Goal: Task Accomplishment & Management: Manage account settings

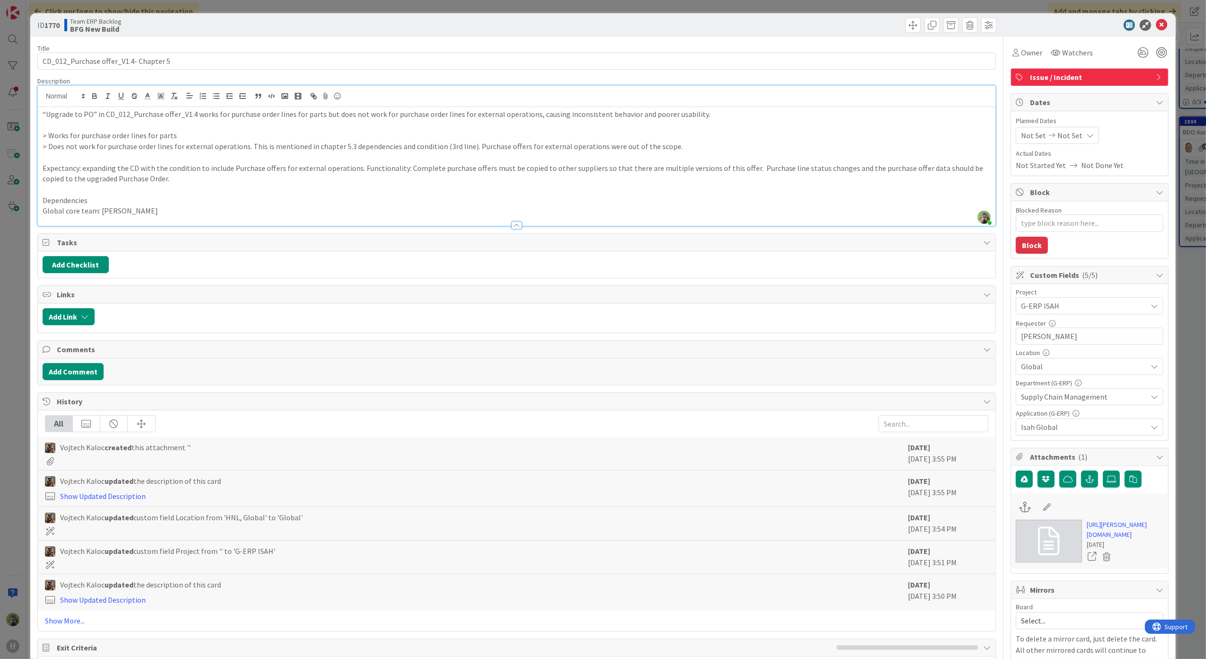
click at [348, 121] on p at bounding box center [517, 125] width 949 height 11
click at [4, 287] on div "ID 1770 Team ERP Backlog BFG New Build Title 37 / 128 CD_012_Purchase offer_V1.…" at bounding box center [603, 329] width 1206 height 659
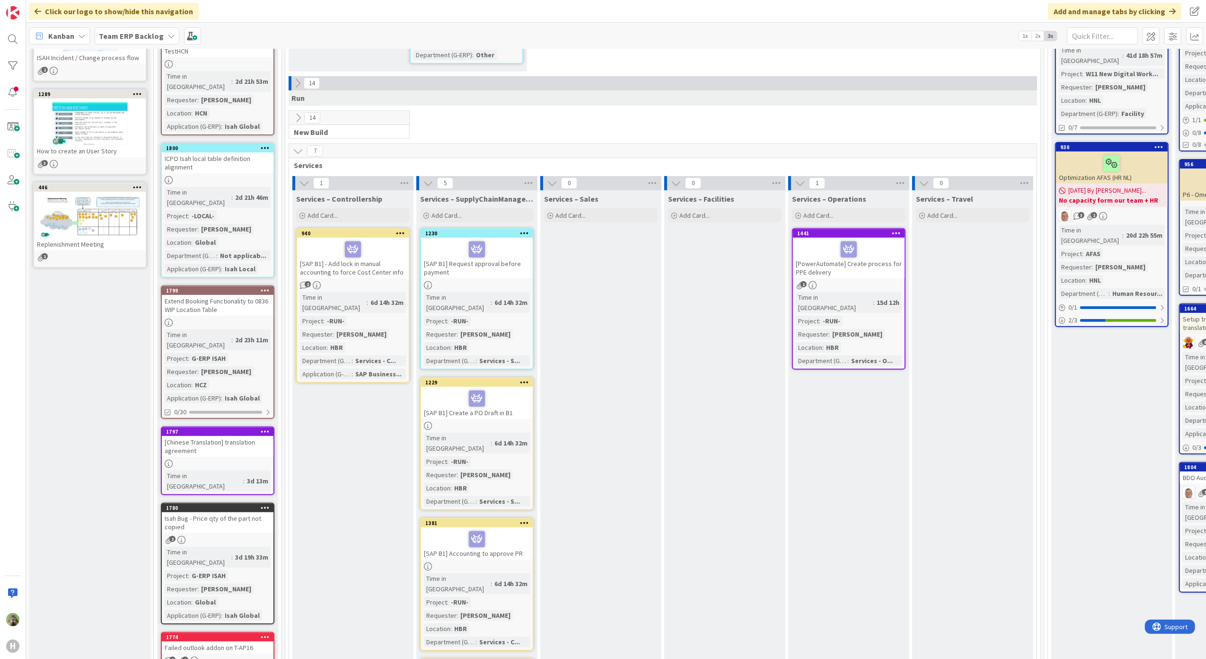
scroll to position [224, 0]
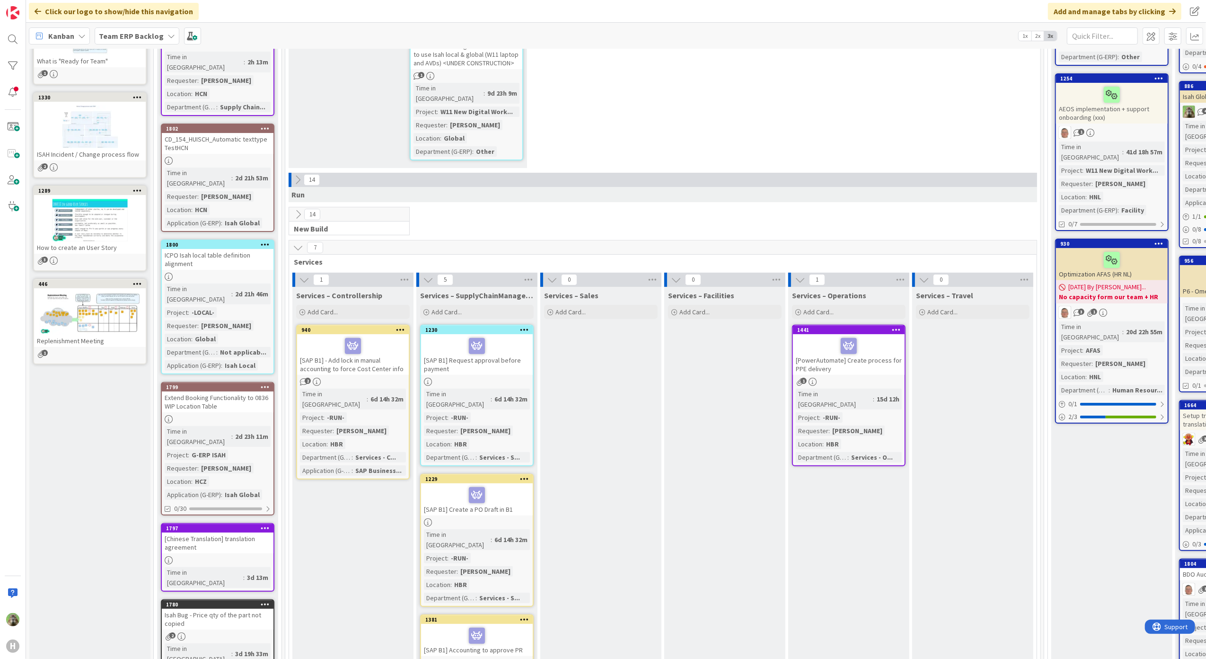
click at [133, 38] on b "Team ERP Backlog" at bounding box center [131, 35] width 65 height 9
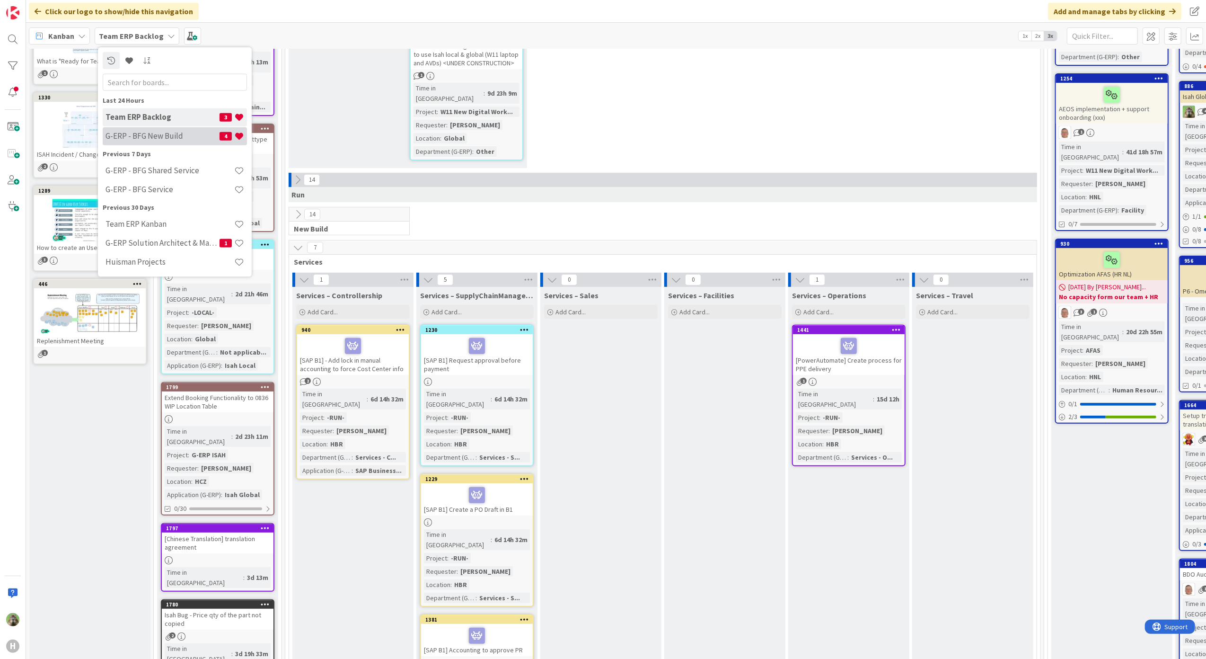
click at [163, 132] on h4 "G-ERP - BFG New Build" at bounding box center [163, 135] width 114 height 9
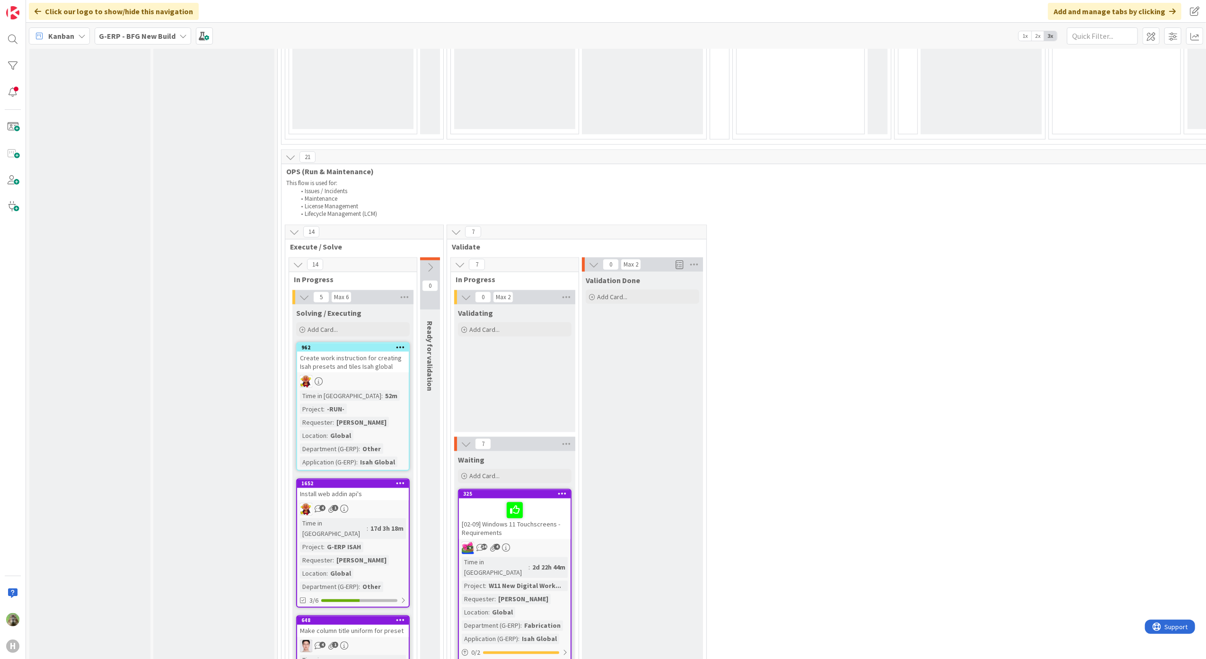
scroll to position [1577, 0]
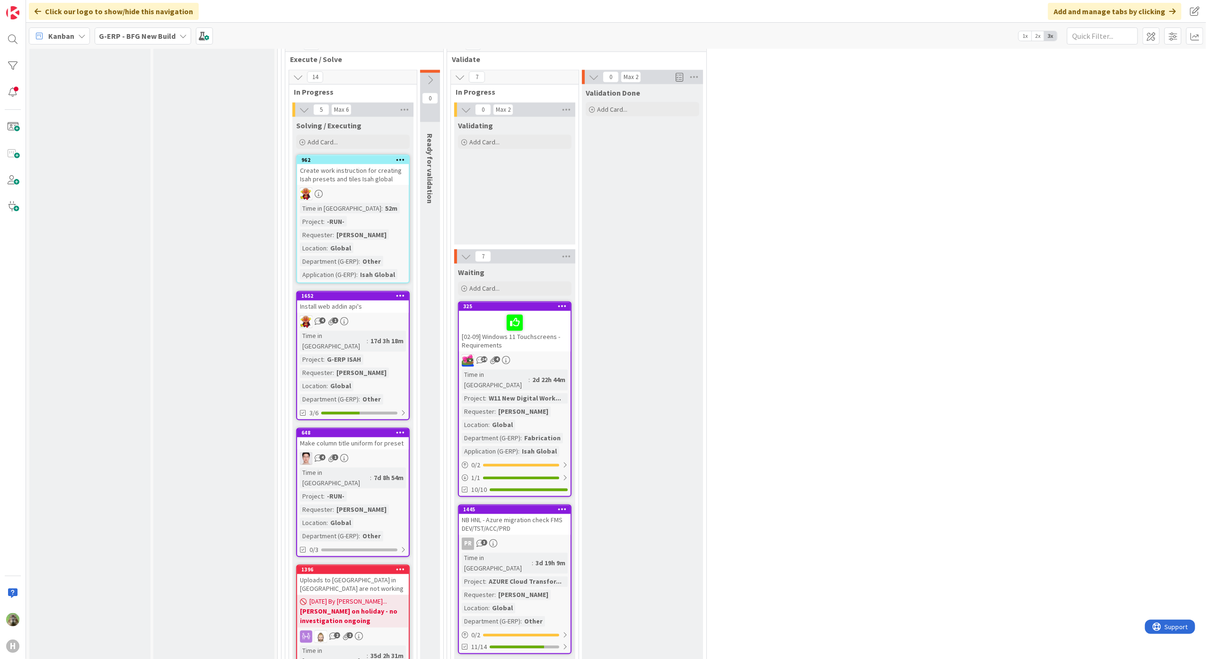
click at [115, 469] on div "INFO This column can be used for informational tickets that will not move acros…" at bounding box center [89, 517] width 121 height 4058
click at [197, 328] on div "Input Buffer During the Replenishment Meeting the team & Team Manager will sele…" at bounding box center [213, 517] width 121 height 4058
click at [233, 262] on div "Input Buffer During the Replenishment Meeting the team & Team Manager will sele…" at bounding box center [213, 517] width 121 height 4058
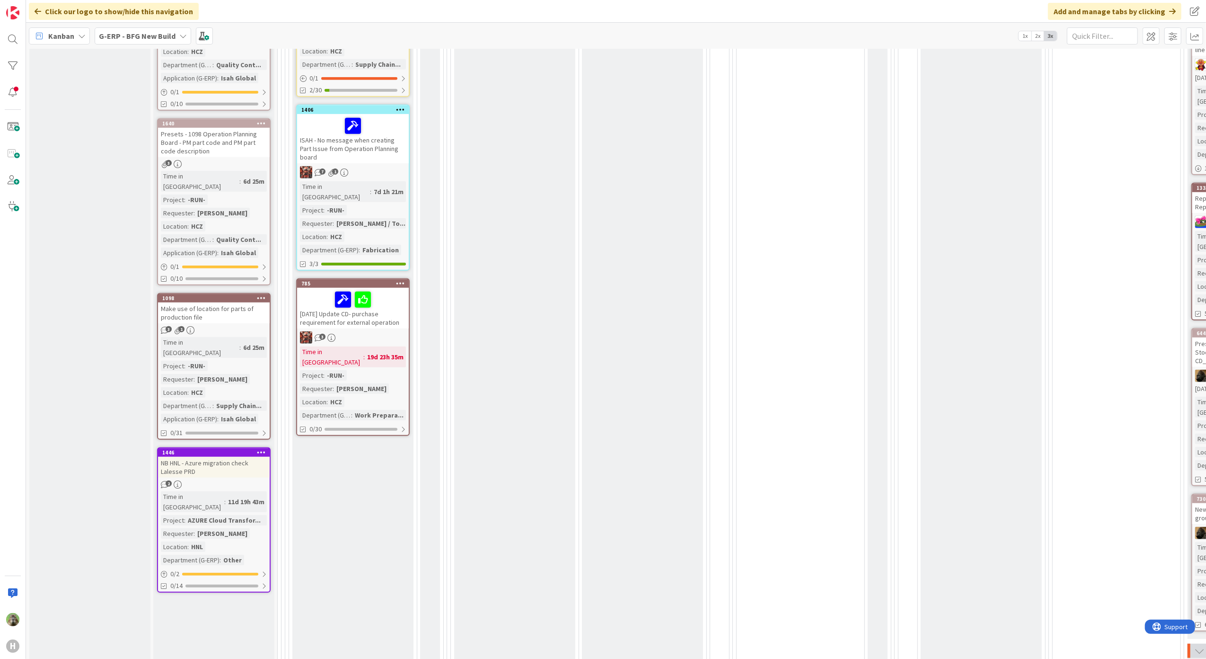
scroll to position [694, 0]
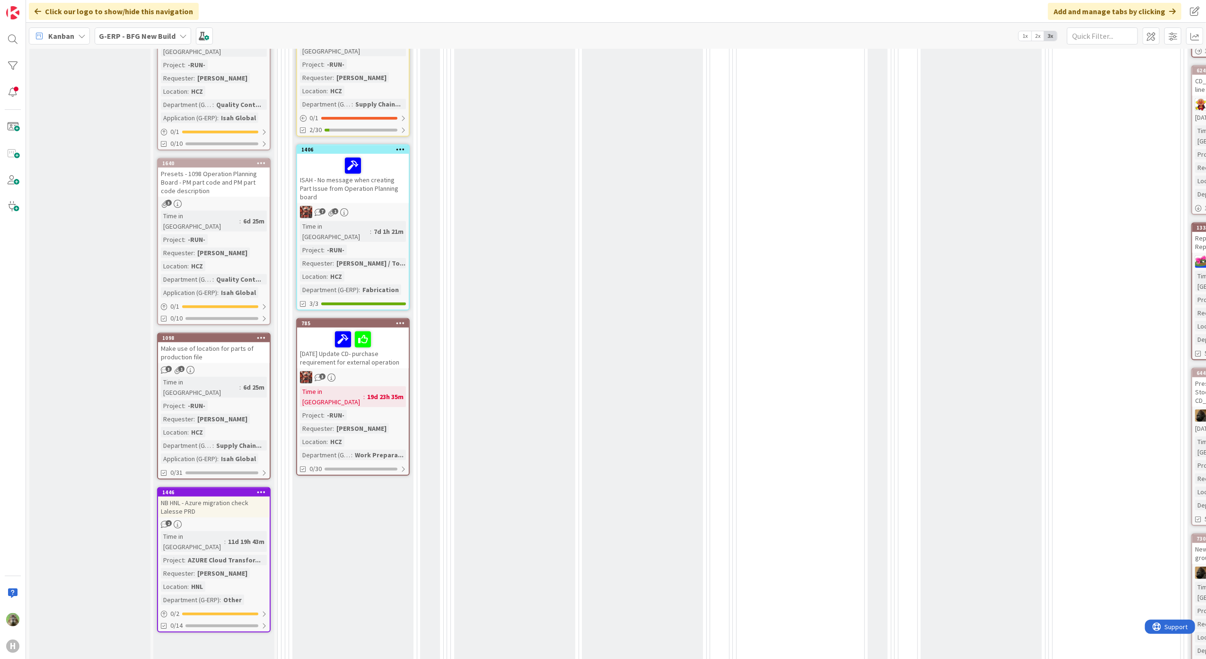
click at [124, 40] on span "G-ERP - BFG New Build" at bounding box center [137, 35] width 77 height 11
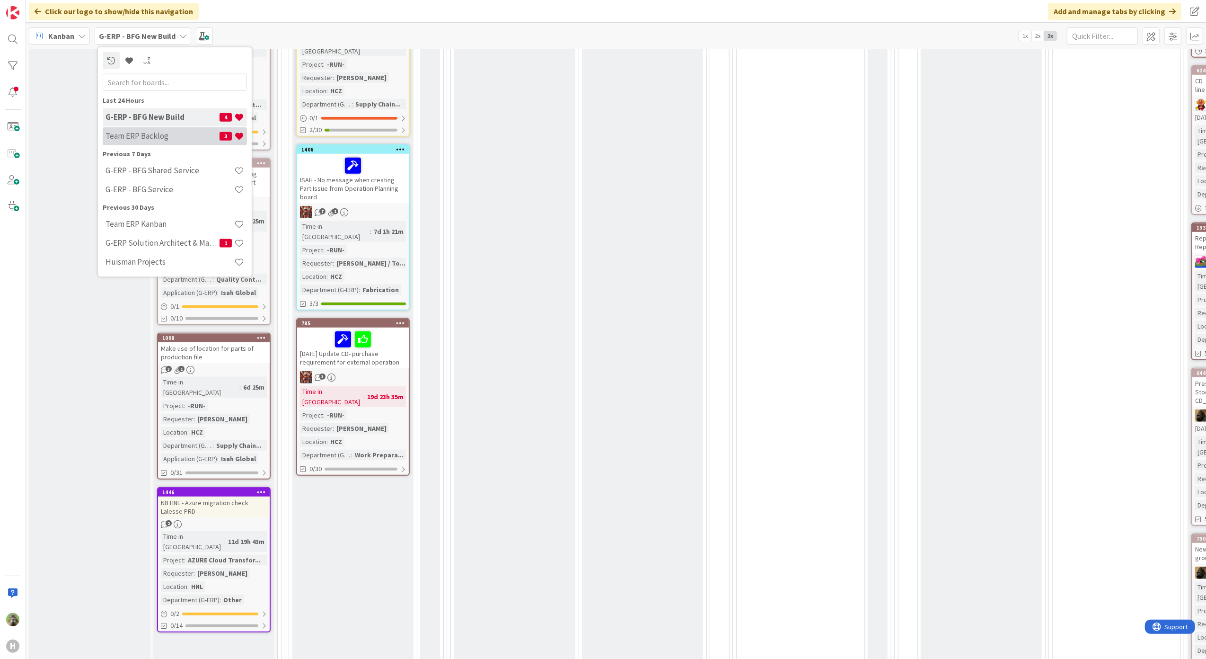
click at [148, 129] on div "Team ERP Backlog 3" at bounding box center [175, 136] width 144 height 18
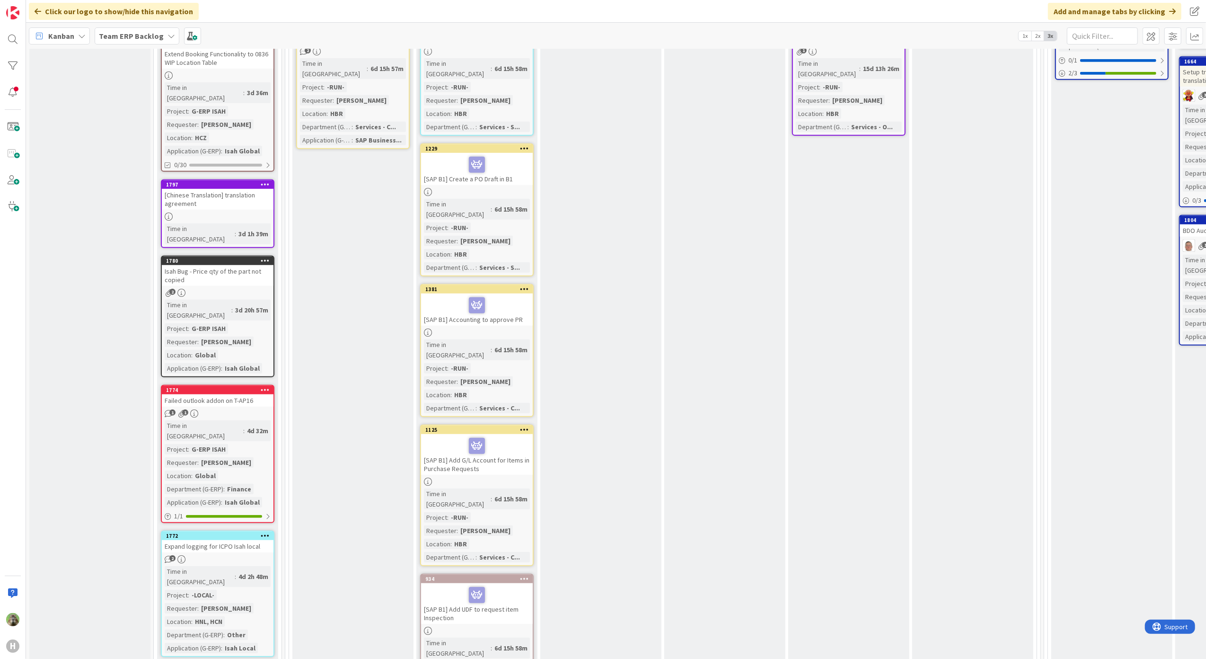
scroll to position [946, 0]
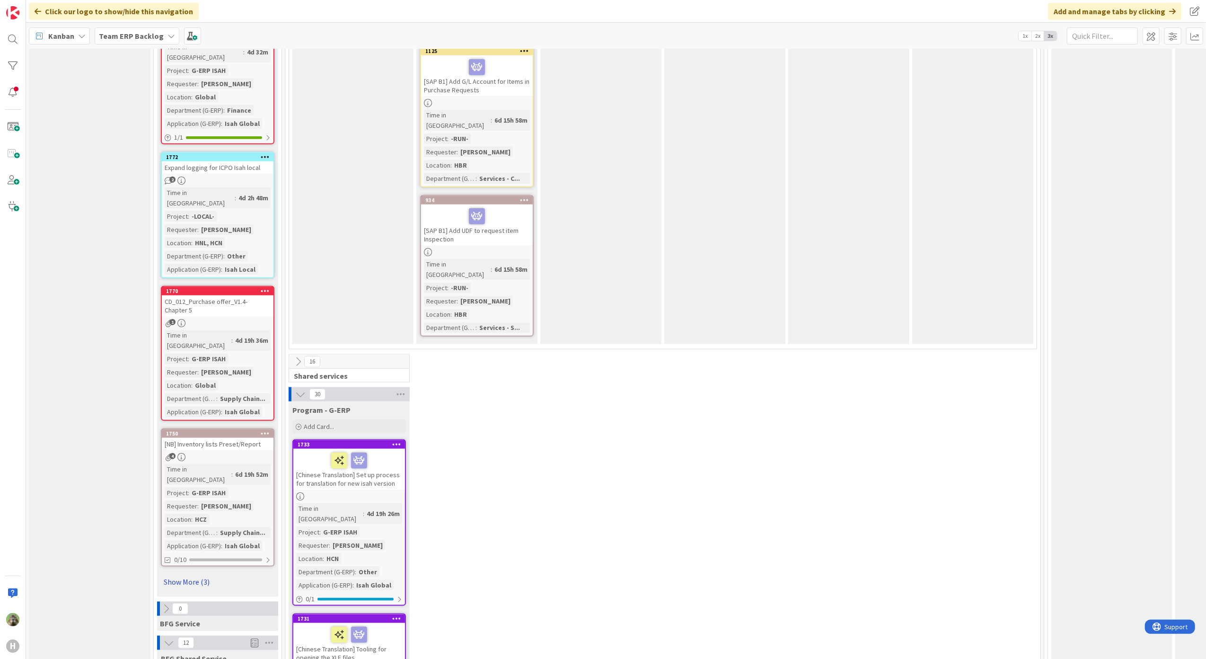
click at [201, 574] on link "Show More (3)" at bounding box center [218, 581] width 114 height 15
click at [233, 295] on div "CD_012_Purchase offer_V1.4- Chapter 5" at bounding box center [218, 305] width 112 height 21
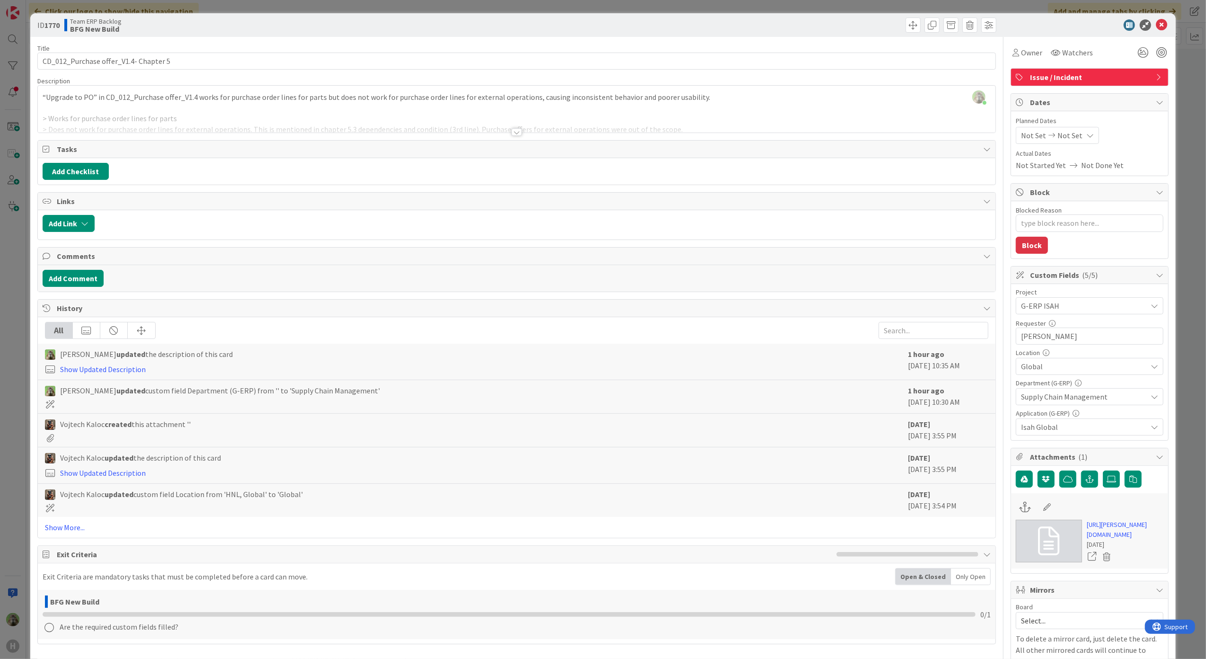
click at [494, 128] on div at bounding box center [517, 120] width 958 height 24
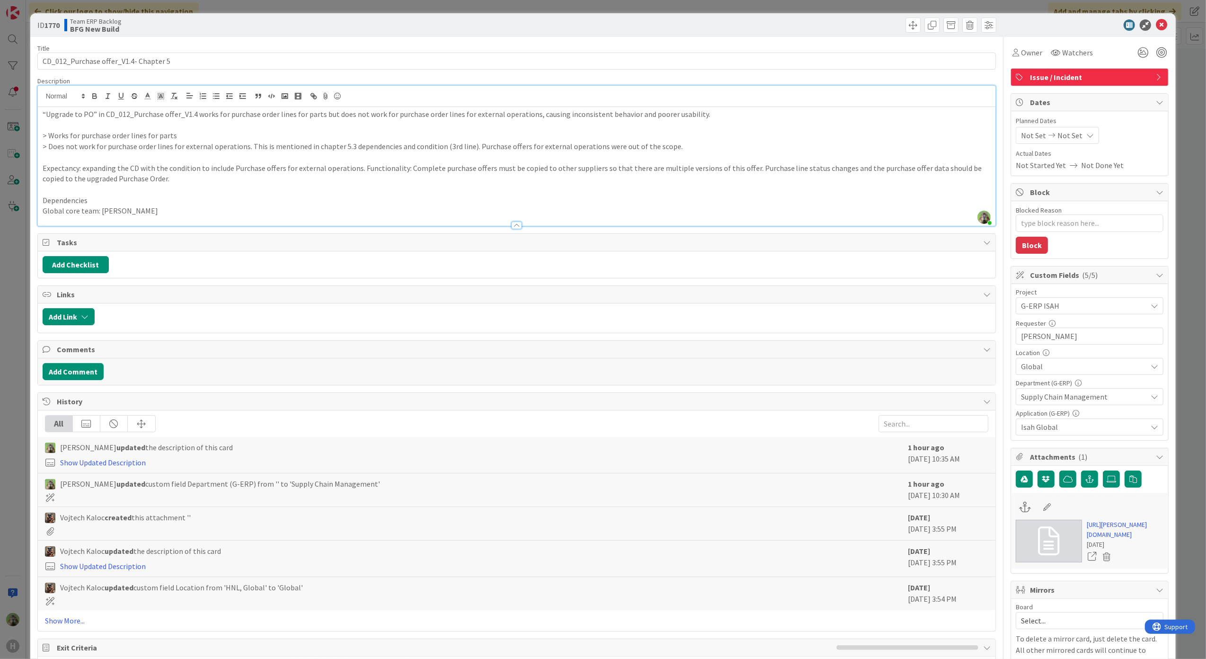
click at [599, 129] on p at bounding box center [517, 125] width 949 height 11
click at [285, 168] on p "Expectancy: expanding the CD with the condition to include Purchase offers for …" at bounding box center [517, 173] width 949 height 21
click at [21, 396] on div "ID 1770 Team ERP Backlog BFG New Build Title 37 / 128 CD_012_Purchase offer_V1.…" at bounding box center [603, 329] width 1206 height 659
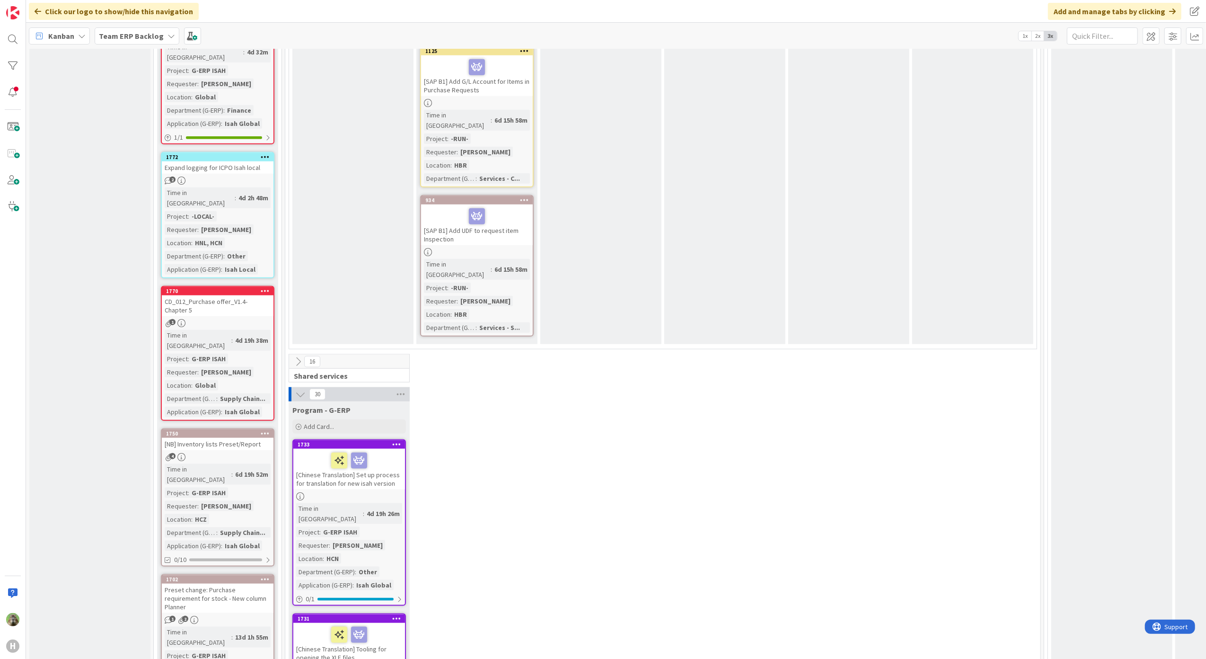
click at [156, 42] on div "Team ERP Backlog" at bounding box center [137, 35] width 85 height 17
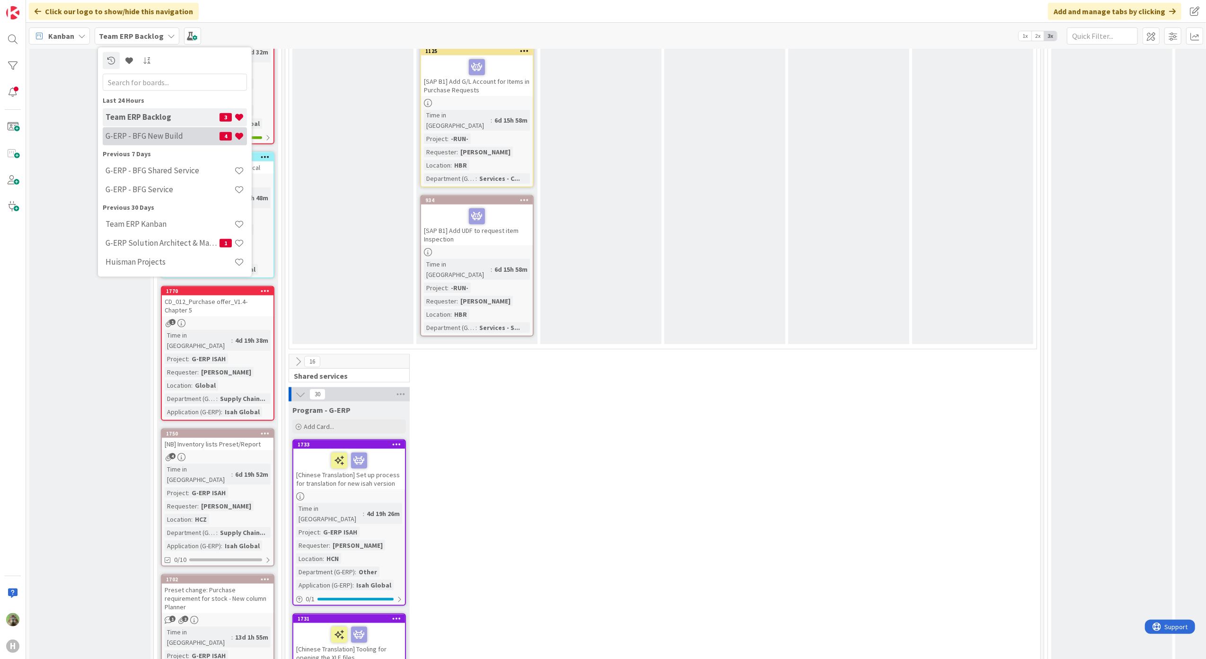
click at [163, 139] on h4 "G-ERP - BFG New Build" at bounding box center [163, 135] width 114 height 9
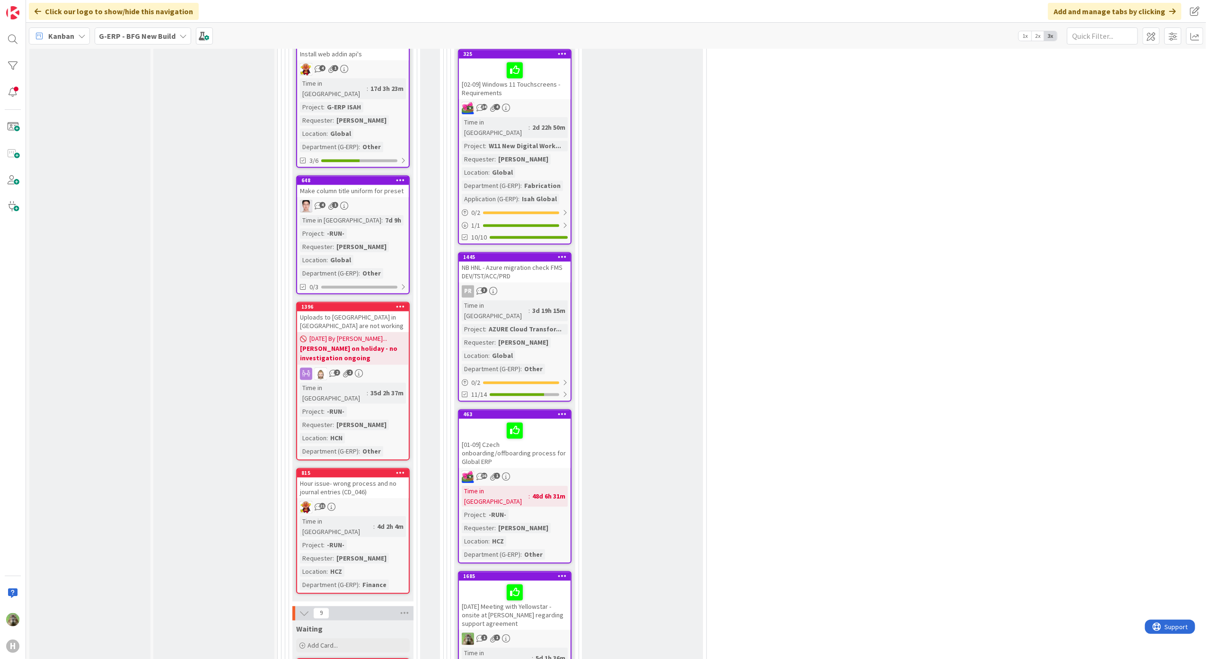
scroll to position [2271, 0]
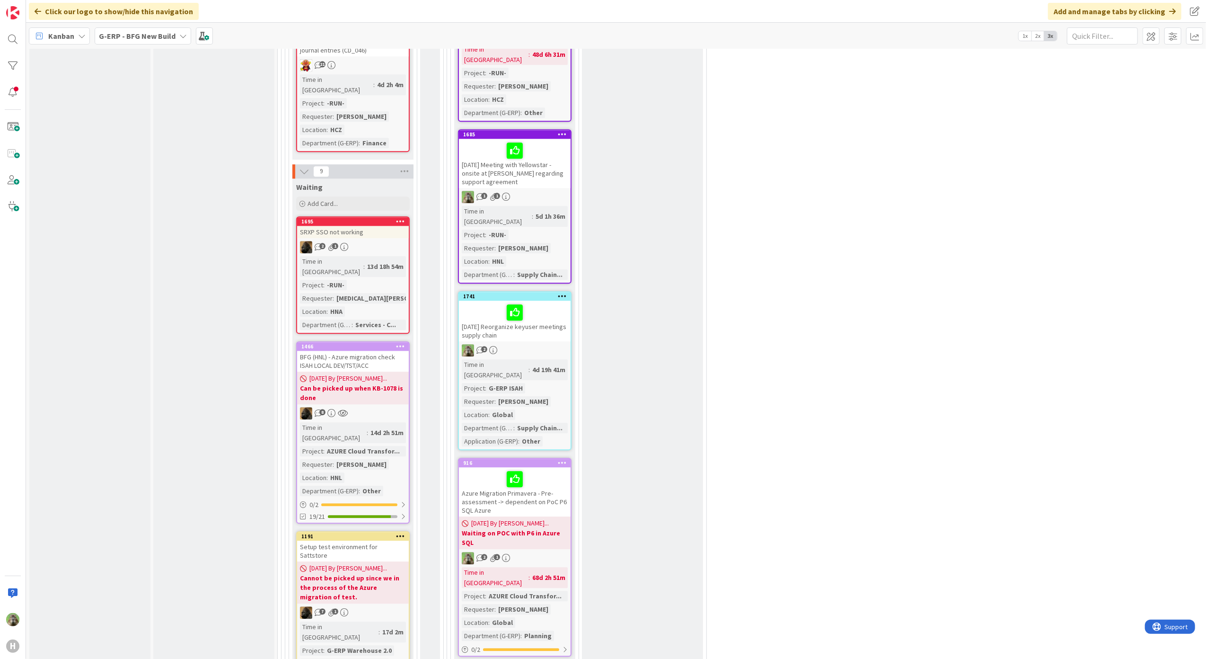
click at [388, 351] on div "BFG (HNL) - Azure migration check ISAH LOCAL DEV/TST/ACC" at bounding box center [353, 361] width 112 height 21
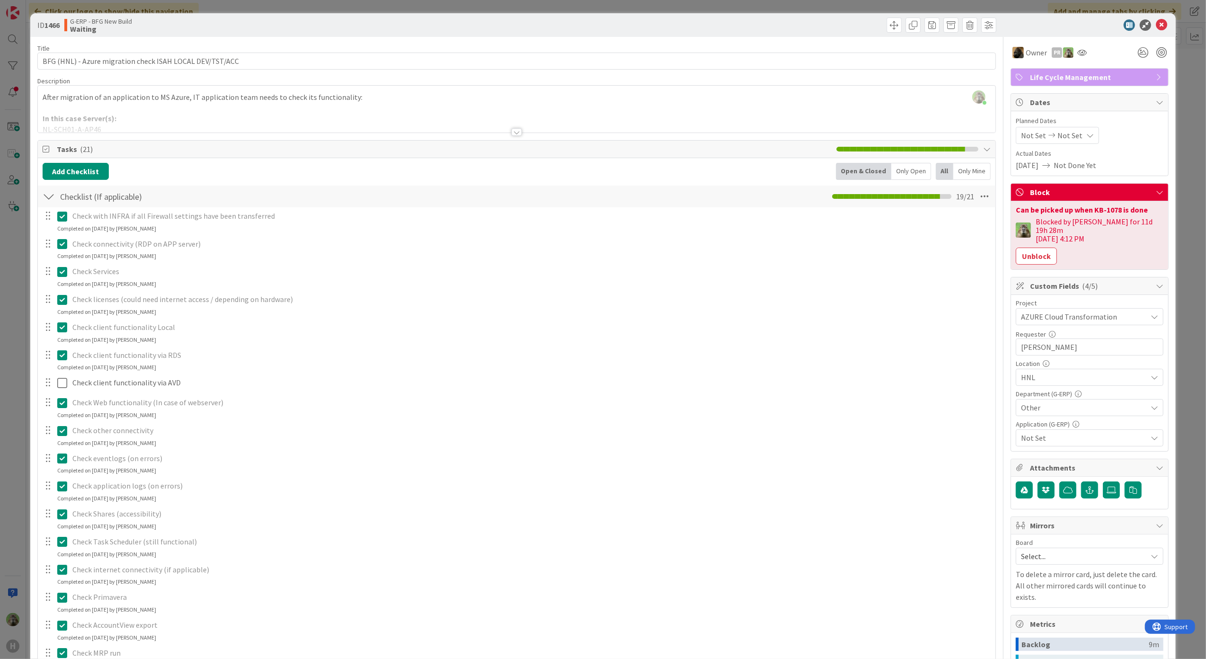
click at [252, 112] on div at bounding box center [517, 120] width 958 height 24
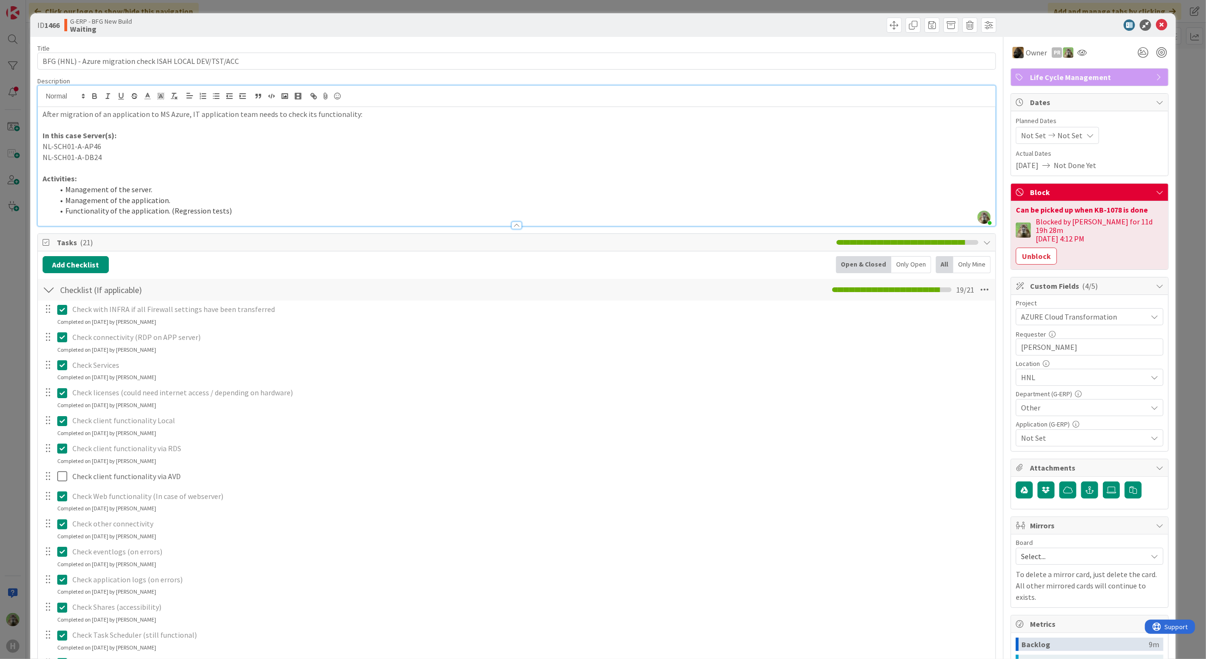
drag, startPoint x: 133, startPoint y: 154, endPoint x: 126, endPoint y: 157, distance: 7.2
click at [127, 157] on p "NL-SCH01-A-DB24" at bounding box center [517, 157] width 949 height 11
click at [1062, 432] on span "Not Set" at bounding box center [1084, 437] width 126 height 11
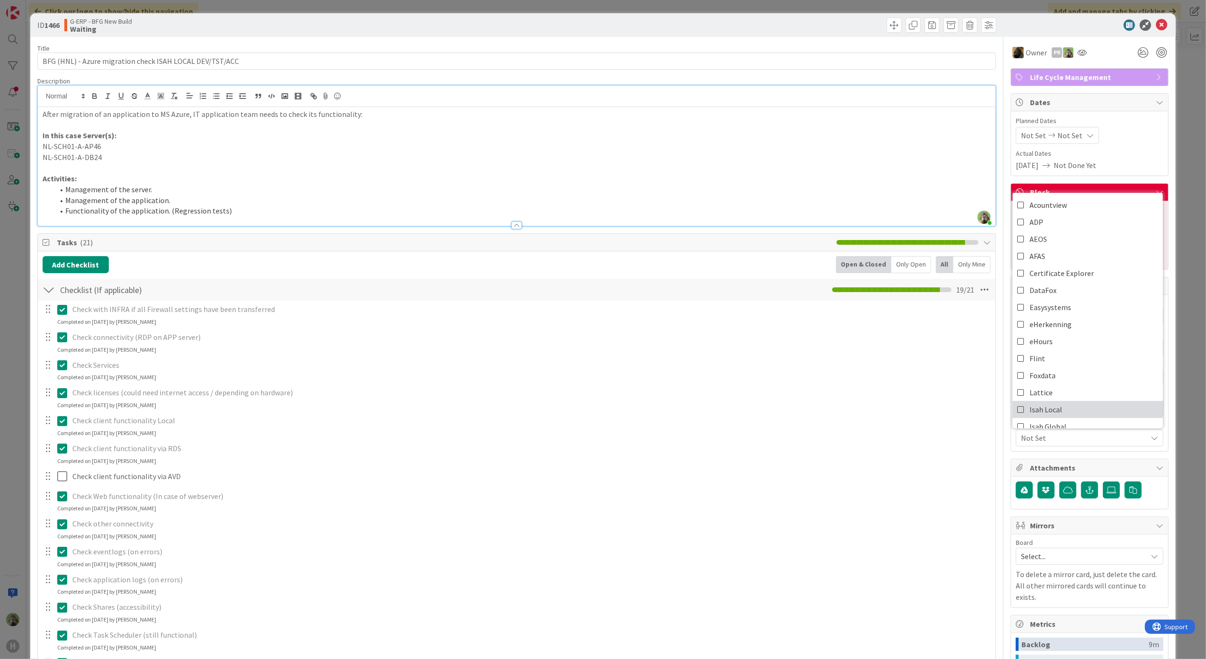
drag, startPoint x: 1070, startPoint y: 396, endPoint x: 973, endPoint y: 396, distance: 97.0
click at [1070, 401] on link "Isah Local" at bounding box center [1088, 409] width 150 height 17
click at [1154, 131] on div "Not Set Not Set" at bounding box center [1090, 135] width 148 height 17
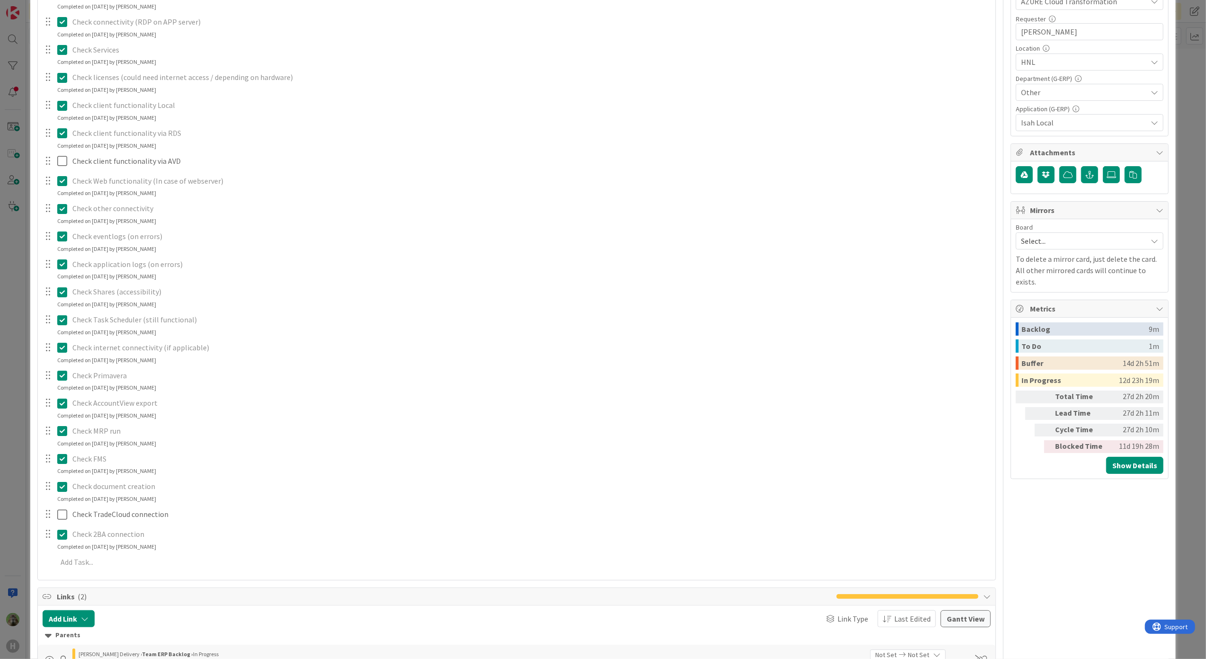
scroll to position [315, 0]
click at [16, 288] on div "ID 1466 G-ERP - BFG New Build Waiting Title 56 / 128 BFG (HNL) - Azure migratio…" at bounding box center [603, 329] width 1206 height 659
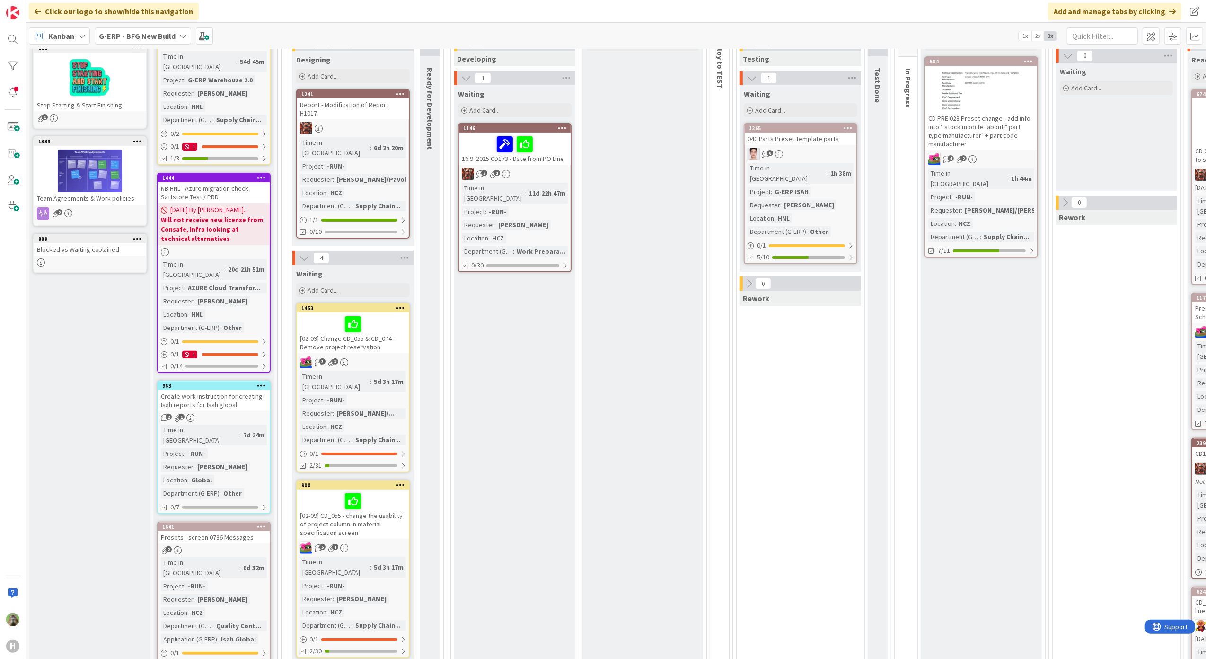
scroll to position [46, 0]
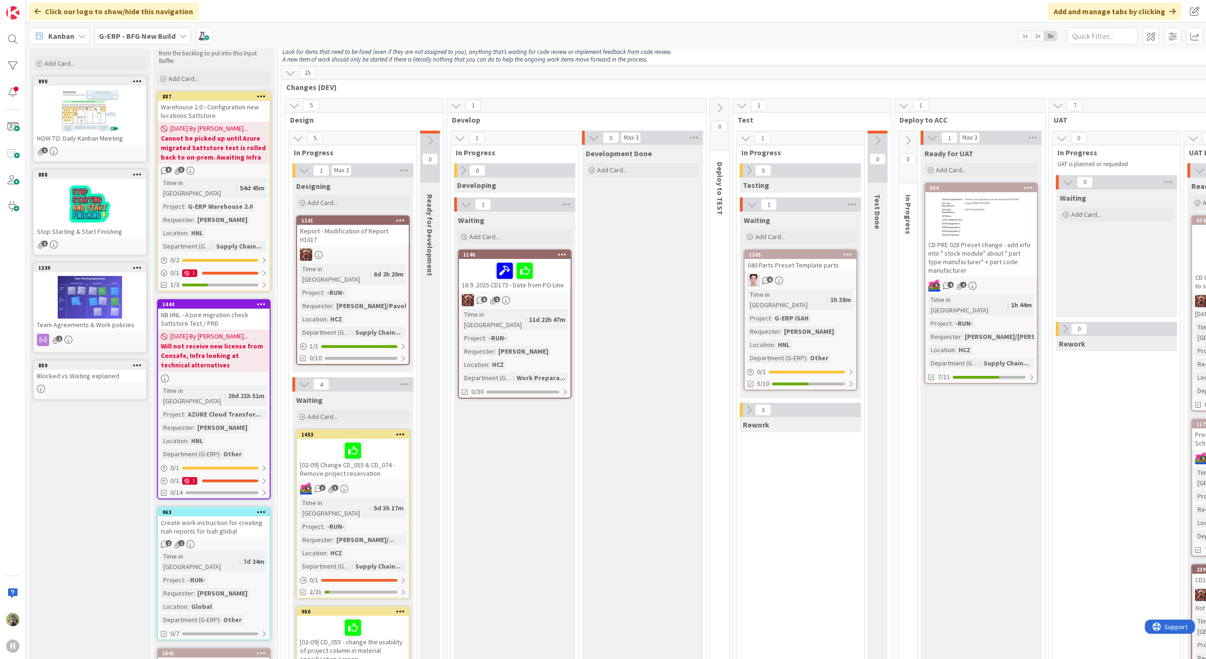
click at [168, 34] on b "G-ERP - BFG New Build" at bounding box center [137, 35] width 77 height 9
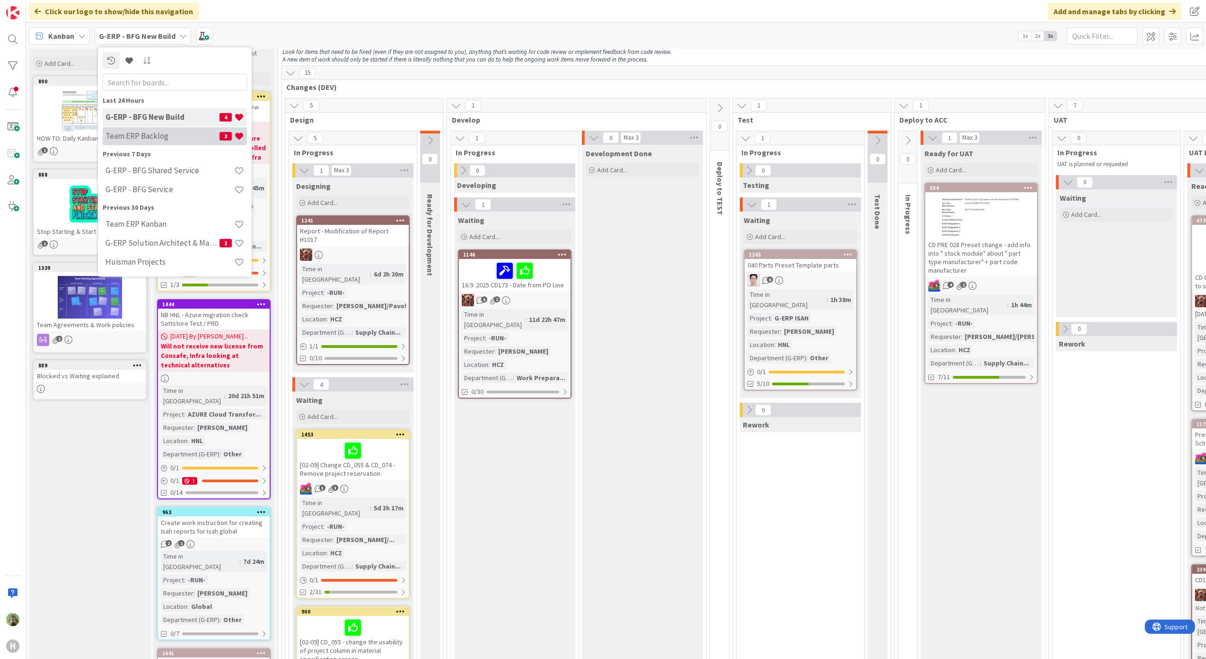
click at [175, 131] on h4 "Team ERP Backlog" at bounding box center [163, 135] width 114 height 9
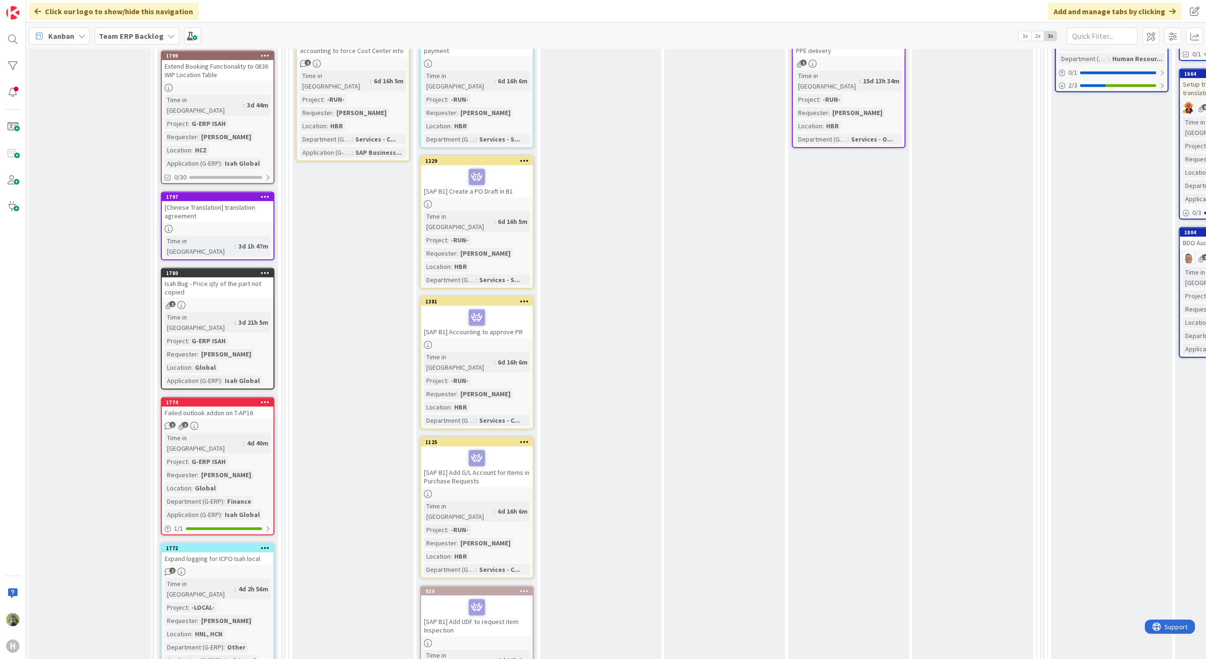
scroll to position [631, 0]
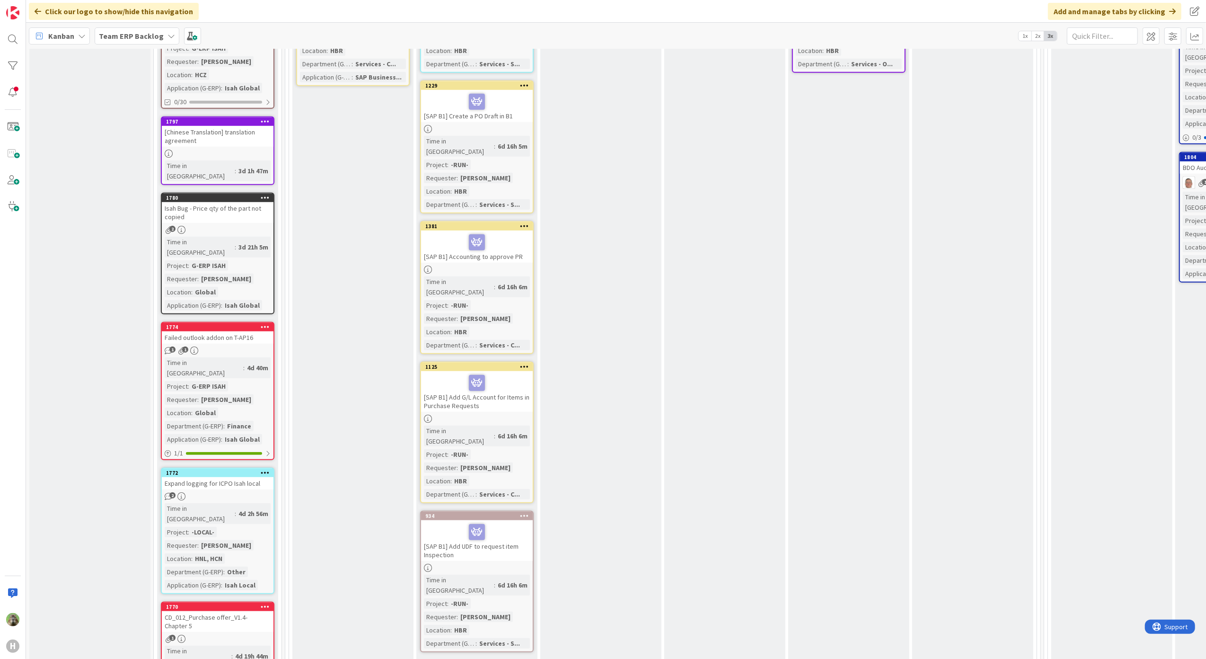
click at [228, 611] on div "CD_012_Purchase offer_V1.4- Chapter 5" at bounding box center [218, 621] width 112 height 21
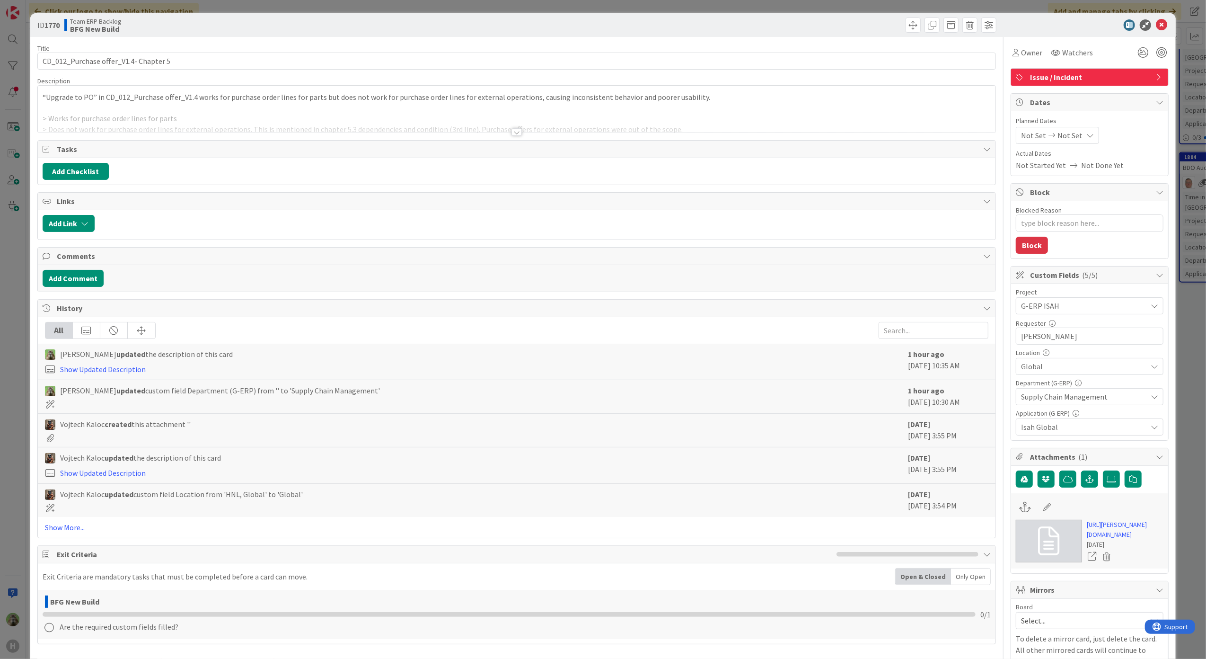
click at [436, 103] on div "“Upgrade to PO” in CD_012_Purchase offer_V1.4 works for purchase order lines fo…" at bounding box center [517, 109] width 958 height 47
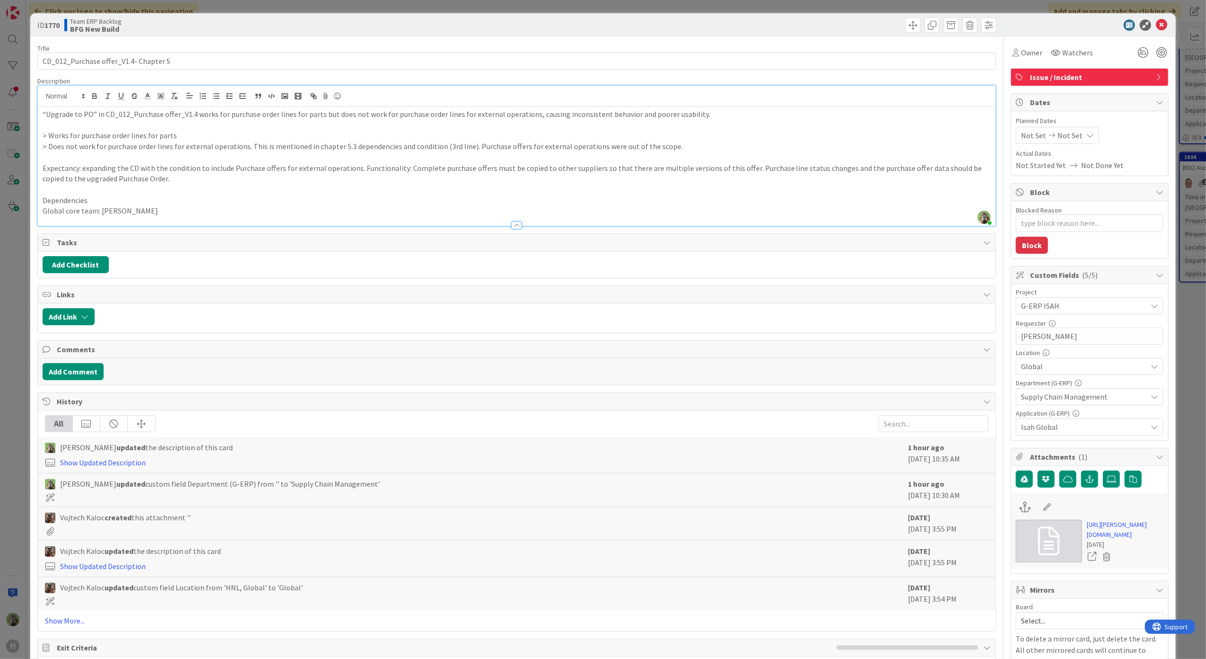
click at [154, 163] on p "Expectancy: expanding the CD with the condition to include Purchase offers for …" at bounding box center [517, 173] width 949 height 21
click at [144, 157] on p at bounding box center [517, 157] width 949 height 11
type textarea "x"
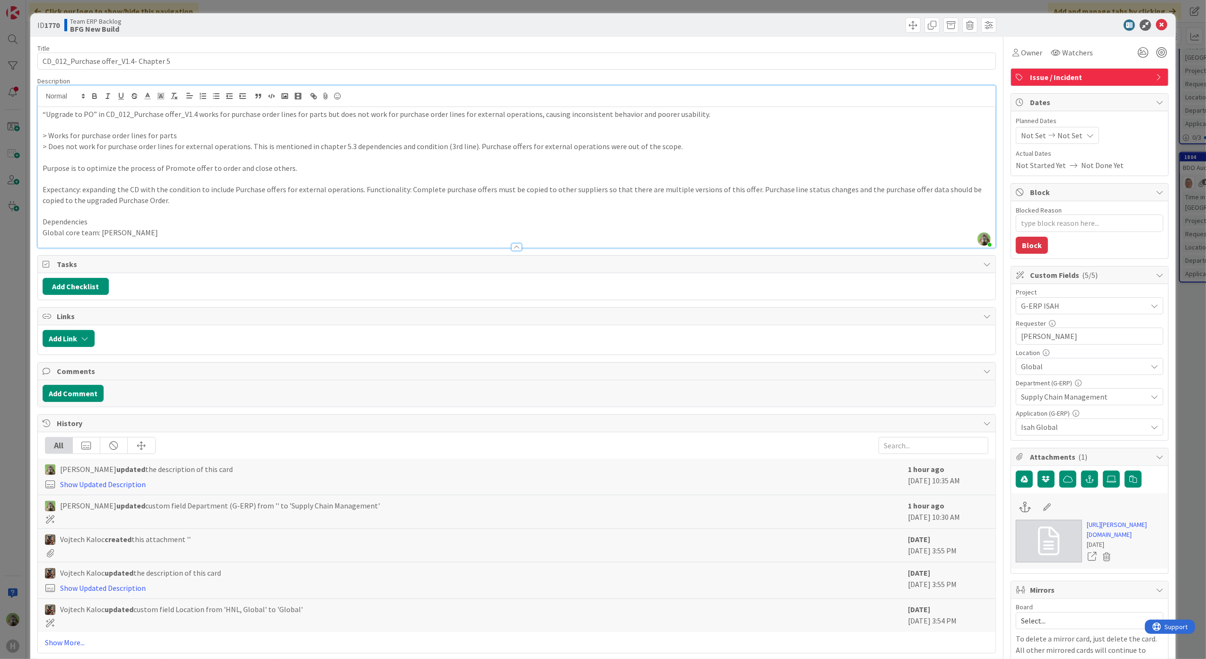
click at [201, 183] on p at bounding box center [517, 178] width 949 height 11
click at [200, 192] on p "Expectancy: expanding the CD with the condition to include Purchase offers for …" at bounding box center [517, 194] width 949 height 21
drag, startPoint x: 300, startPoint y: 227, endPoint x: 295, endPoint y: 231, distance: 5.7
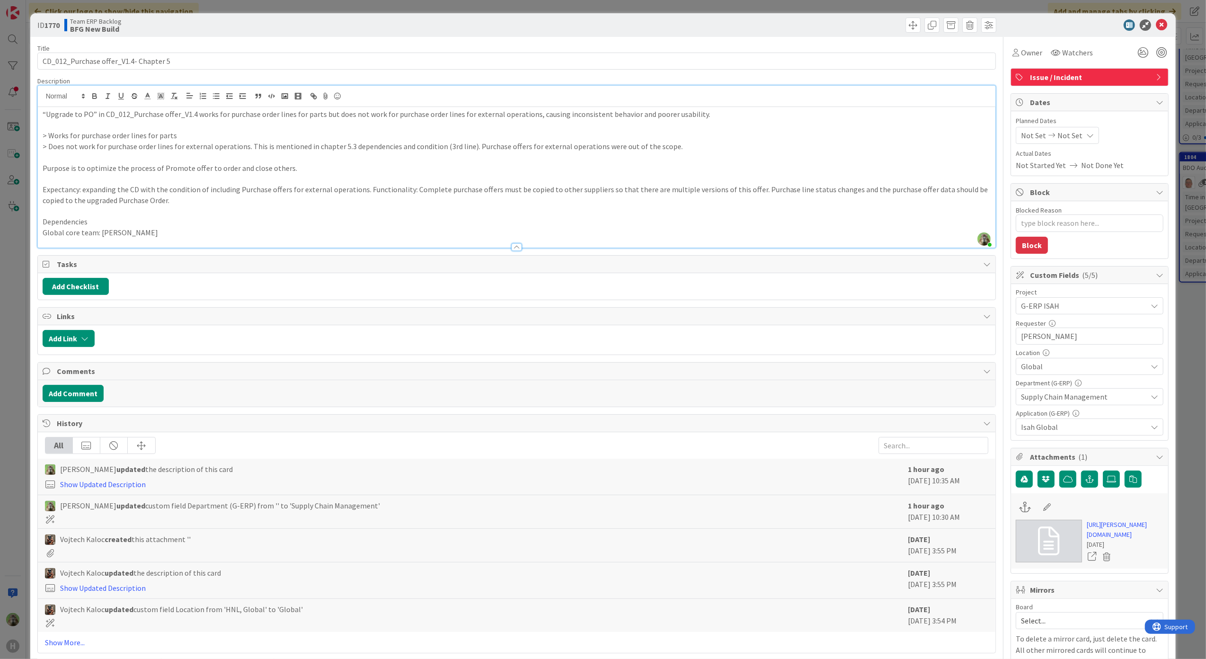
click at [300, 227] on p "Global core team: [PERSON_NAME]" at bounding box center [517, 232] width 949 height 11
click at [186, 211] on p at bounding box center [517, 210] width 949 height 11
click at [192, 202] on p "Expectancy: expanding the CD with the condition of including Purchase offers fo…" at bounding box center [517, 194] width 949 height 21
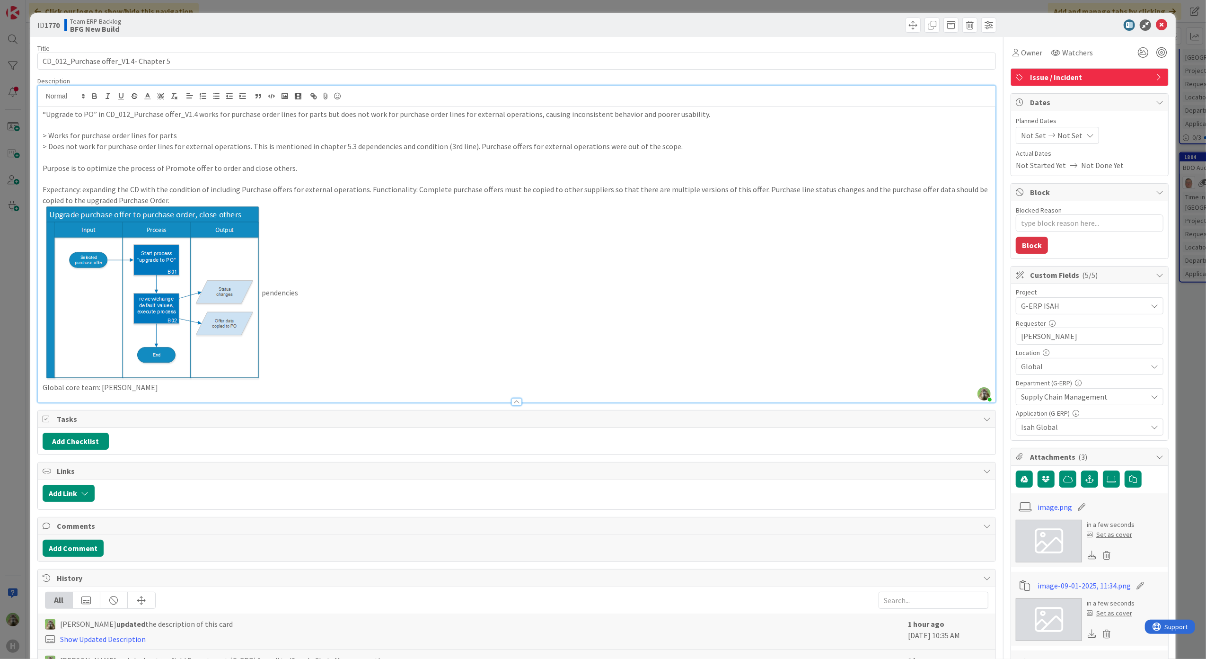
click at [195, 202] on p "Expectancy: expanding the CD with the condition of including Purchase offers fo…" at bounding box center [517, 194] width 949 height 21
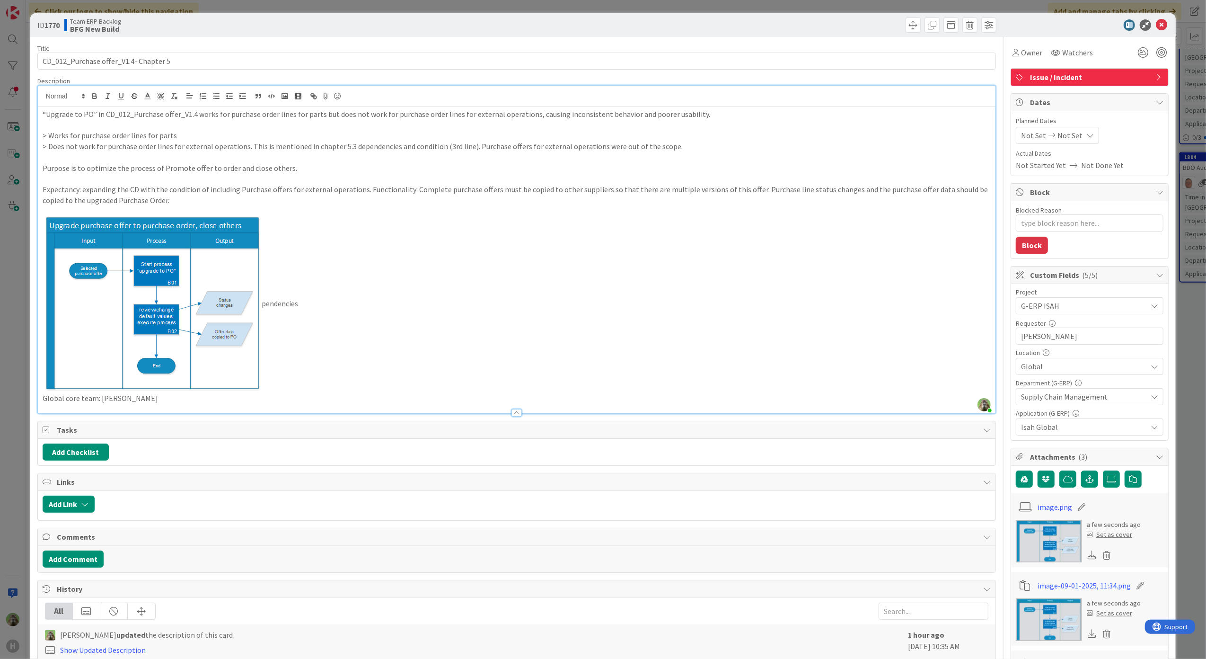
click at [262, 309] on p "pendencies" at bounding box center [517, 304] width 949 height 177
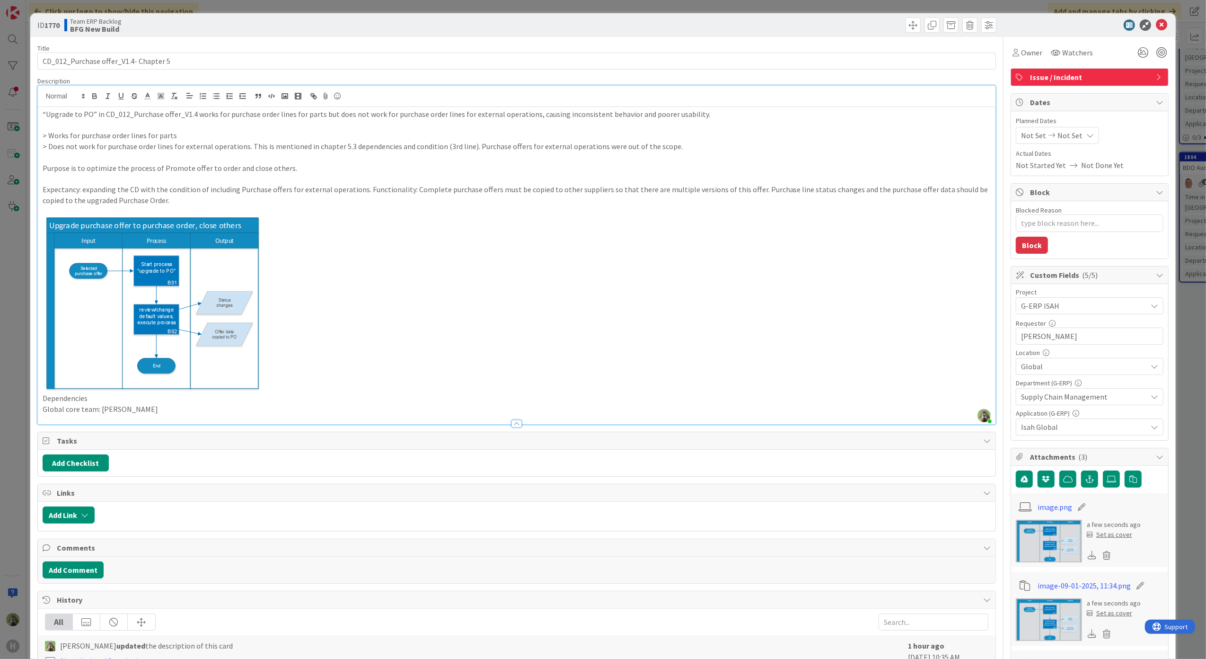
drag, startPoint x: 8, startPoint y: 301, endPoint x: 437, endPoint y: 188, distance: 444.3
click at [8, 301] on div "ID 1770 Team ERP Backlog BFG New Build Title 37 / 128 CD_012_Purchase offer_V1.…" at bounding box center [603, 329] width 1206 height 659
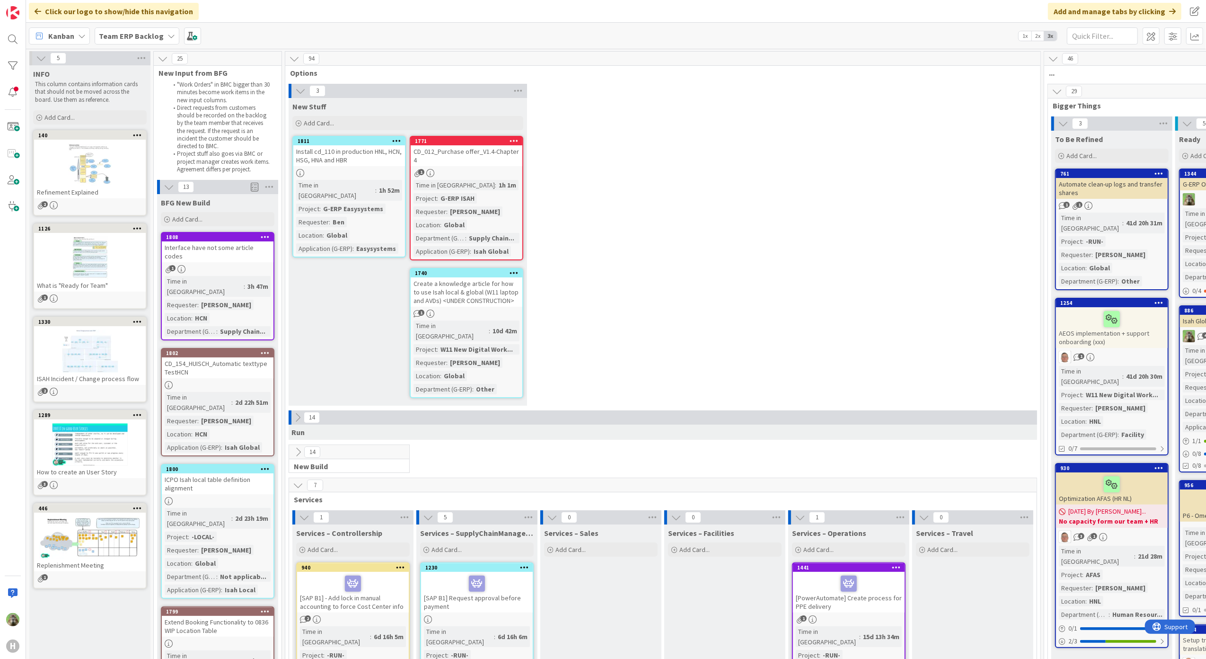
click at [506, 142] on div at bounding box center [513, 141] width 17 height 7
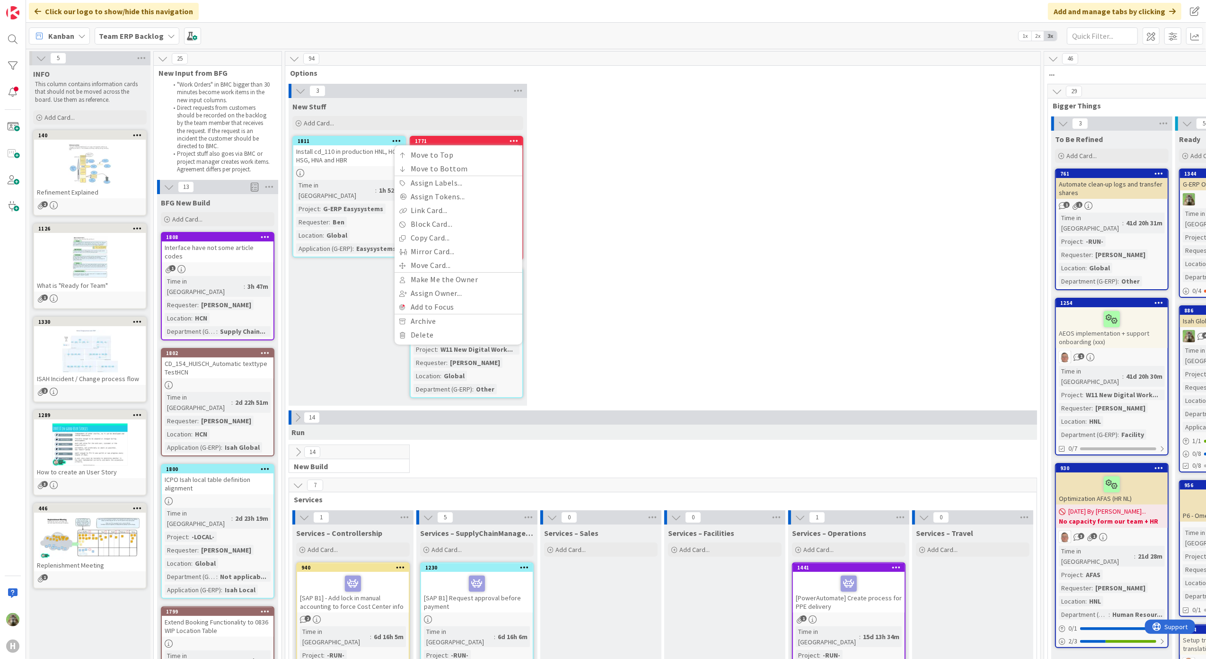
drag, startPoint x: 555, startPoint y: 116, endPoint x: 530, endPoint y: 133, distance: 30.1
click at [537, 129] on div "3 New Stuff Add Card... 1771 Move to Top Move to Bottom Assign Labels... Assign…" at bounding box center [662, 247] width 751 height 327
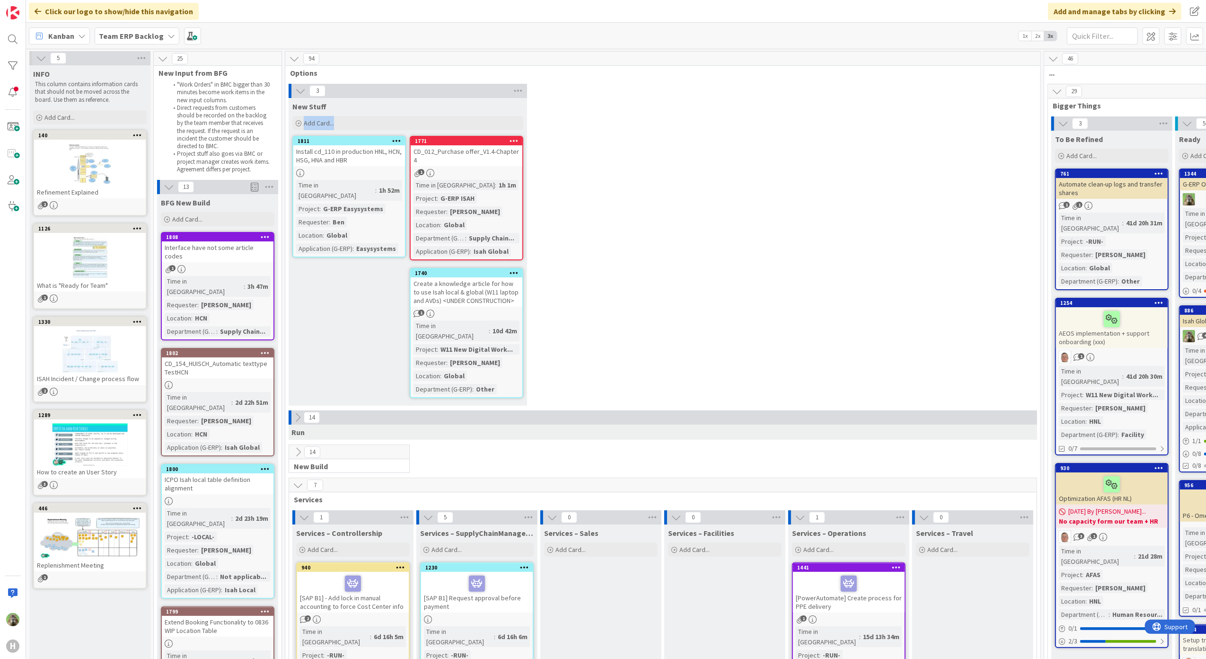
drag, startPoint x: 530, startPoint y: 133, endPoint x: 476, endPoint y: 156, distance: 59.3
click at [476, 156] on div "CD_012_Purchase offer_V1.4-Chapter 4" at bounding box center [467, 155] width 112 height 21
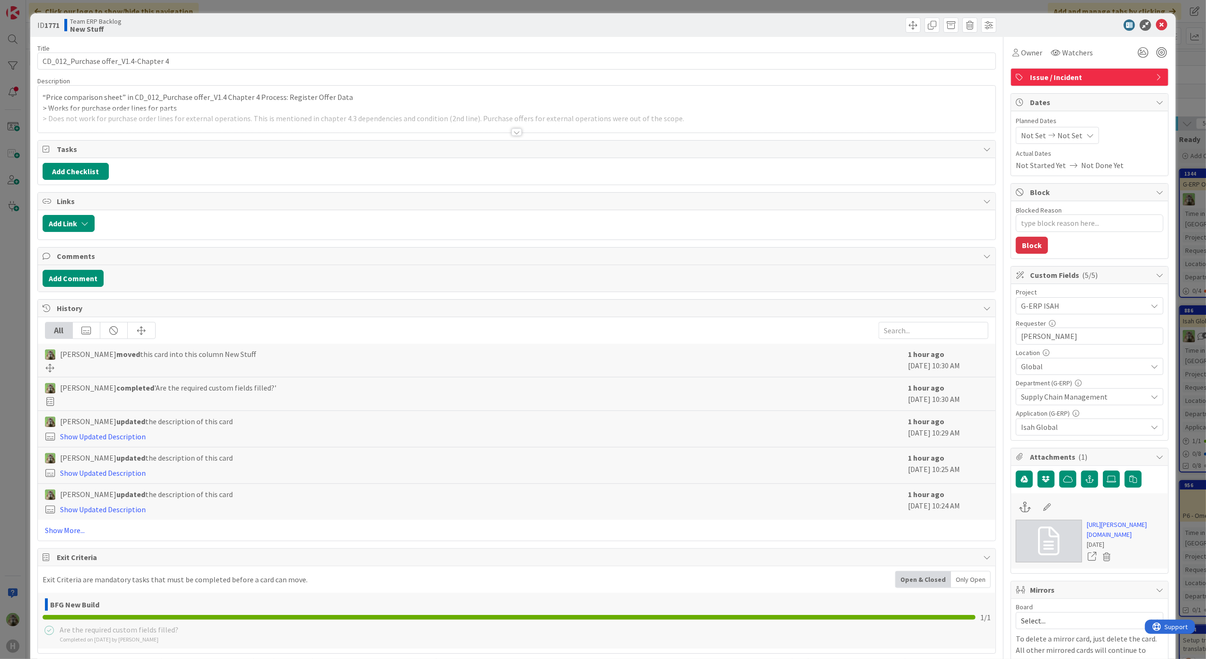
click at [343, 110] on div at bounding box center [517, 120] width 958 height 24
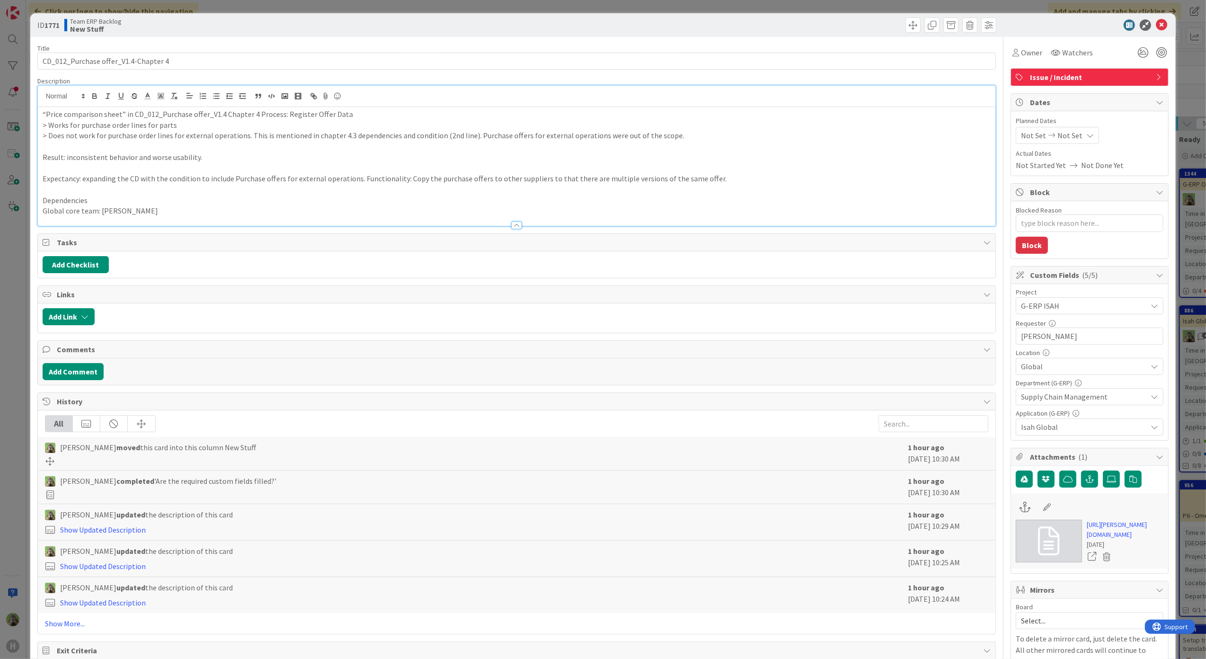
click at [737, 177] on p "Expectancy: expanding the CD with the condition to include Purchase offers for …" at bounding box center [517, 178] width 949 height 11
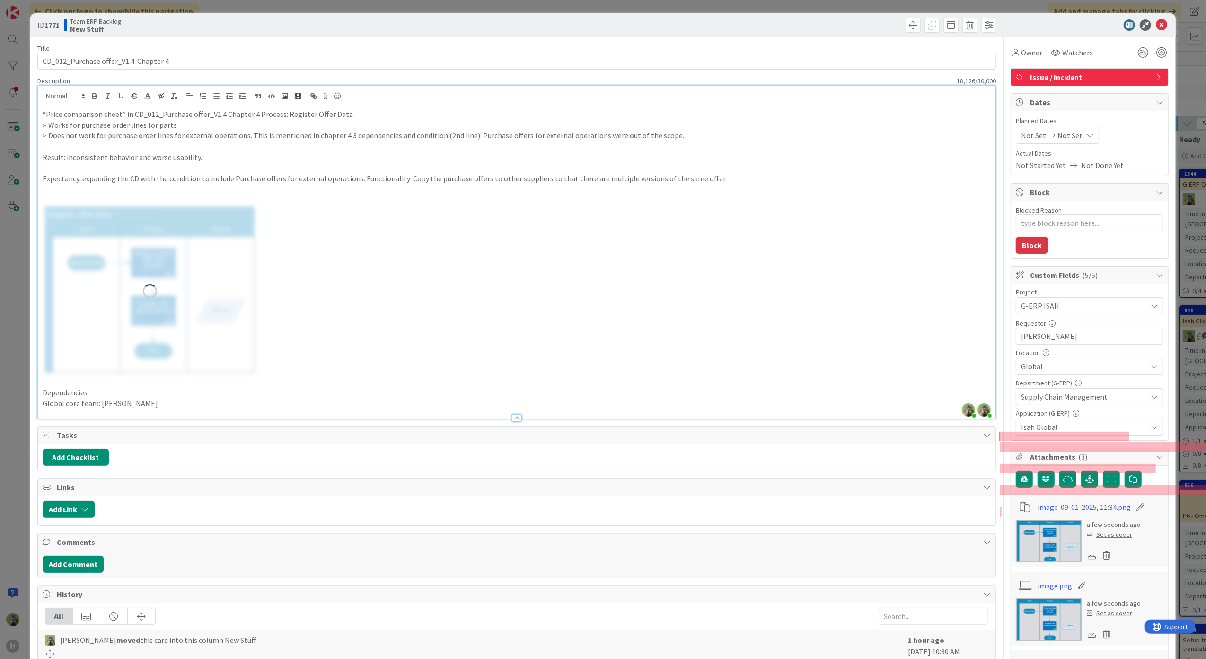
click at [765, 175] on p "Expectancy: expanding the CD with the condition to include Purchase offers for …" at bounding box center [517, 178] width 949 height 11
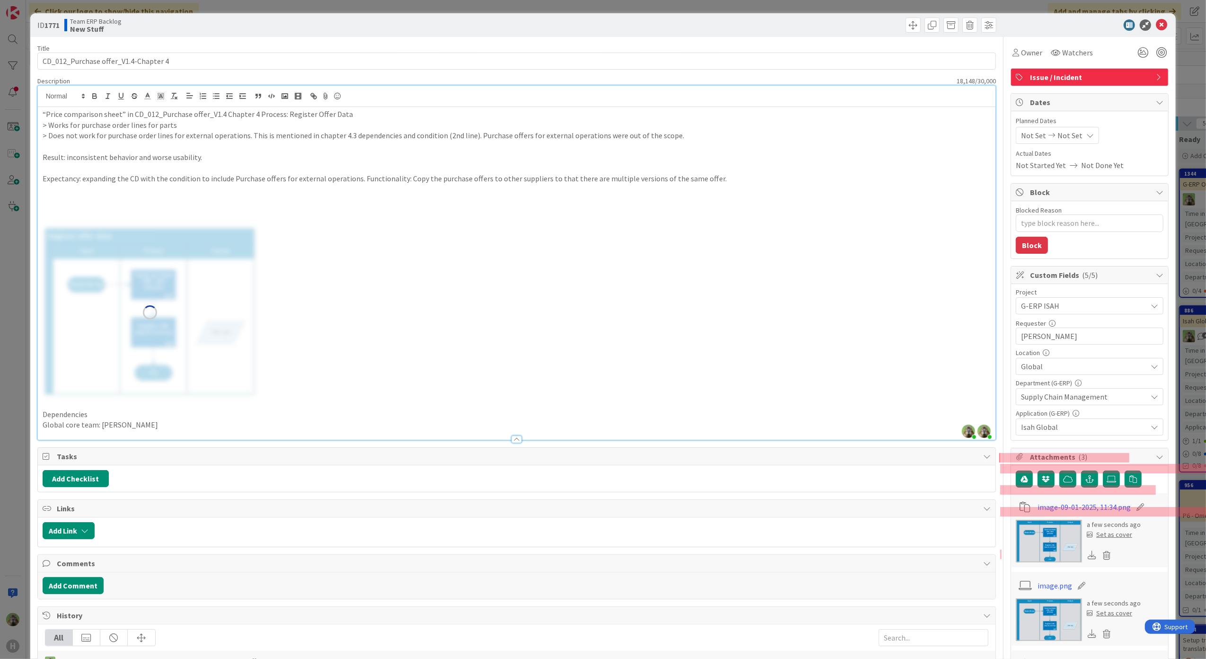
click at [154, 300] on img at bounding box center [150, 312] width 215 height 171
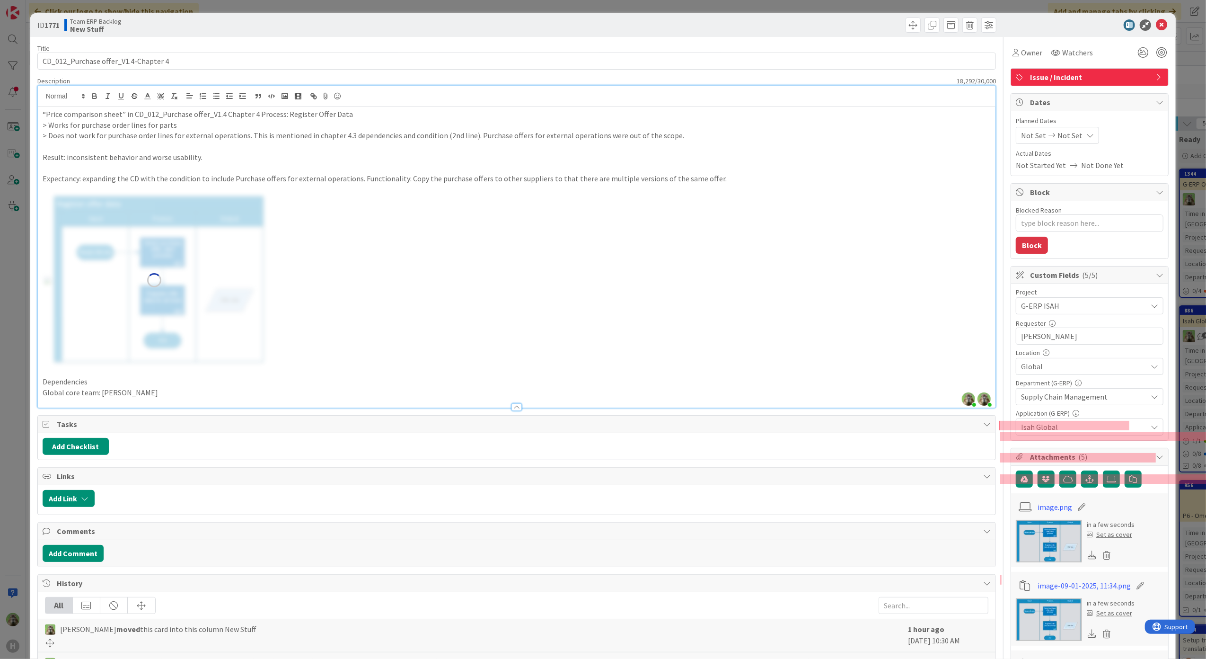
click at [266, 252] on img at bounding box center [159, 280] width 215 height 171
click at [14, 334] on div "ID 1771 Team ERP Backlog New Stuff Title 36 / 128 CD_012_Purchase offer_V1.4-Ch…" at bounding box center [603, 329] width 1206 height 659
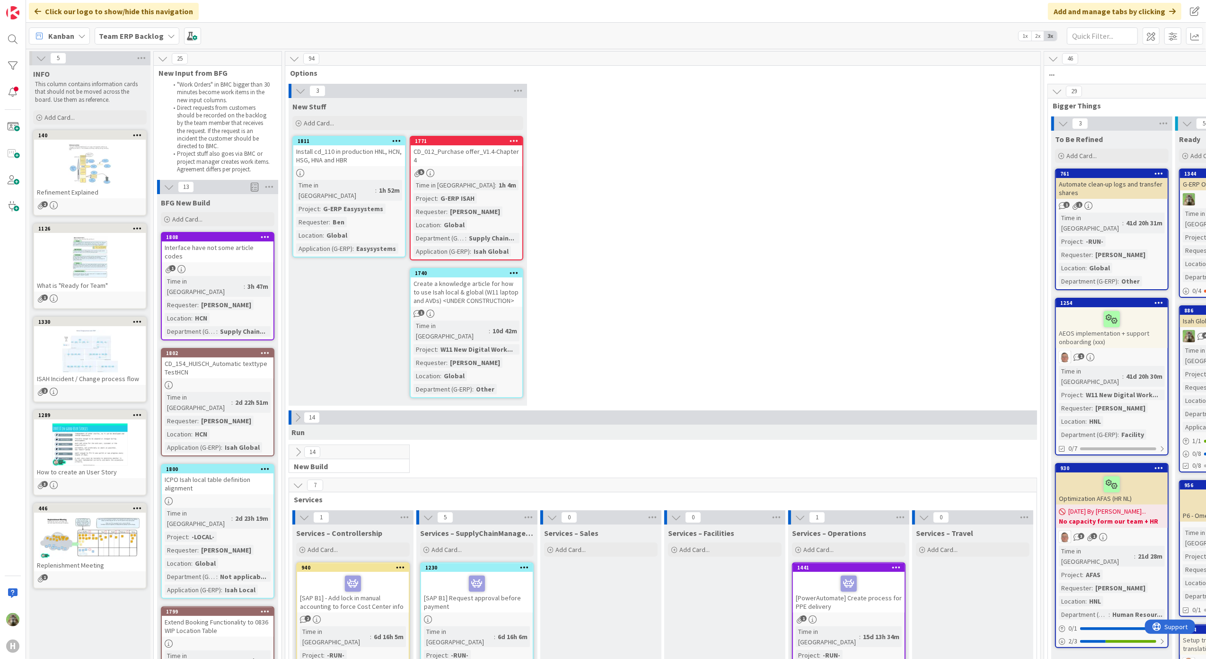
click at [497, 152] on div "CD_012_Purchase offer_V1.4-Chapter 4" at bounding box center [467, 155] width 112 height 21
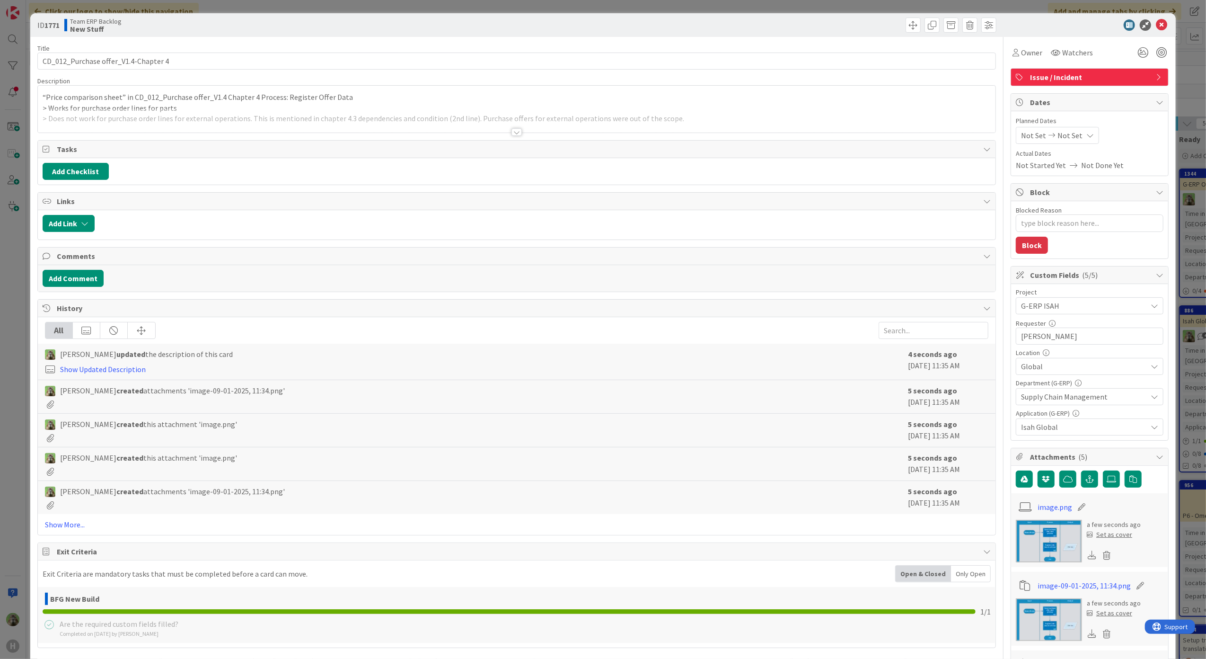
click at [449, 133] on div at bounding box center [517, 120] width 958 height 24
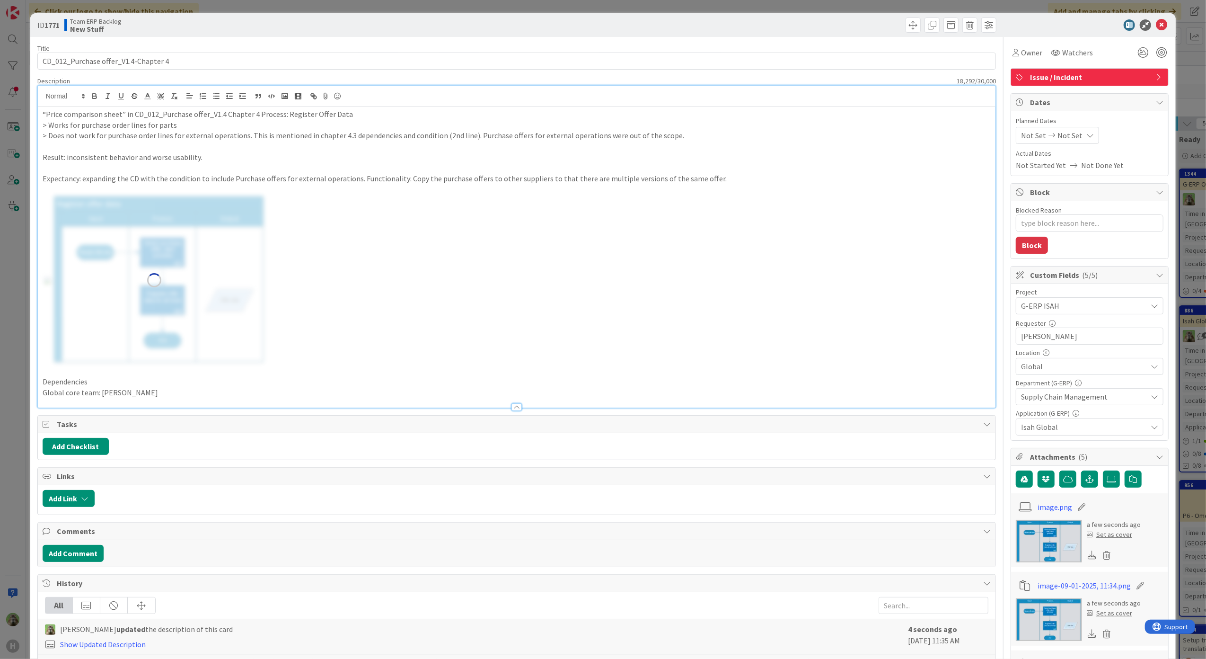
click at [266, 271] on img at bounding box center [159, 280] width 215 height 171
click at [490, 260] on div "“Price comparison sheet” in CD_012_Purchase offer_V1.4 Chapter 4 Process: Regis…" at bounding box center [517, 257] width 958 height 300
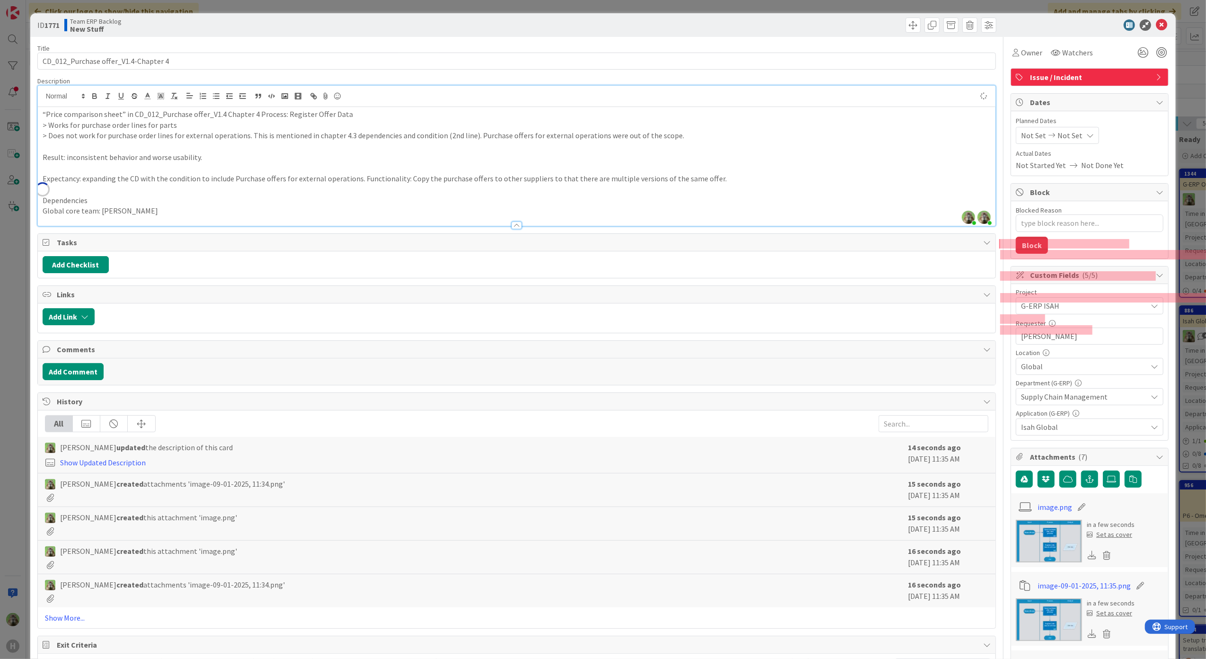
type textarea "x"
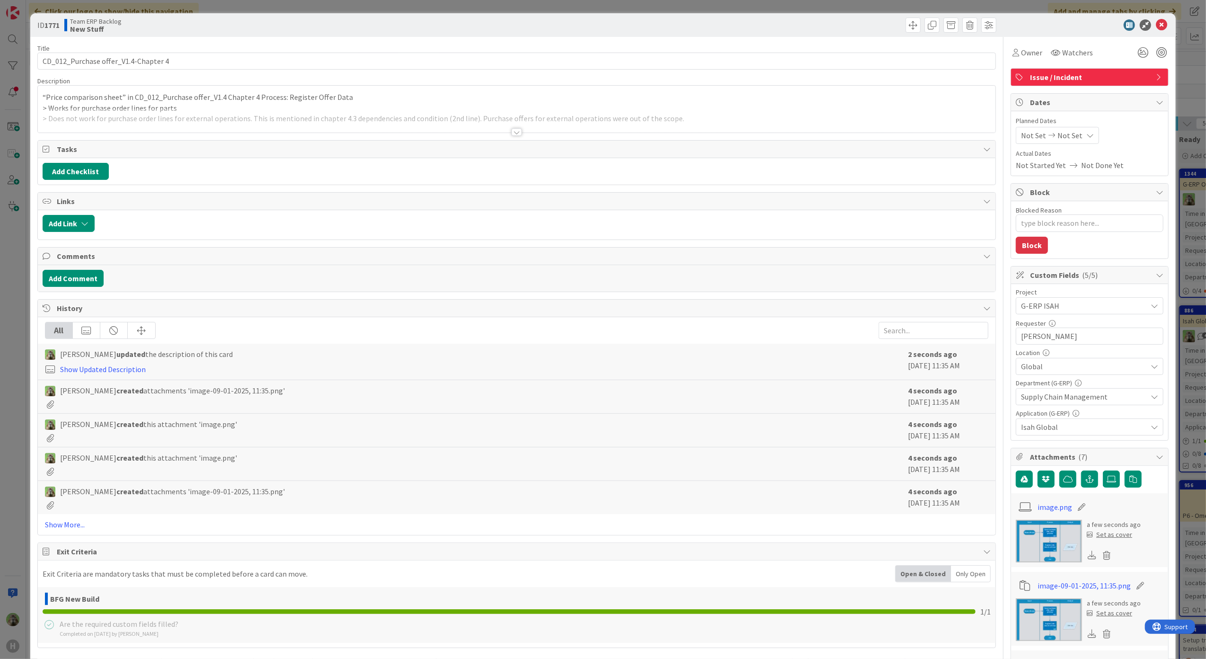
click at [216, 96] on p "“Price comparison sheet” in CD_012_Purchase offer_V1.4 Chapter 4 Process: Regis…" at bounding box center [517, 97] width 949 height 11
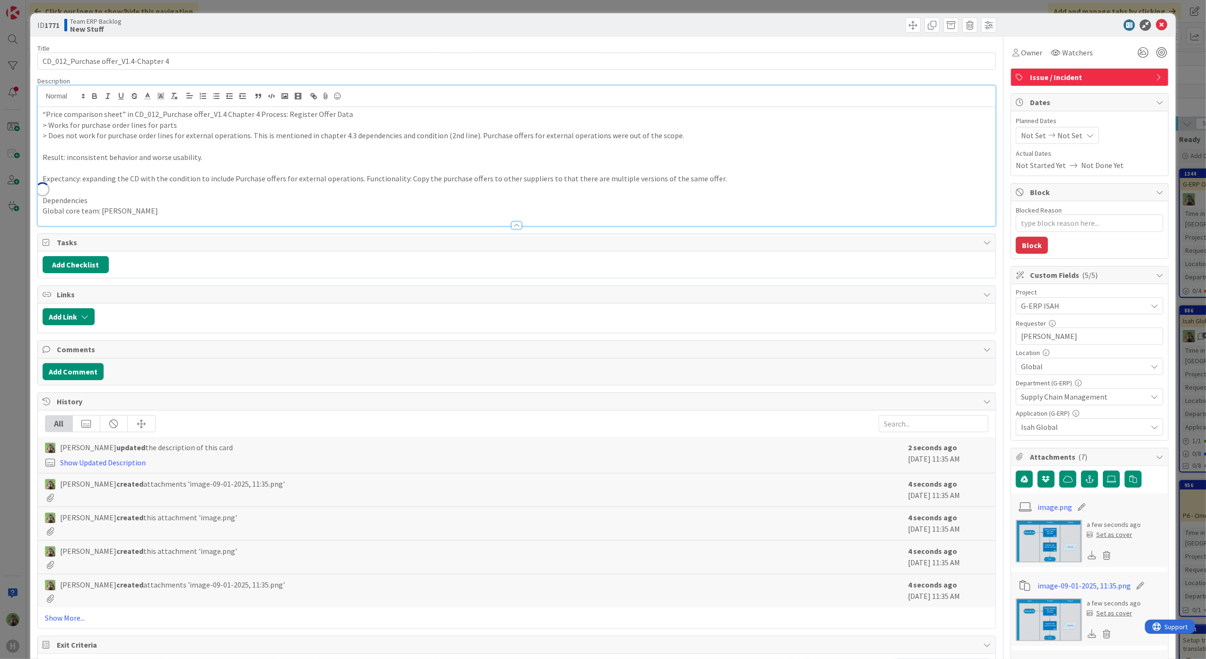
type textarea "x"
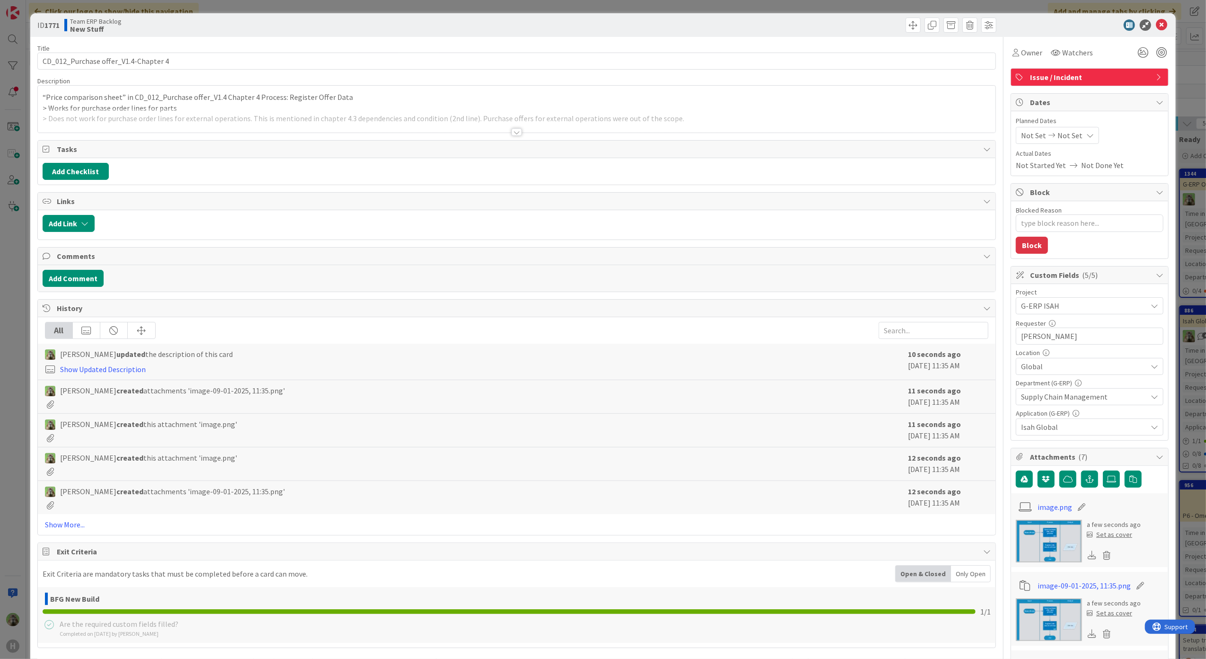
click at [447, 98] on p "“Price comparison sheet” in CD_012_Purchase offer_V1.4 Chapter 4 Process: Regis…" at bounding box center [517, 97] width 949 height 11
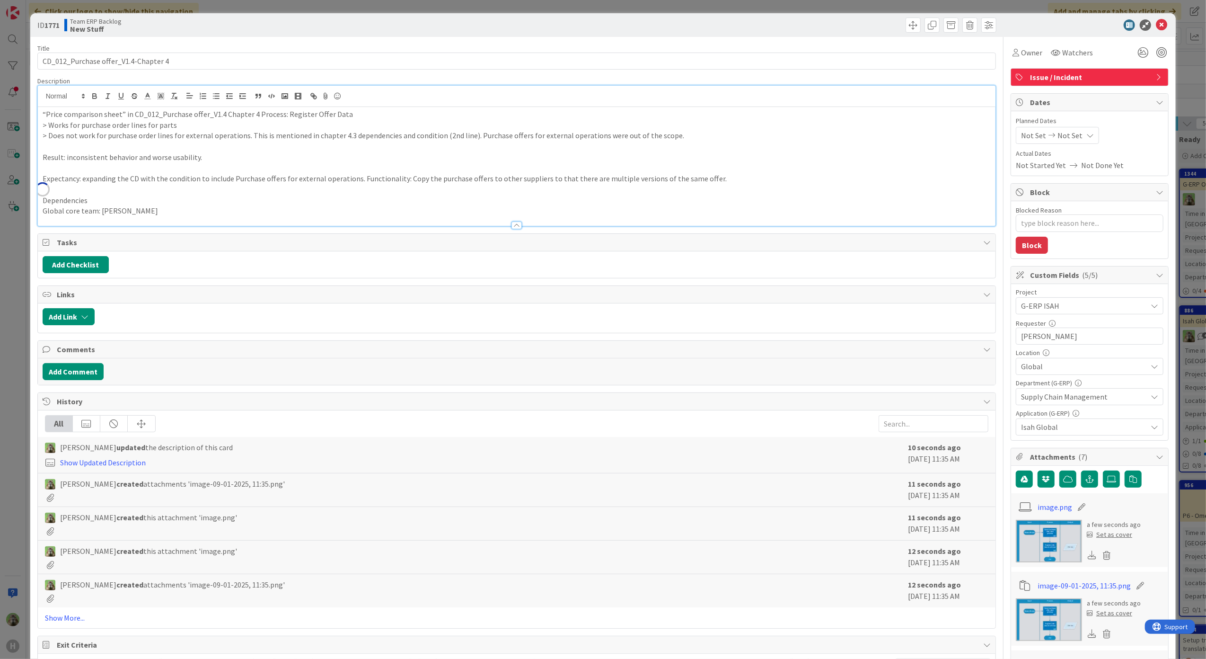
click at [115, 187] on div "“Price comparison sheet” in CD_012_Purchase offer_V1.4 Chapter 4 Process: Regis…" at bounding box center [517, 166] width 958 height 119
click at [763, 178] on p "Expectancy: expanding the CD with the condition to include Purchase offers for …" at bounding box center [517, 178] width 949 height 11
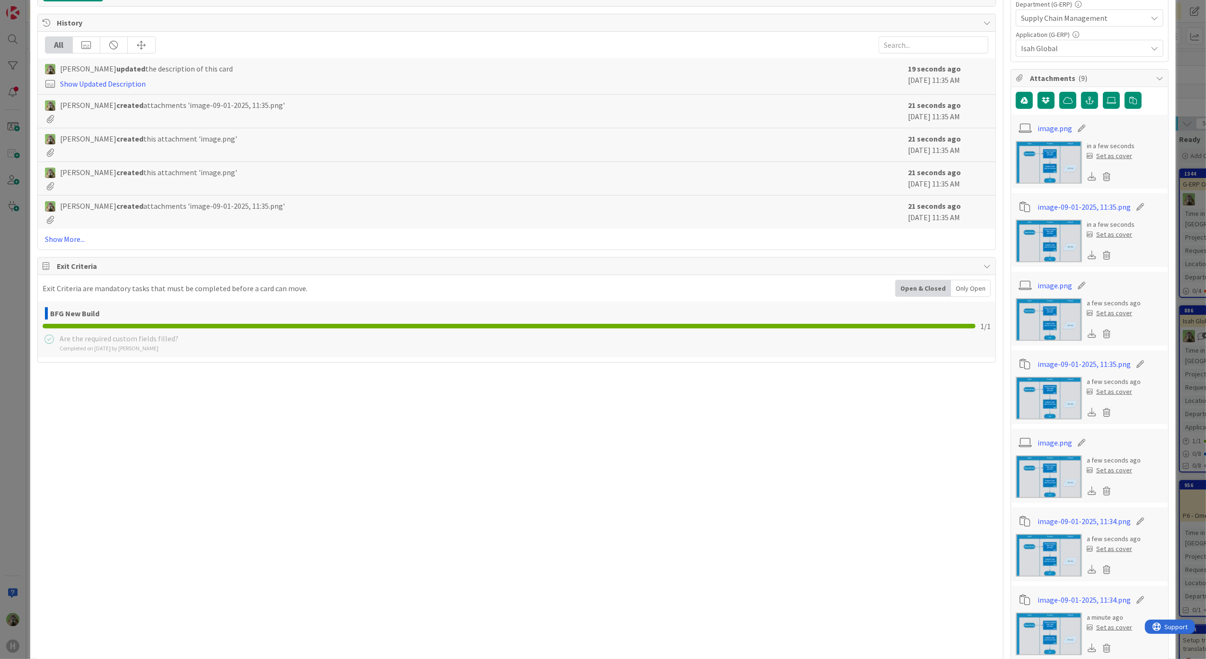
scroll to position [568, 0]
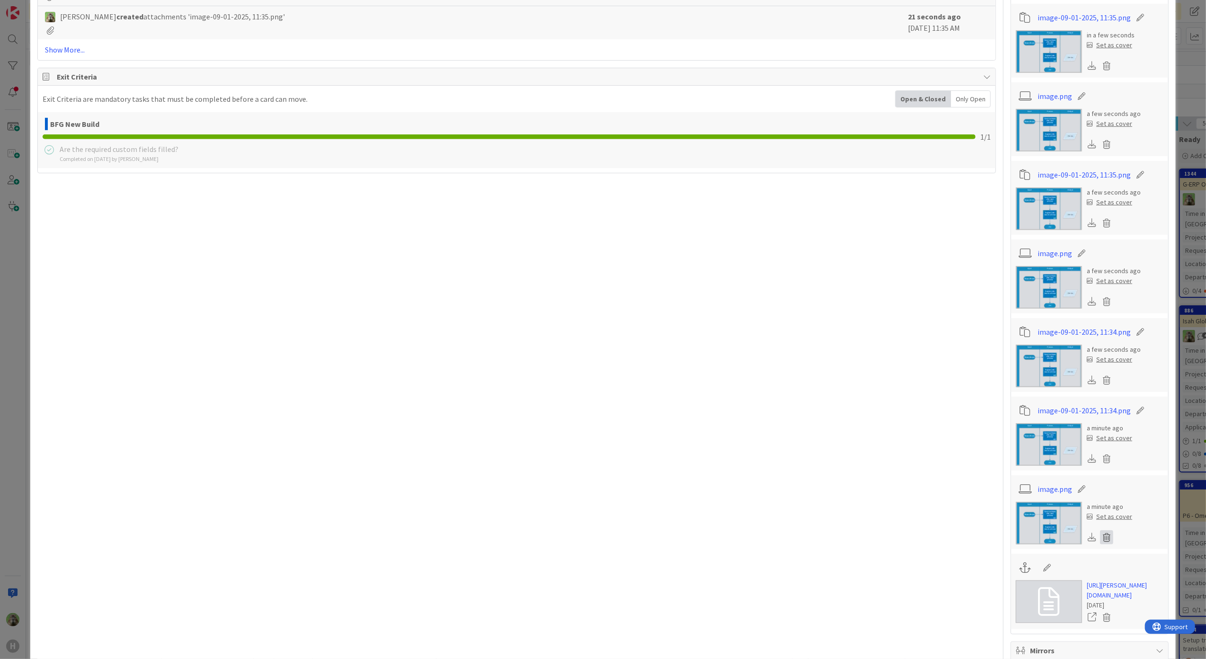
click at [1100, 536] on icon at bounding box center [1106, 537] width 13 height 14
click at [1015, 584] on button "Delete" at bounding box center [1018, 582] width 35 height 17
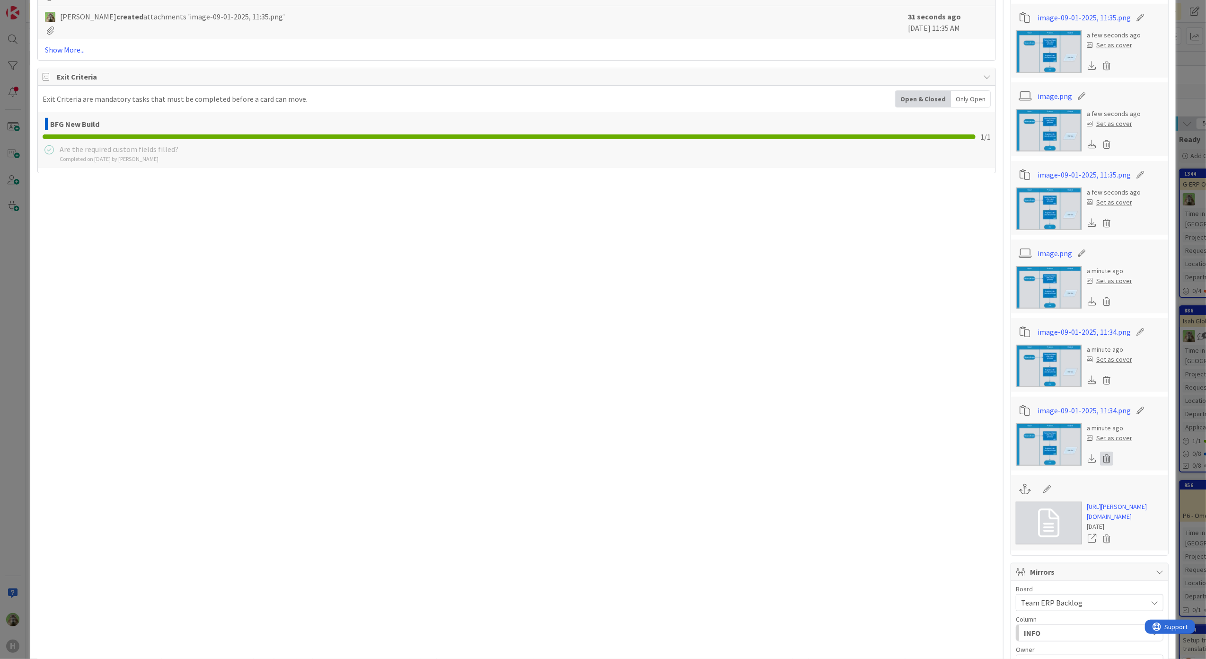
click at [1104, 461] on icon at bounding box center [1106, 458] width 13 height 14
click at [1016, 512] on button "Delete" at bounding box center [1018, 504] width 35 height 17
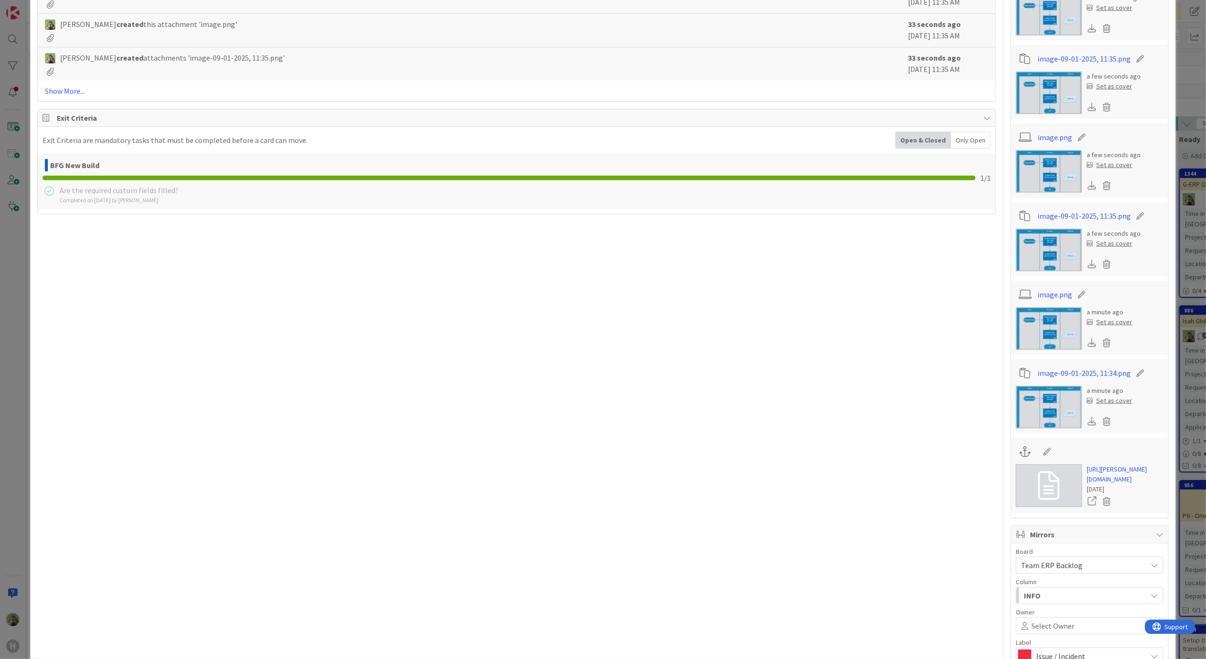
scroll to position [504, 0]
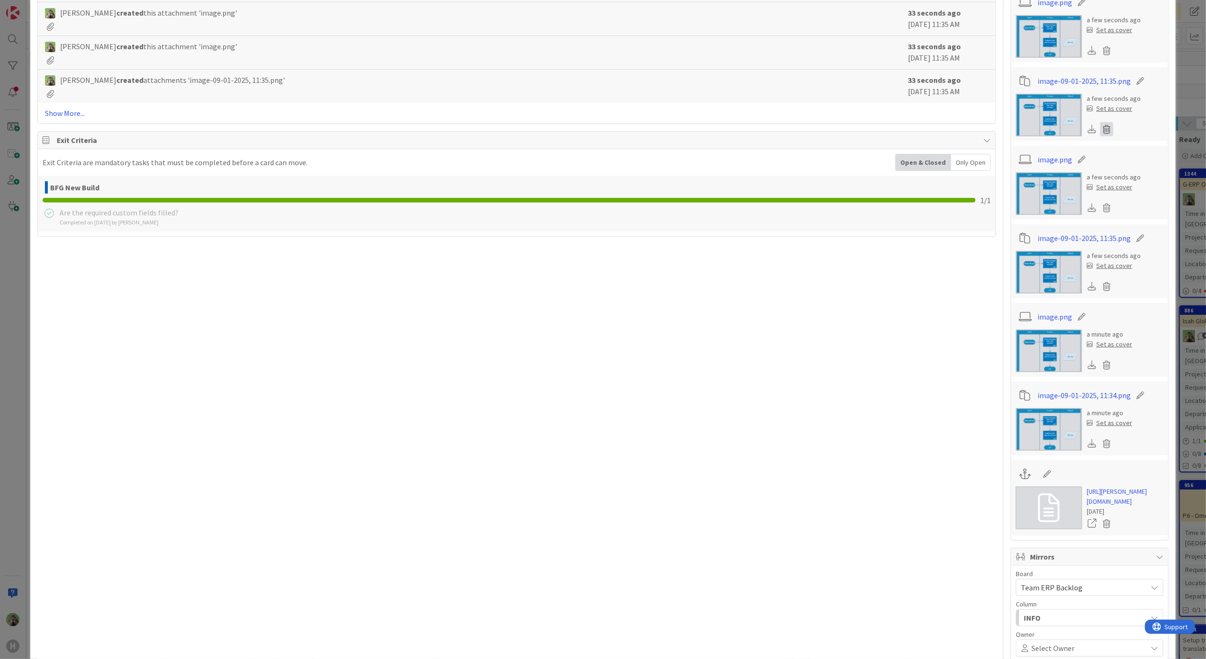
click at [1100, 124] on icon at bounding box center [1106, 129] width 13 height 14
click at [1009, 184] on button "Delete" at bounding box center [1018, 175] width 35 height 17
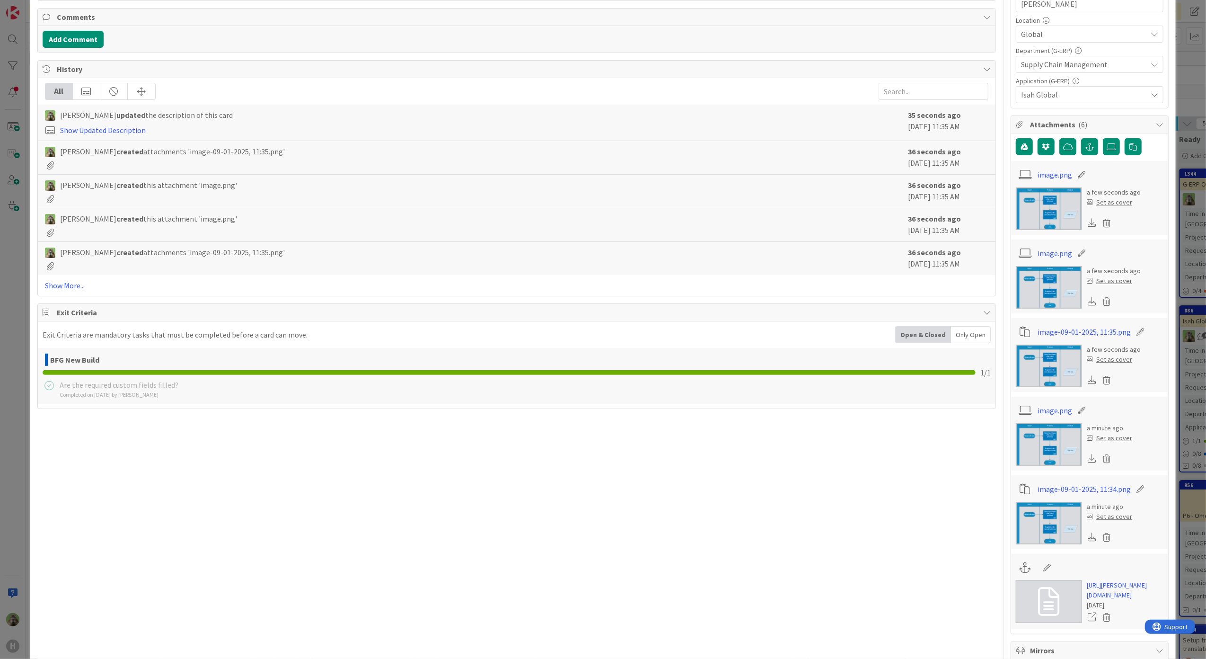
scroll to position [315, 0]
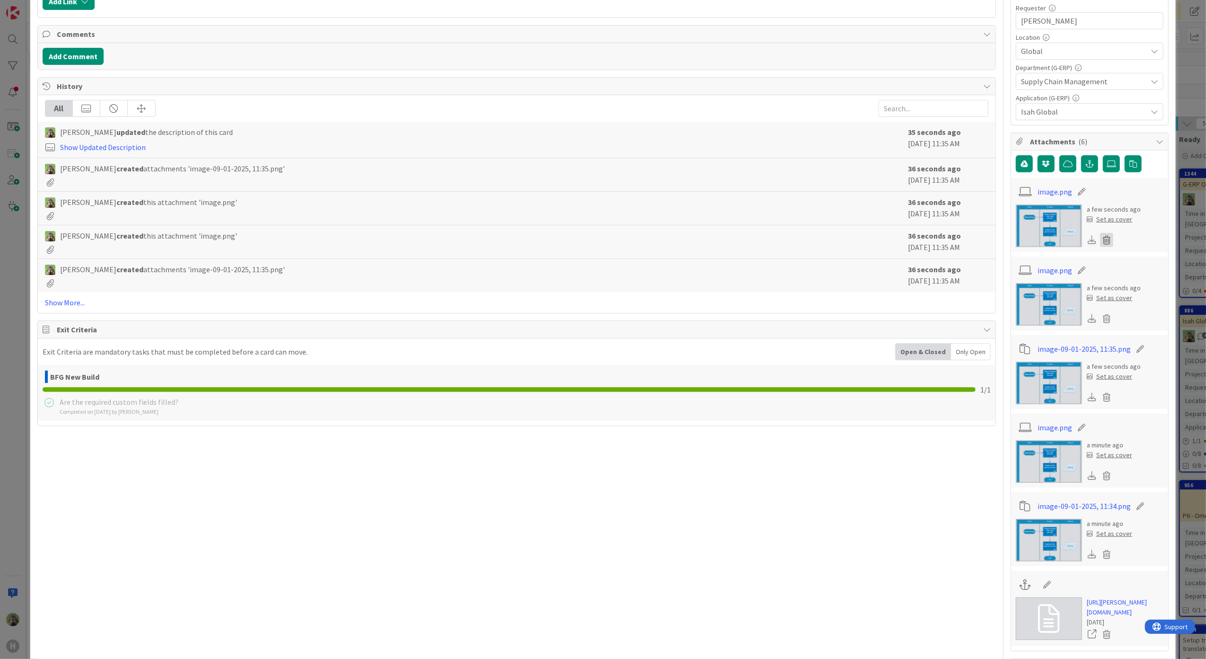
click at [1100, 239] on icon at bounding box center [1106, 240] width 13 height 14
click at [1004, 288] on button "Delete" at bounding box center [1018, 285] width 35 height 17
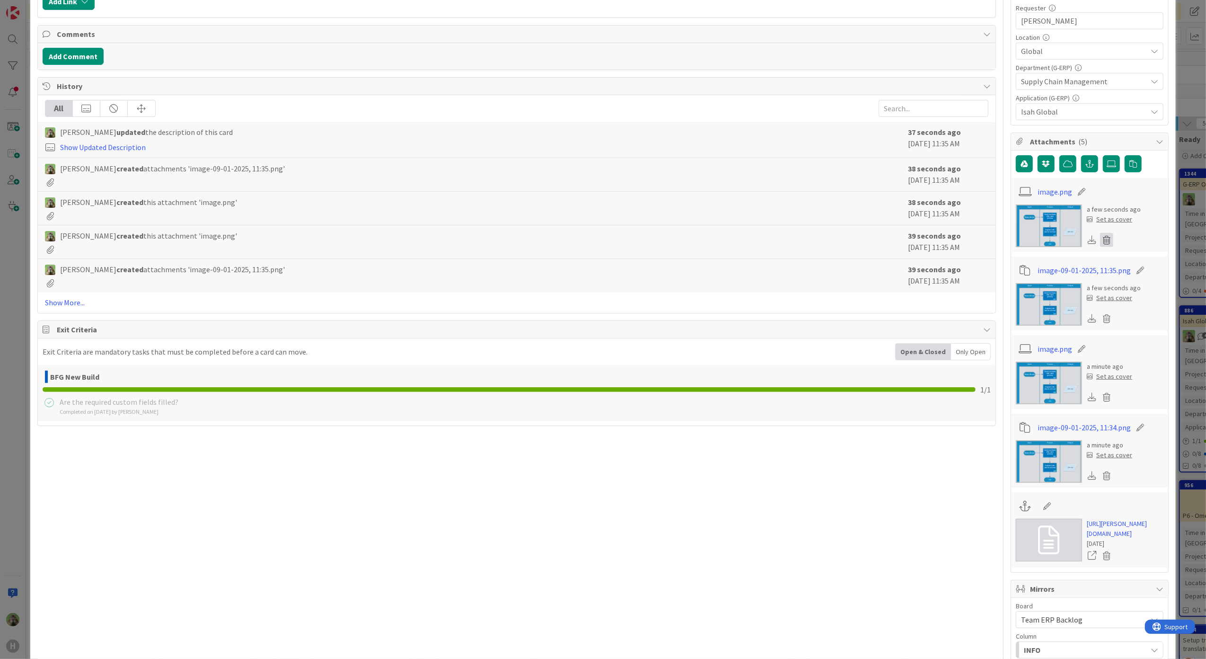
click at [1100, 247] on icon at bounding box center [1106, 240] width 13 height 14
click at [1008, 288] on button "Delete" at bounding box center [1018, 285] width 35 height 17
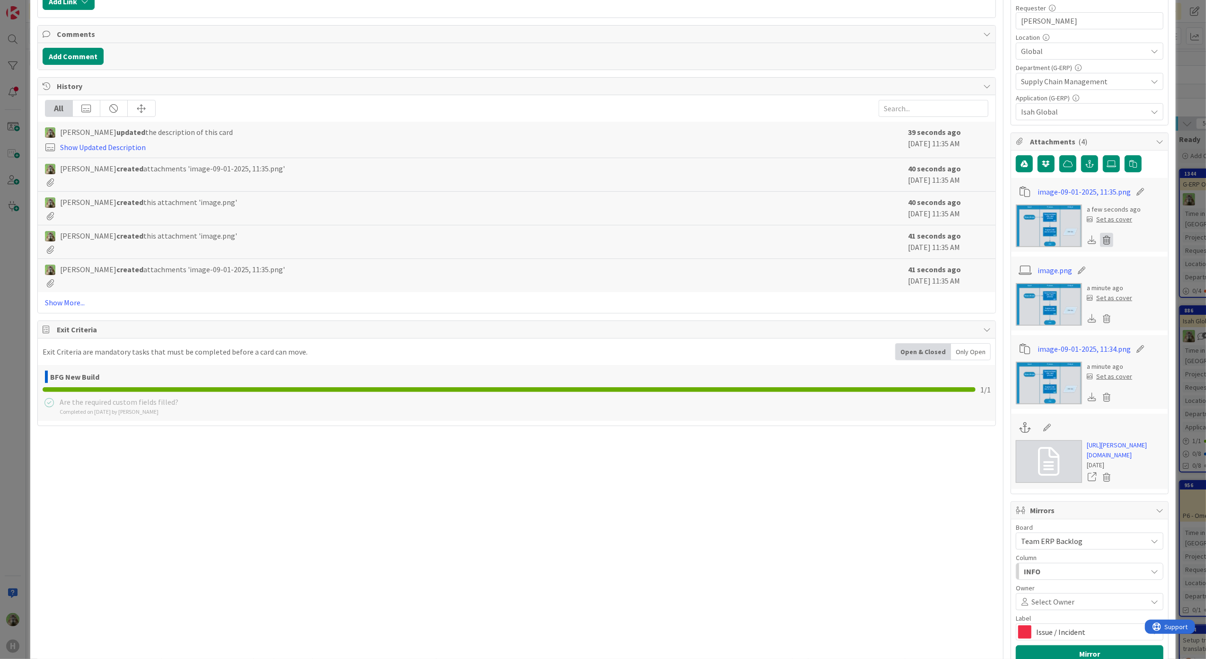
click at [1100, 243] on icon at bounding box center [1106, 240] width 13 height 14
click at [1011, 283] on button "Delete" at bounding box center [1018, 285] width 35 height 17
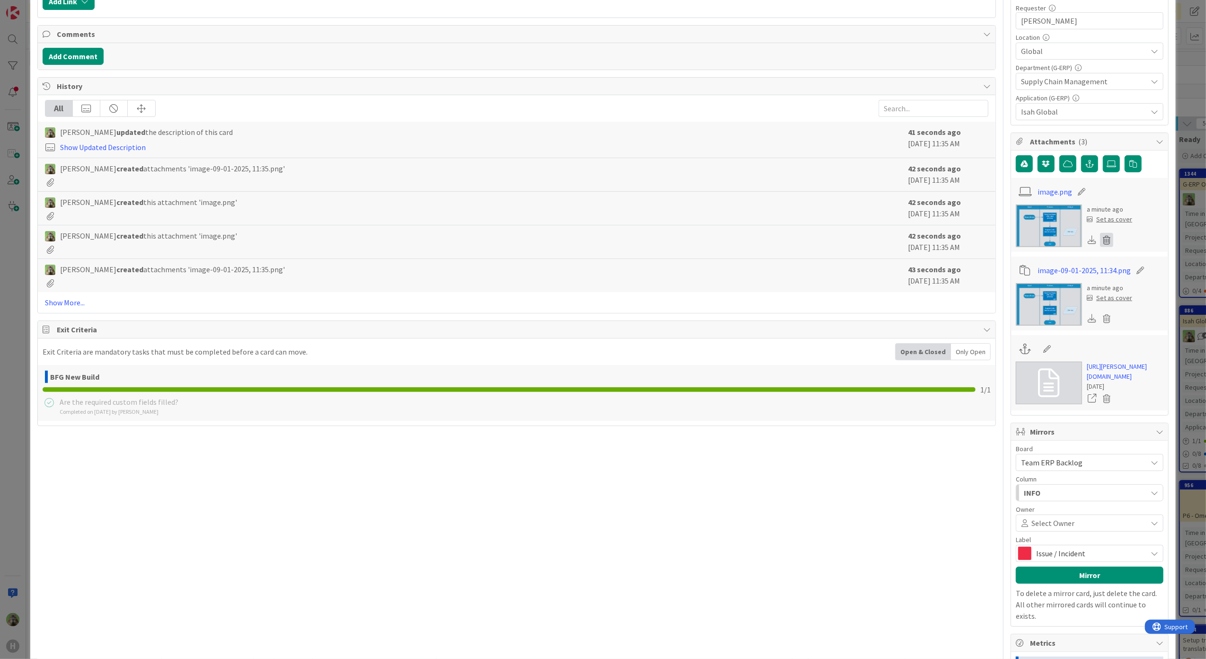
click at [1104, 245] on icon at bounding box center [1106, 240] width 13 height 14
click at [1004, 288] on button "Delete" at bounding box center [1018, 285] width 35 height 17
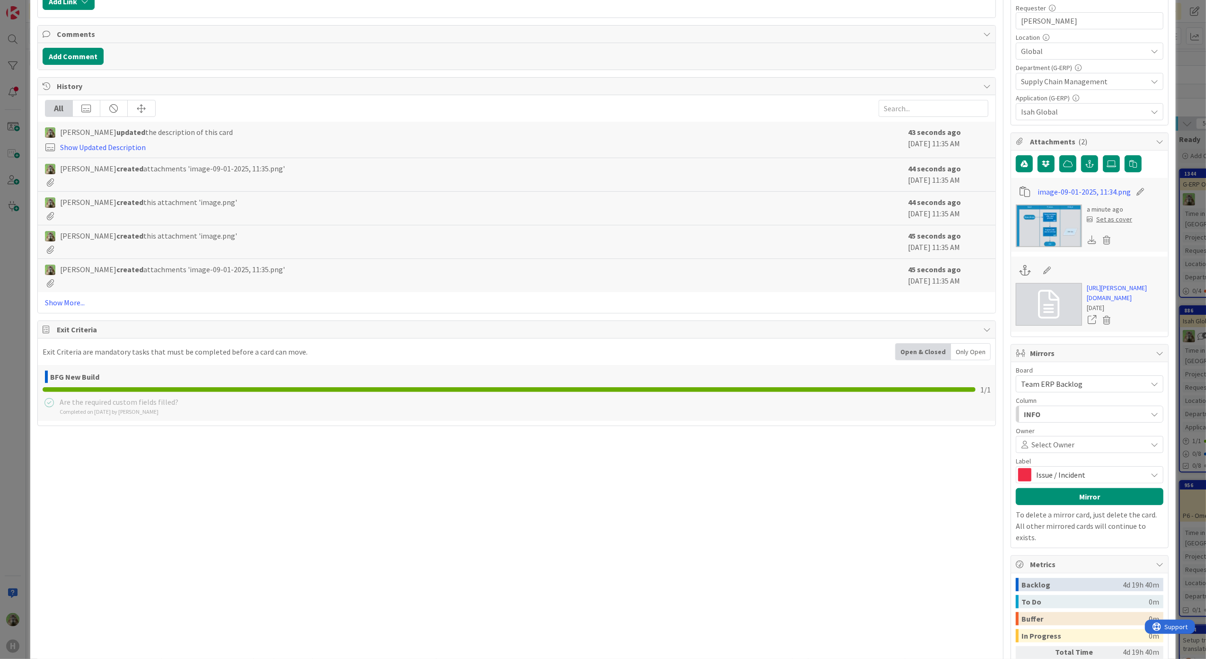
scroll to position [0, 0]
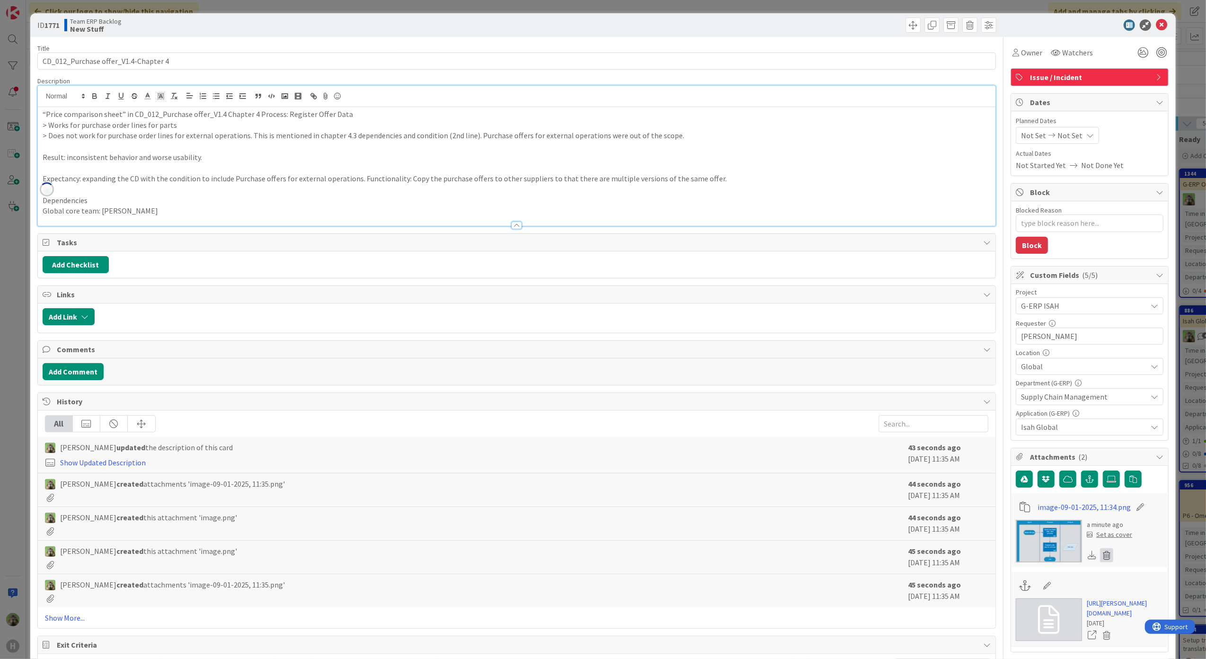
click at [1100, 556] on icon at bounding box center [1106, 555] width 13 height 14
click at [1021, 599] on button "Delete" at bounding box center [1018, 600] width 35 height 17
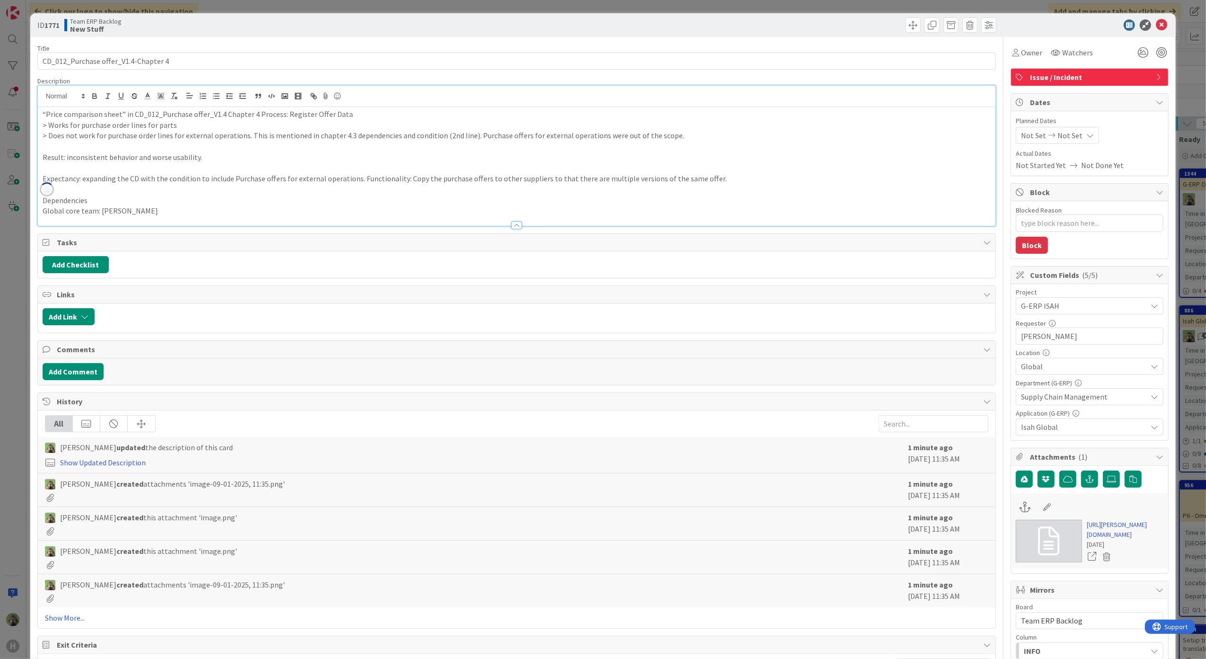
click at [318, 226] on div "“Price comparison sheet” in CD_012_Purchase offer_V1.4 Chapter 4 Process: Regis…" at bounding box center [517, 166] width 958 height 119
type textarea "x"
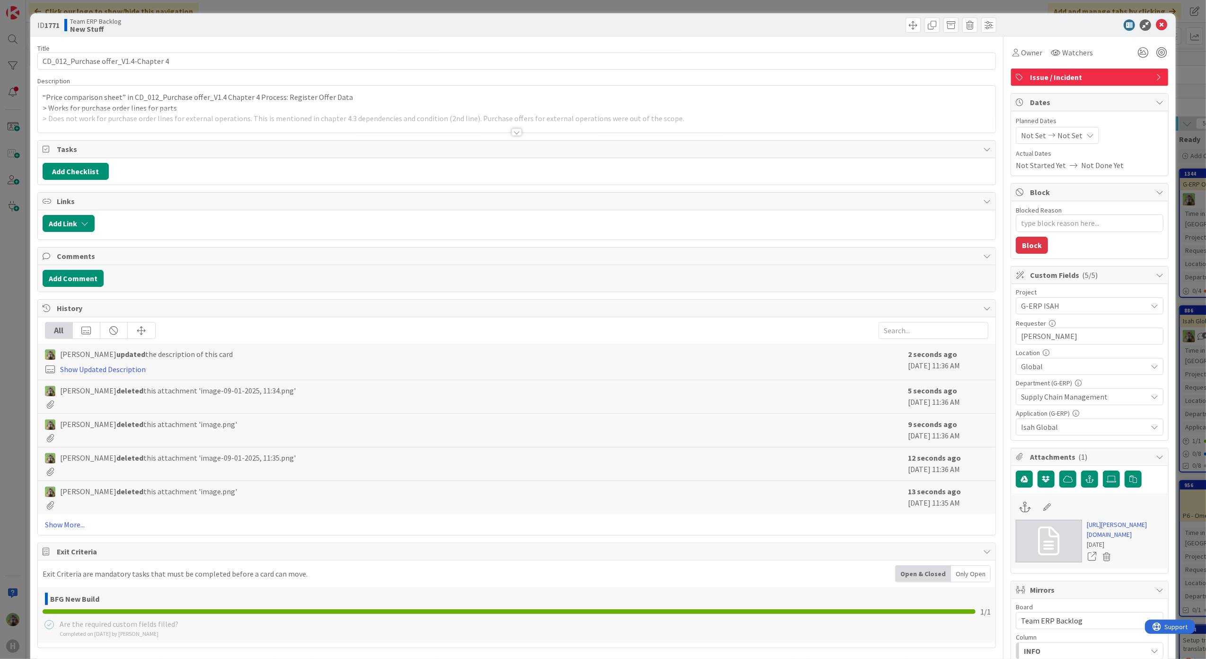
type textarea "x"
click at [354, 106] on p "> Works for purchase order lines for parts" at bounding box center [517, 108] width 949 height 11
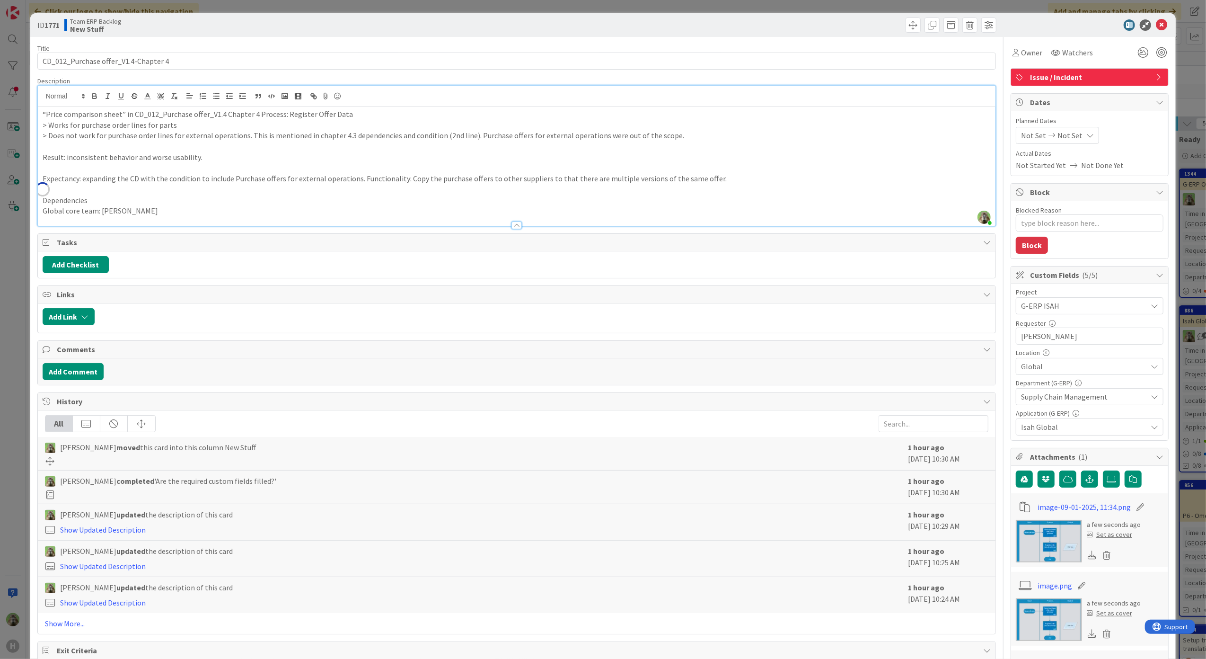
click at [11, 258] on div "ID 1771 Team ERP Backlog New Stuff Title 36 / 128 CD_012_Purchase offer_V1.4-Ch…" at bounding box center [603, 329] width 1206 height 659
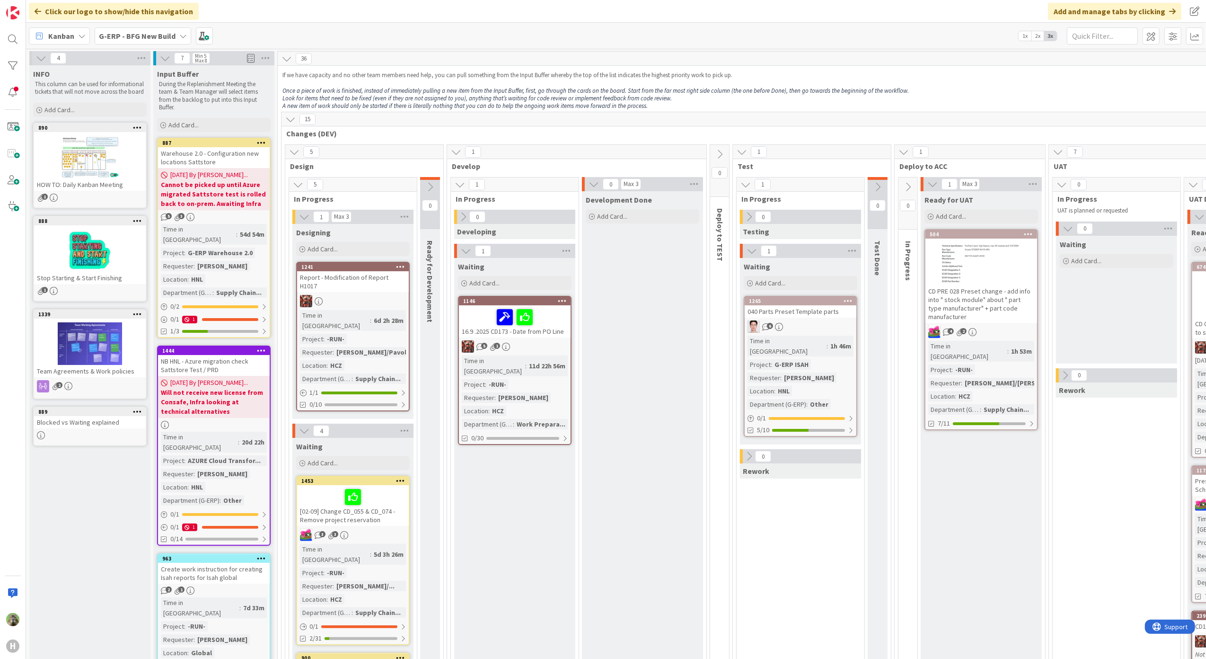
click at [143, 38] on b "G-ERP - BFG New Build" at bounding box center [137, 35] width 77 height 9
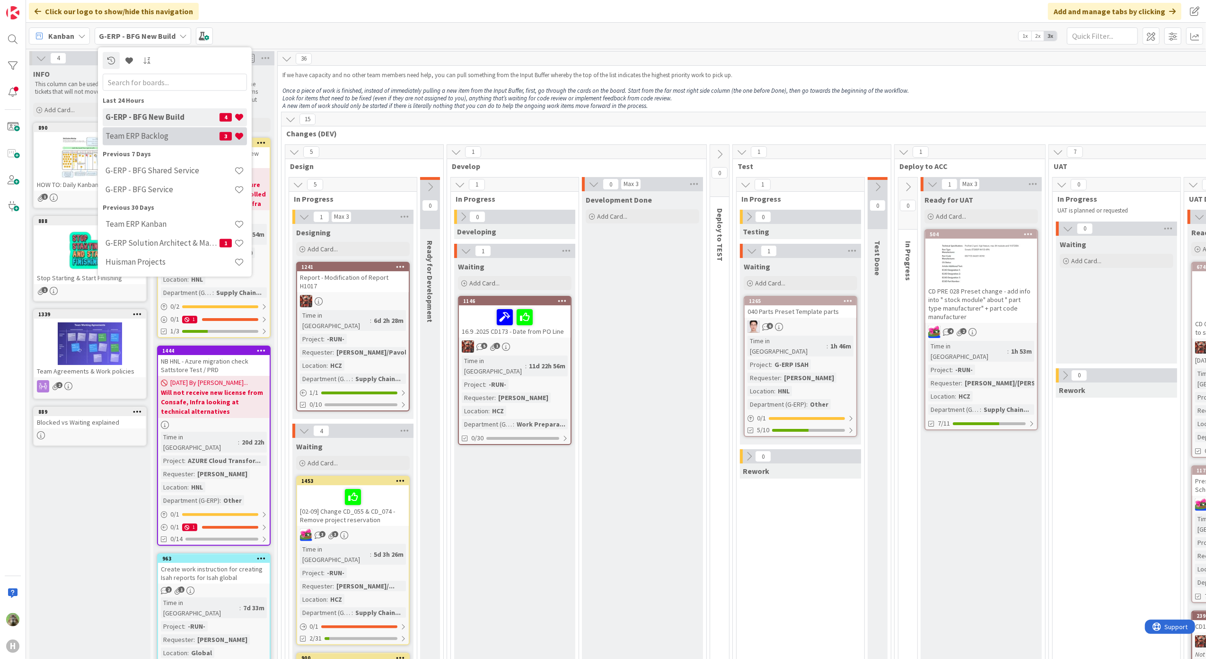
click at [150, 138] on h4 "Team ERP Backlog" at bounding box center [163, 135] width 114 height 9
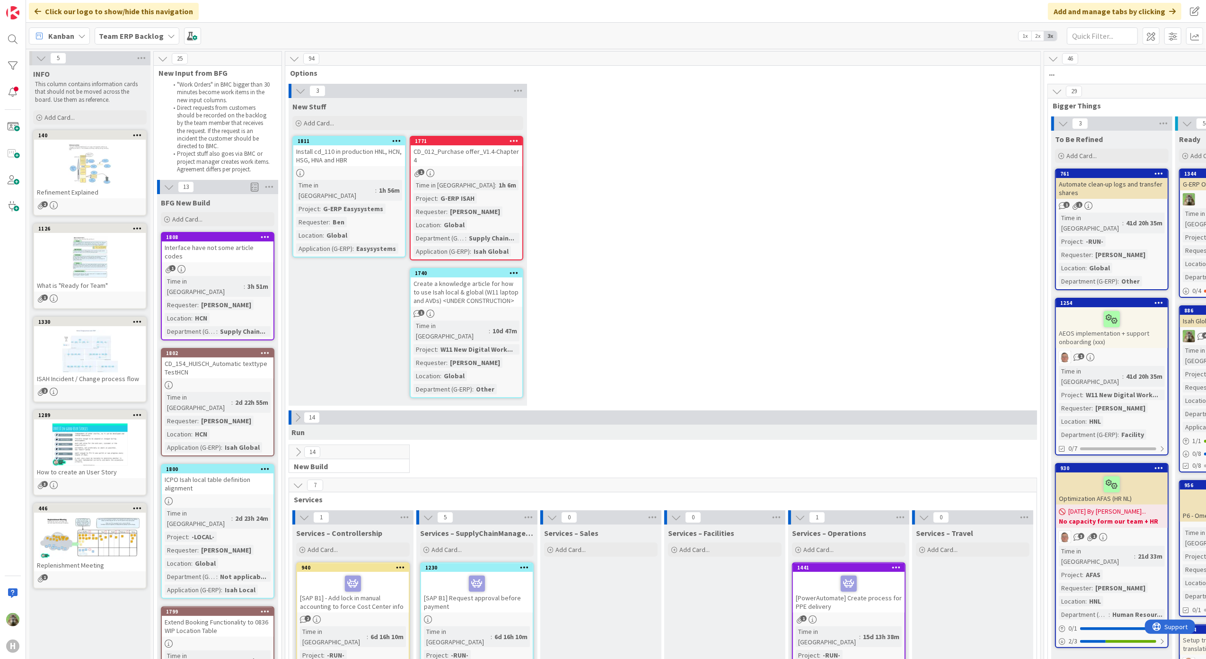
click at [477, 150] on div "CD_012_Purchase offer_V1.4-Chapter 4" at bounding box center [467, 155] width 112 height 21
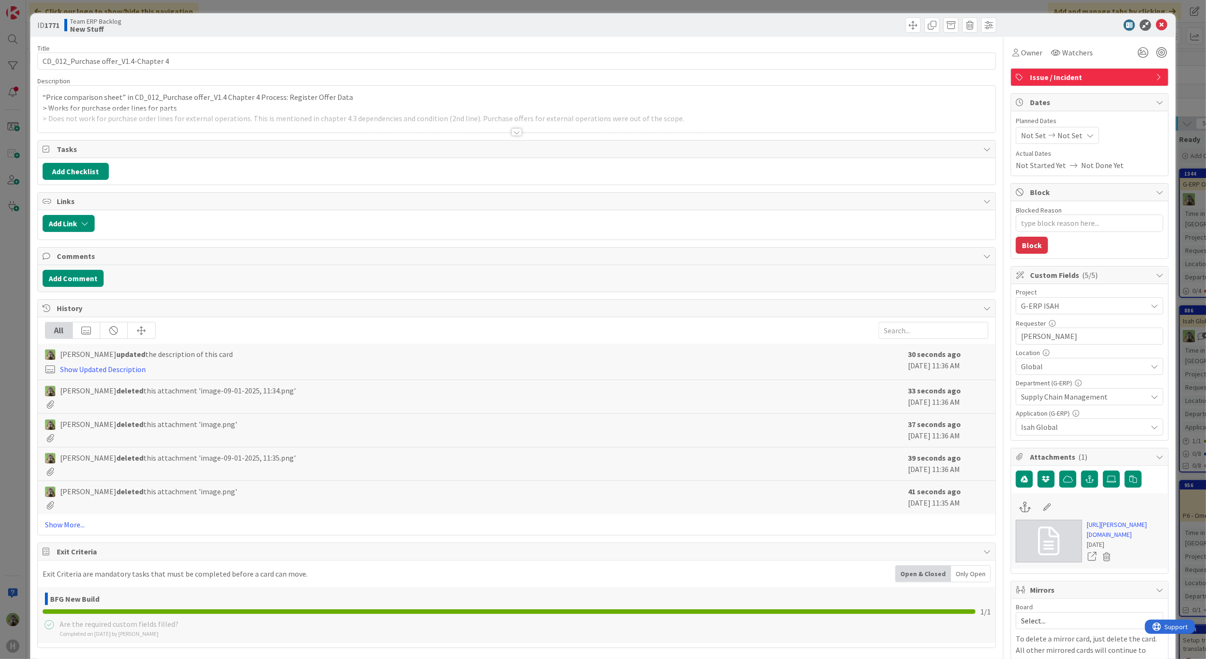
click at [191, 120] on div at bounding box center [517, 120] width 958 height 24
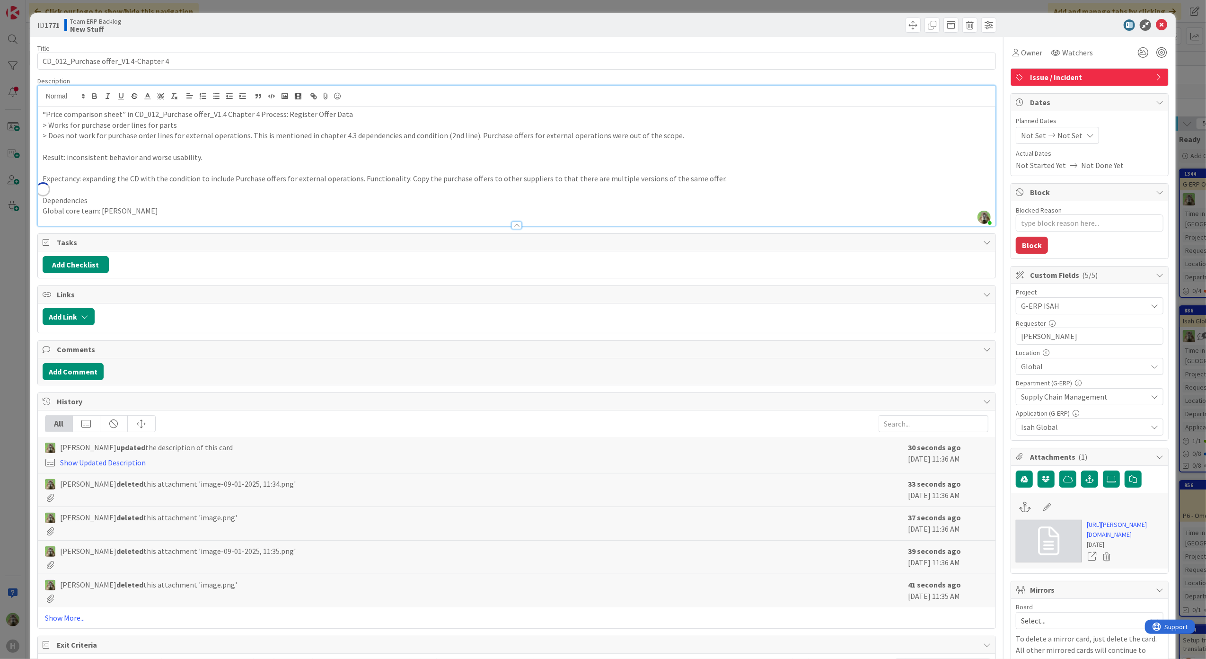
click at [776, 184] on div "“Price comparison sheet” in CD_012_Purchase offer_V1.4 Chapter 4 Process: Regis…" at bounding box center [517, 166] width 958 height 119
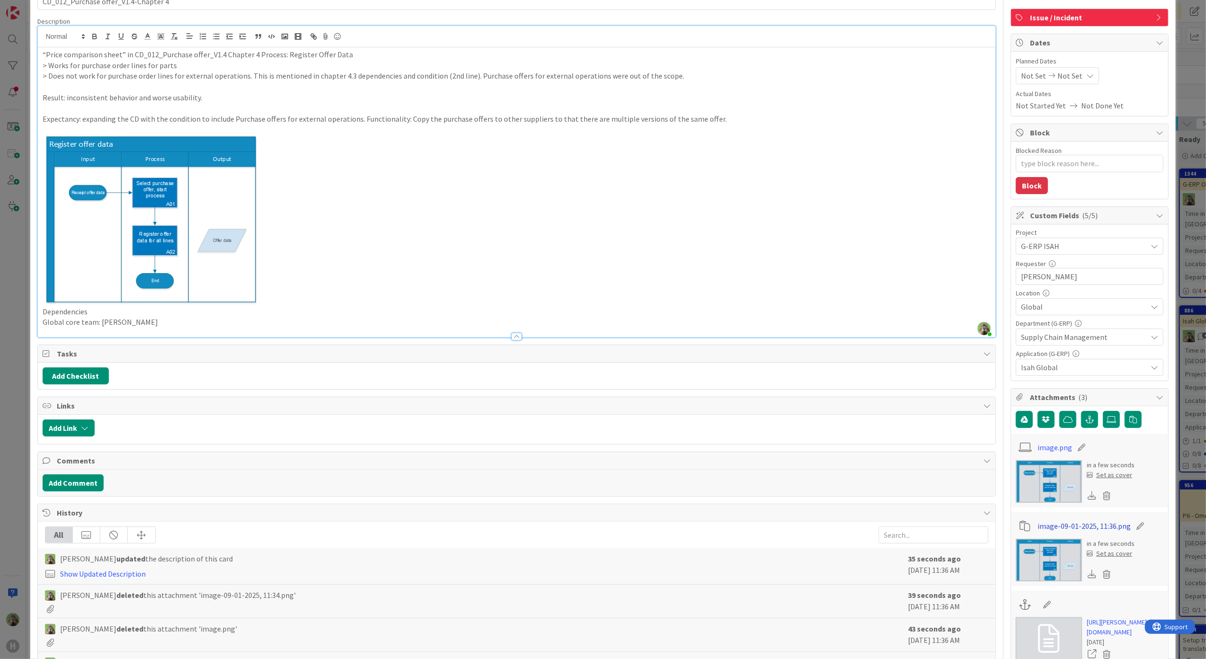
scroll to position [63, 0]
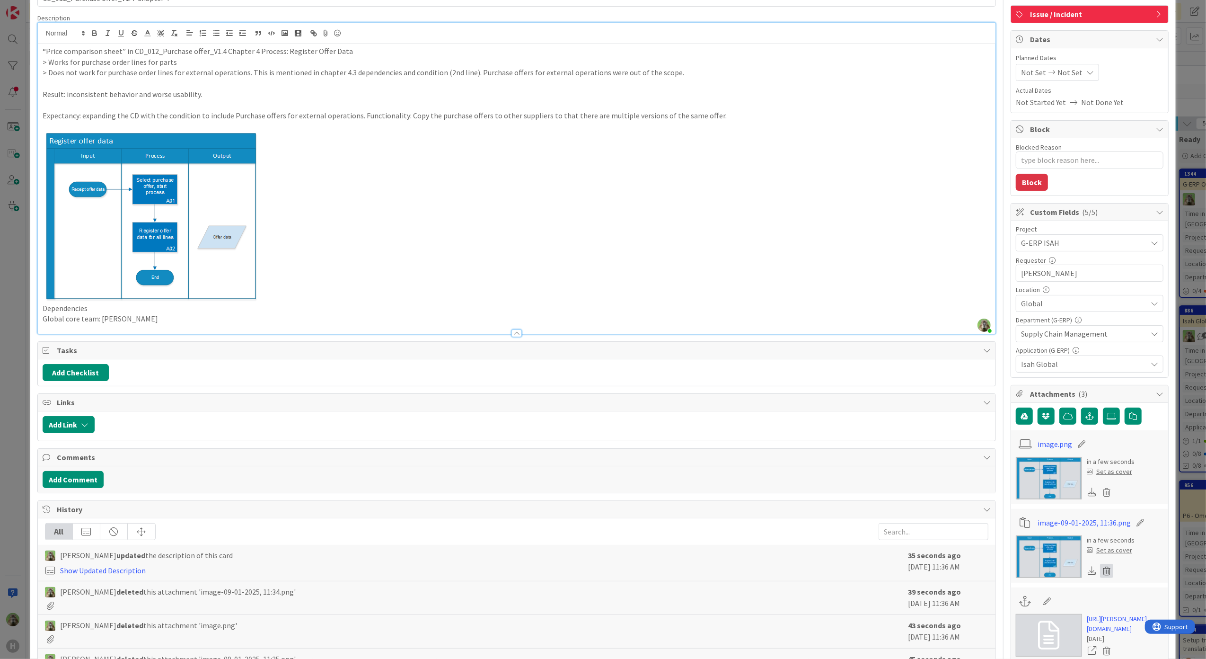
click at [1100, 576] on icon at bounding box center [1106, 571] width 13 height 14
click at [1001, 615] on button "Delete" at bounding box center [1018, 616] width 35 height 17
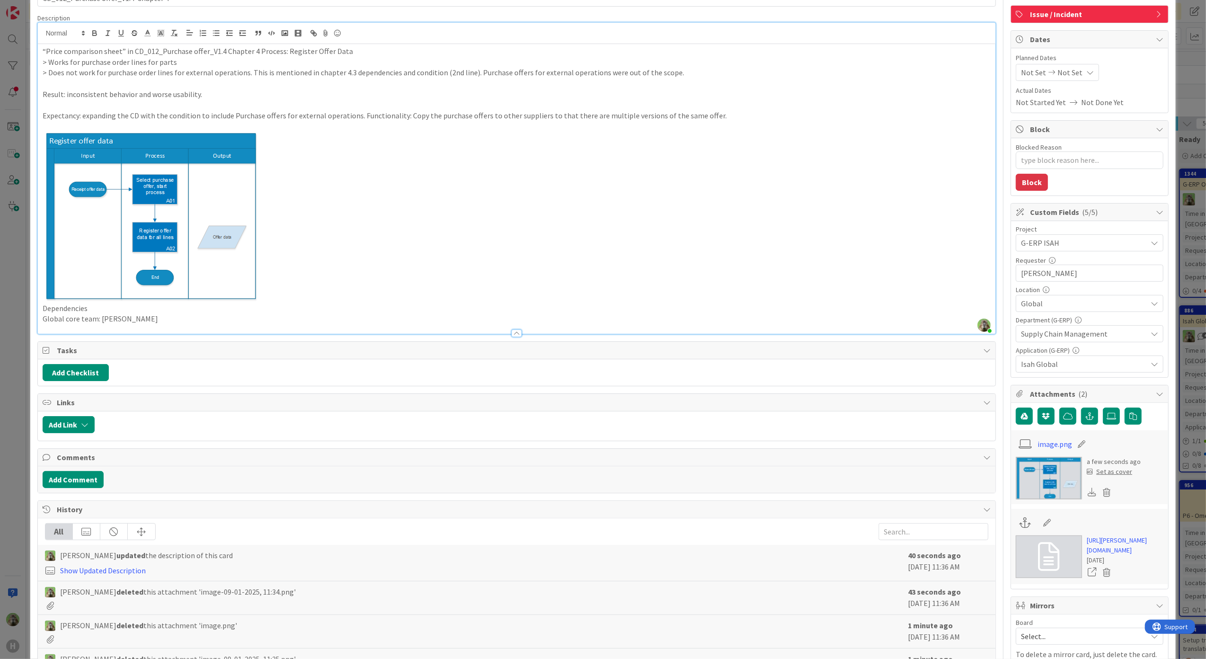
click at [546, 157] on p at bounding box center [517, 217] width 949 height 171
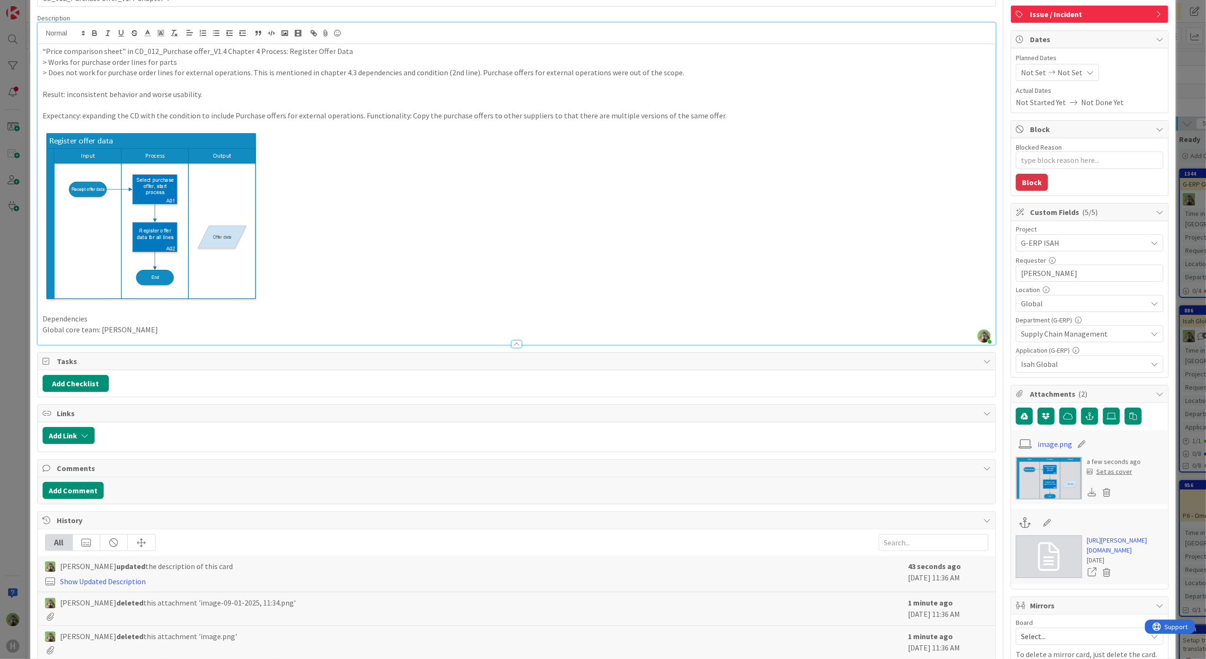
click at [120, 230] on img at bounding box center [151, 217] width 215 height 171
click at [25, 250] on div "ID 1771 Team ERP Backlog New Stuff Title 36 / 128 CD_012_Purchase offer_V1.4-Ch…" at bounding box center [603, 329] width 1206 height 659
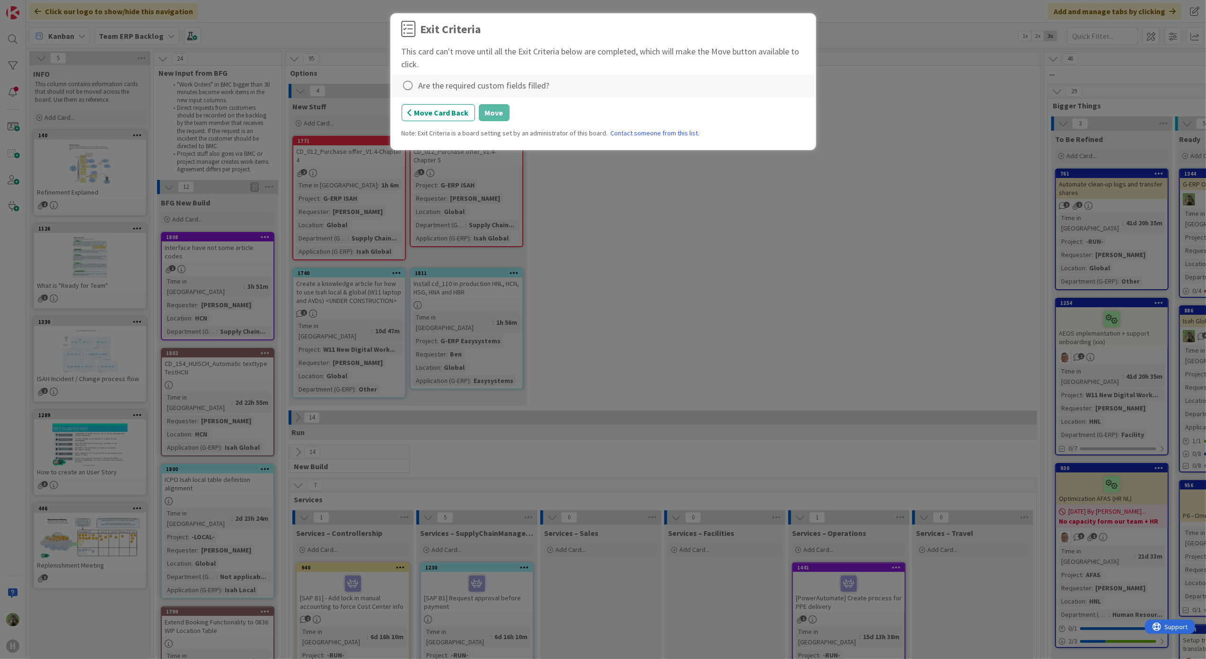
click at [443, 86] on div "Are the required custom fields filled?" at bounding box center [484, 85] width 131 height 13
click at [406, 84] on icon at bounding box center [408, 85] width 13 height 13
click at [430, 110] on link "Complete" at bounding box center [461, 106] width 118 height 14
click at [497, 115] on button "Move" at bounding box center [494, 112] width 31 height 17
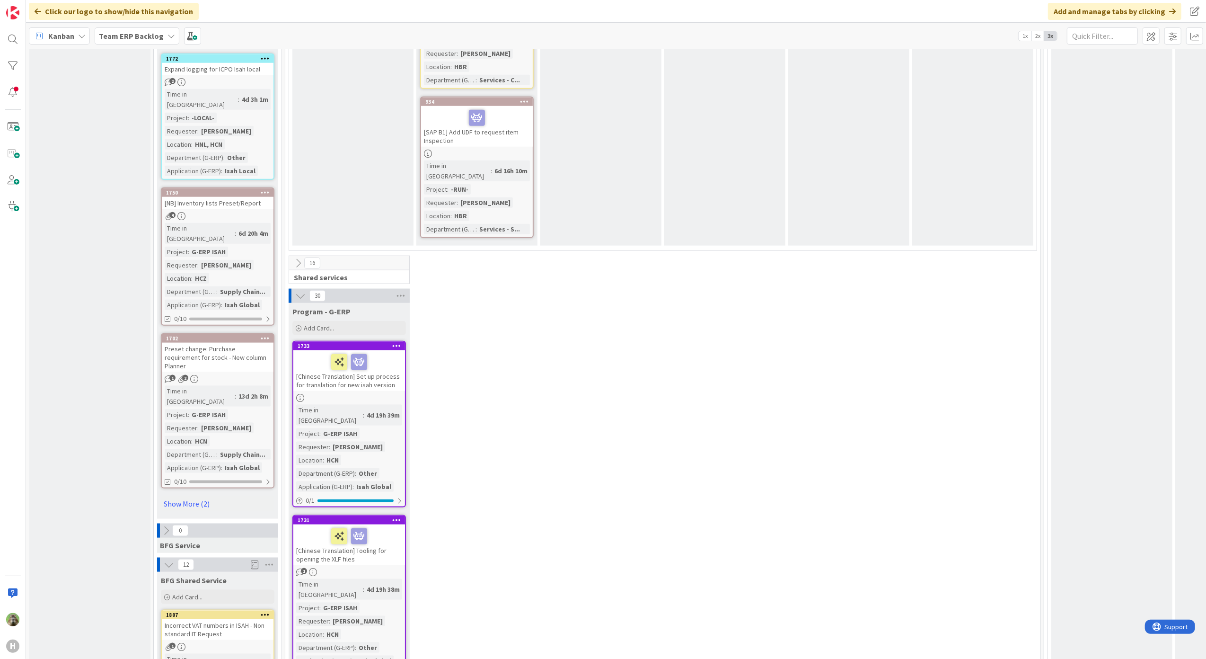
scroll to position [1136, 0]
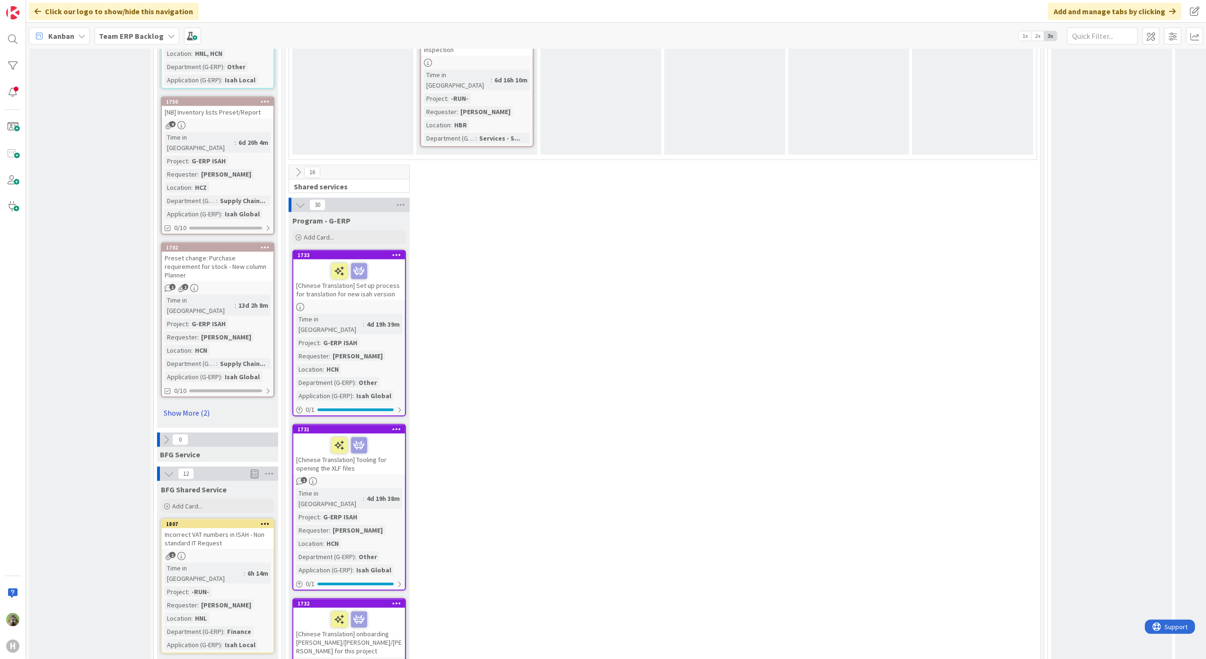
click at [167, 405] on link "Show More (2)" at bounding box center [218, 412] width 114 height 15
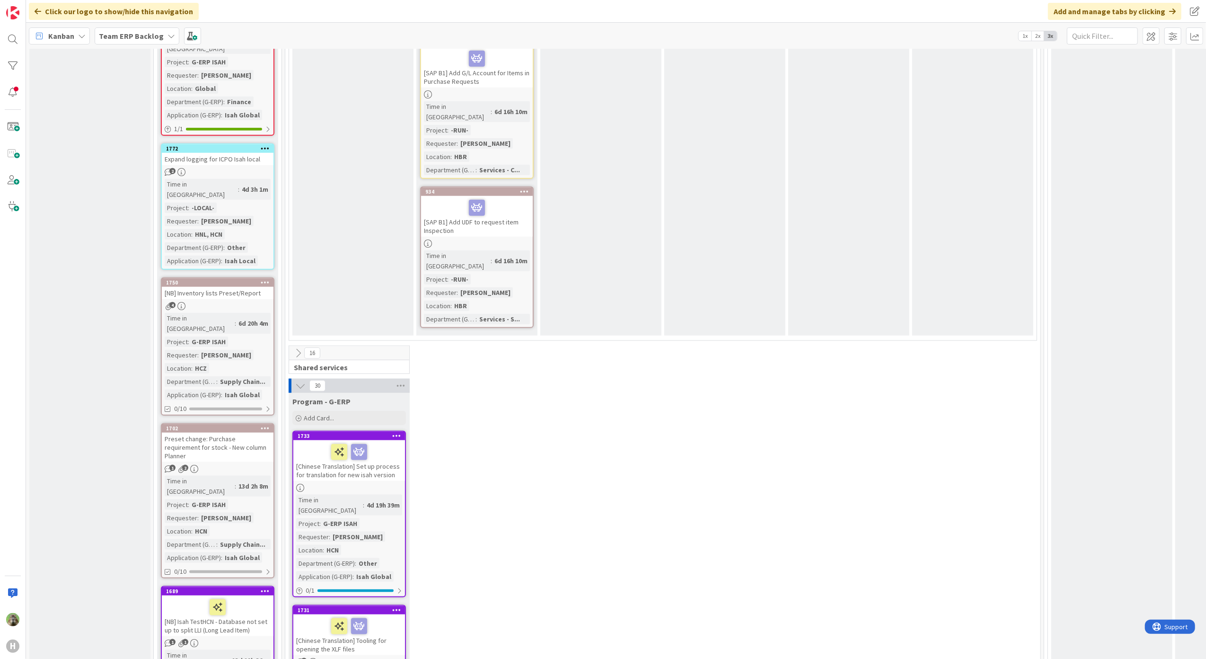
scroll to position [946, 0]
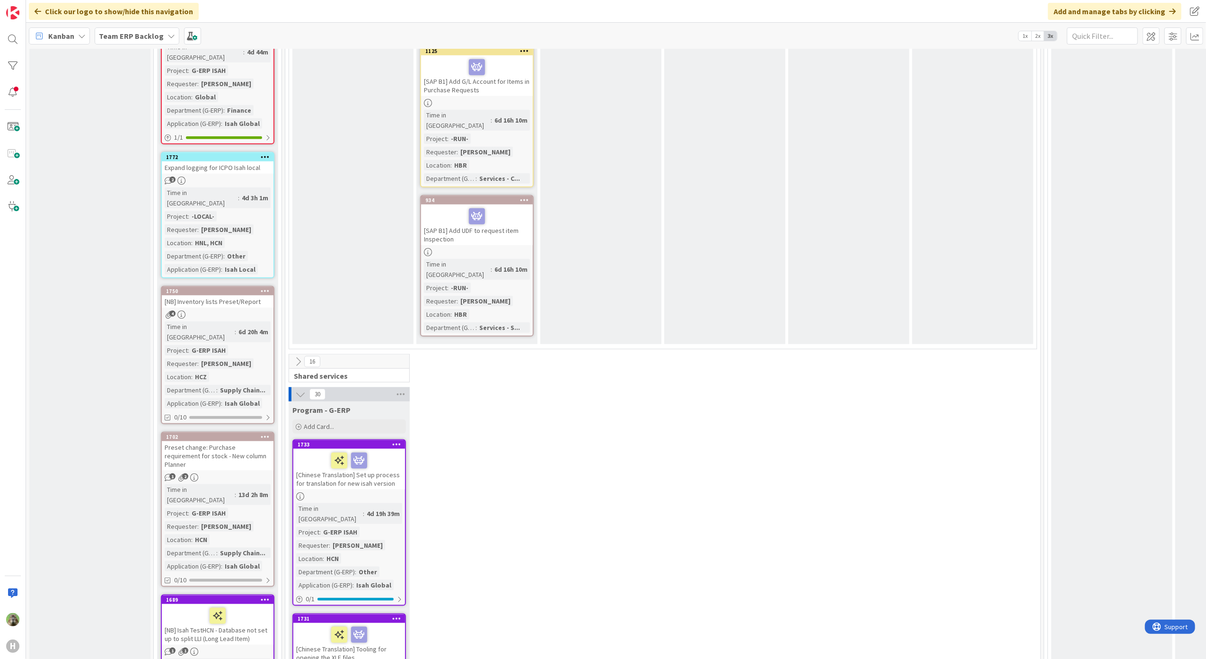
click at [244, 295] on div "[NB] Inventory lists Preset/Report" at bounding box center [218, 301] width 112 height 12
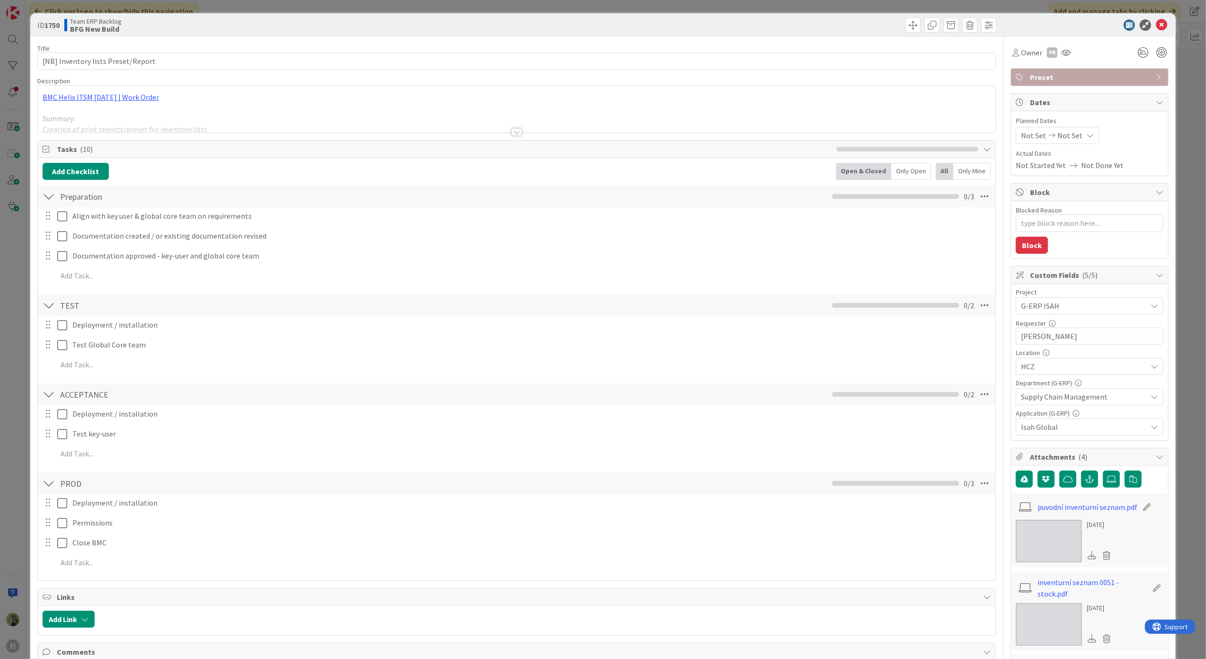
click at [23, 354] on div "ID 1750 Team ERP Backlog BFG New Build Title 34 / 128 [NB] Inventory lists Pres…" at bounding box center [603, 329] width 1206 height 659
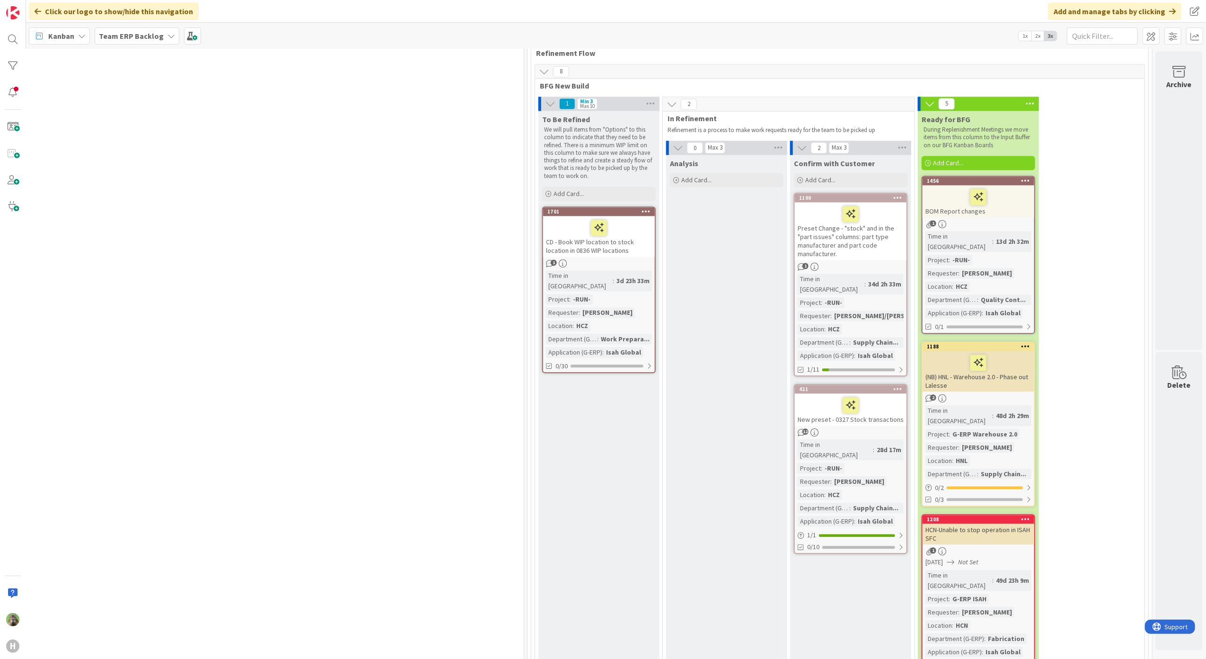
click at [861, 202] on div "Preset Change - "stock" and in the "part issues" columns: part type manufacture…" at bounding box center [851, 231] width 112 height 58
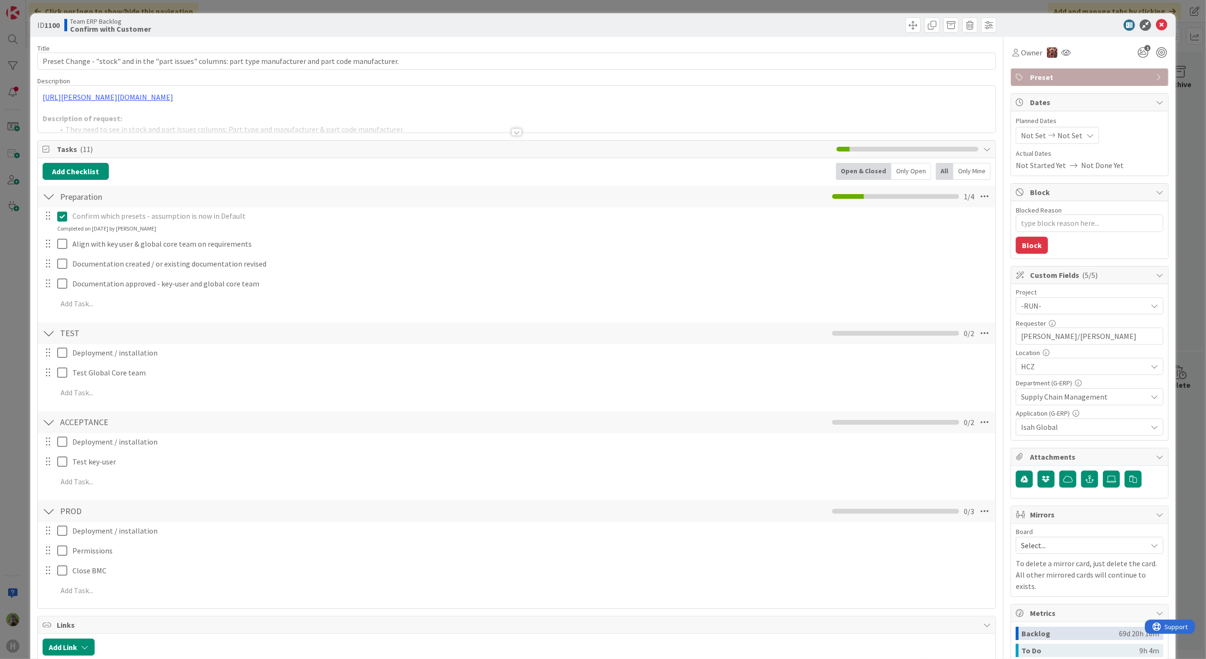
click at [17, 394] on div "ID 1100 Team ERP Backlog Confirm with Customer Title 108 / 128 Preset Change - …" at bounding box center [603, 329] width 1206 height 659
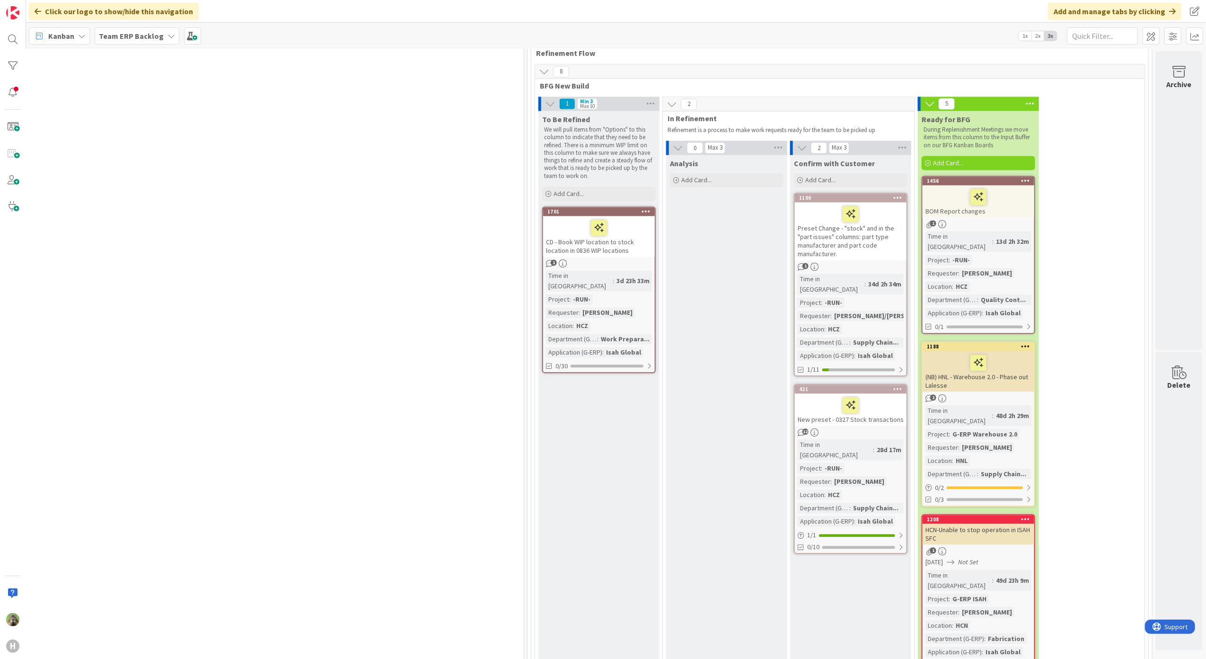
click at [877, 393] on div "New preset - 0327 Stock transactions" at bounding box center [851, 409] width 112 height 32
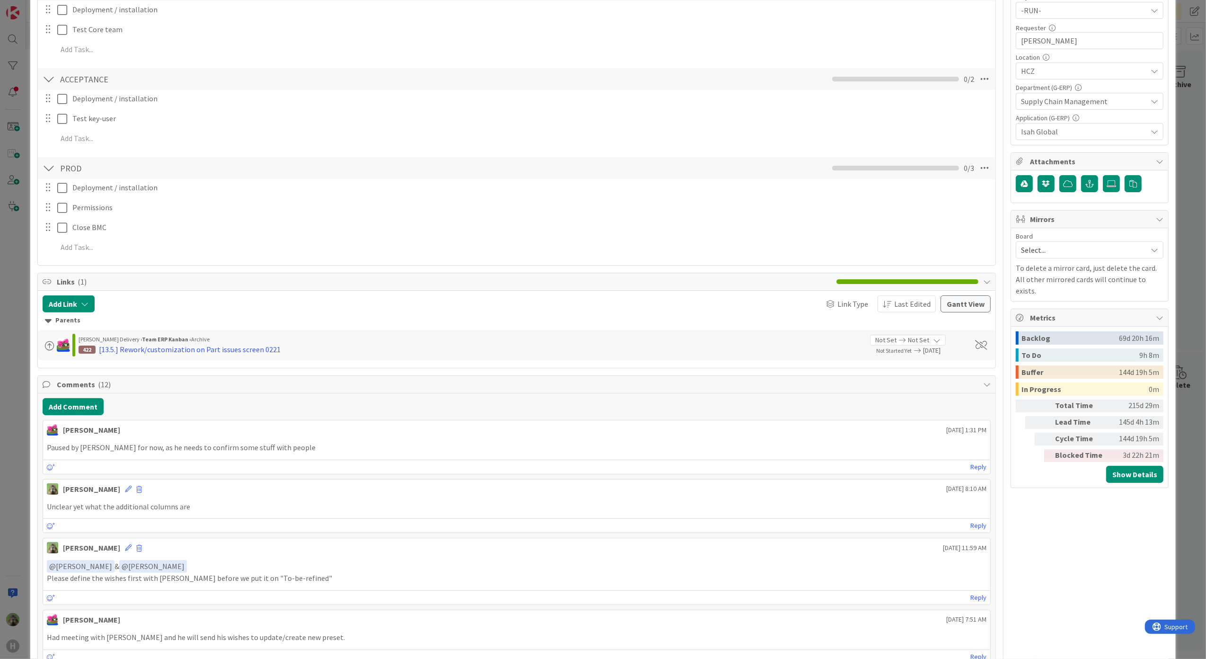
click at [19, 392] on div "ID 421 Team ERP Backlog Confirm with Customer Title 36 / 128 New preset - 0327 …" at bounding box center [603, 329] width 1206 height 659
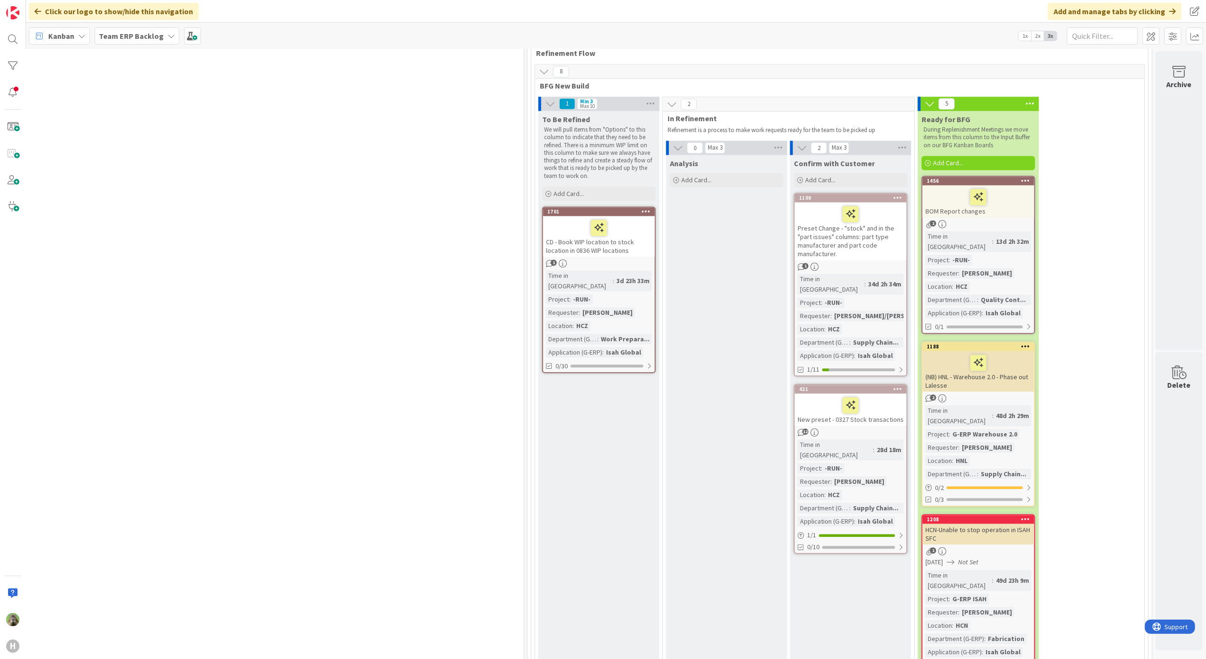
scroll to position [1640, 527]
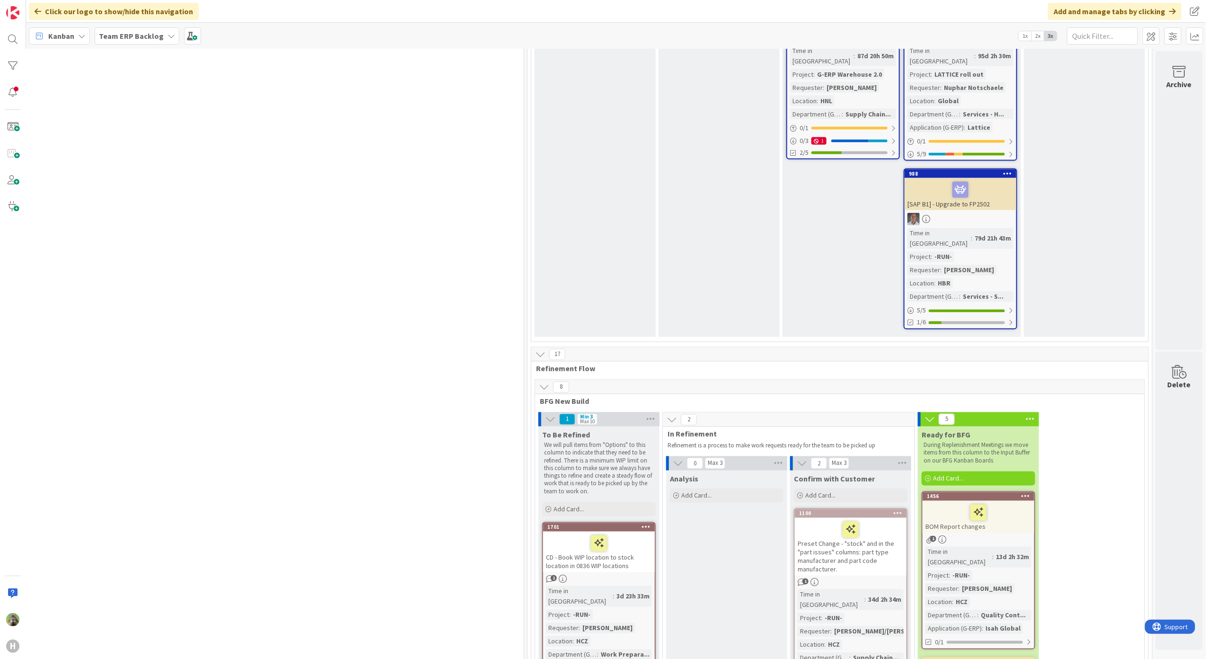
click at [873, 518] on div "Preset Change - "stock" and in the "part issues" columns: part type manufacture…" at bounding box center [851, 547] width 112 height 58
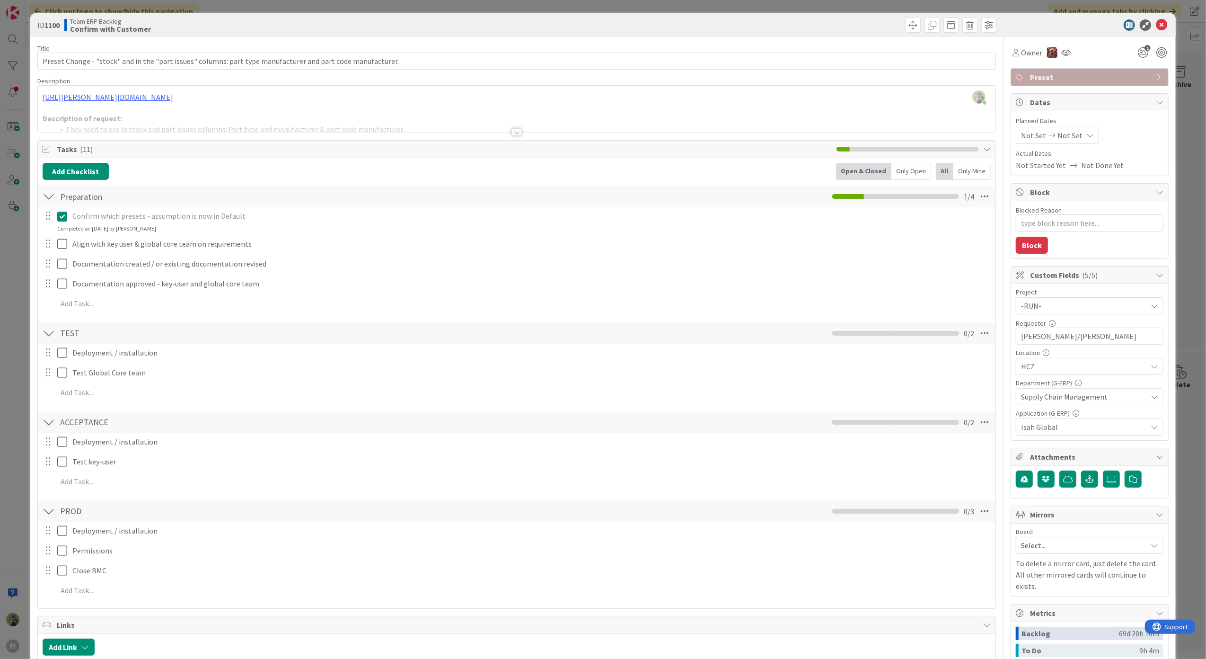
click at [21, 447] on div "ID 1100 Team ERP Backlog Confirm with Customer Title 108 / 128 Preset Change - …" at bounding box center [603, 329] width 1206 height 659
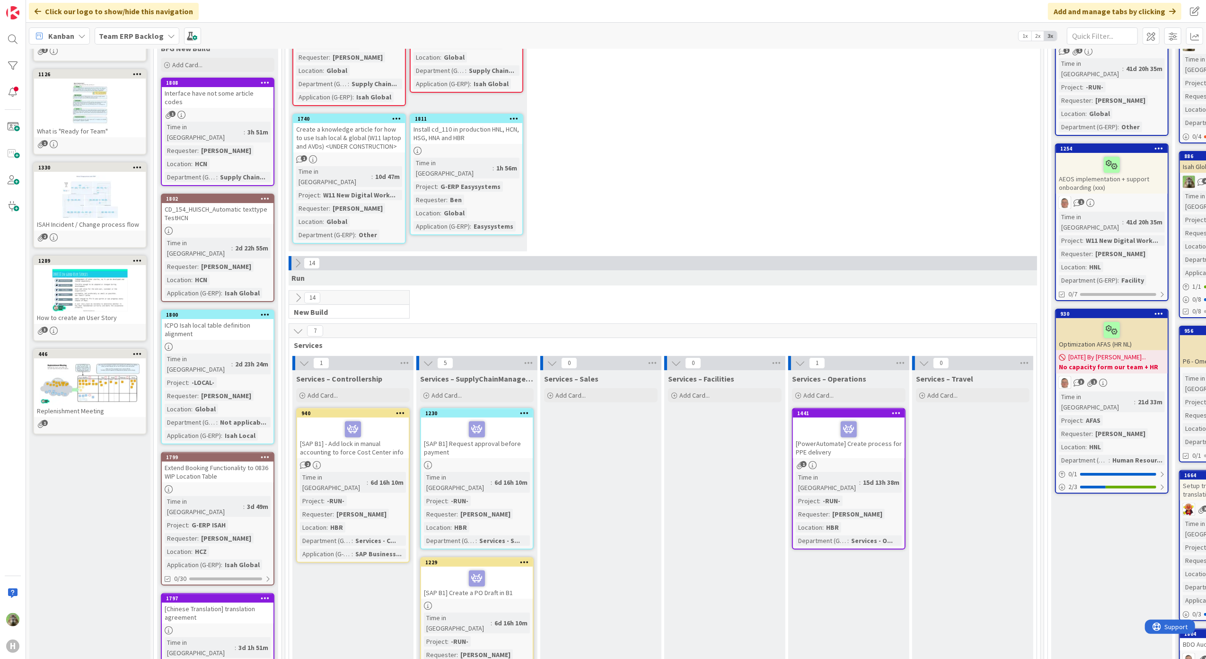
scroll to position [63, 0]
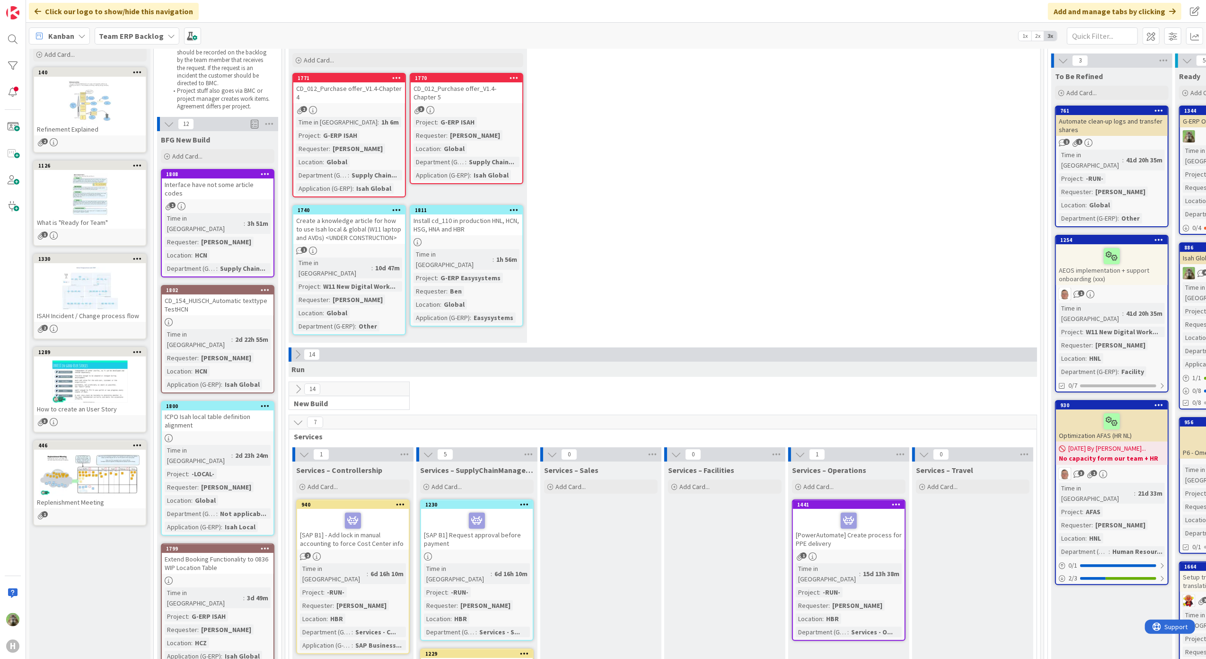
click at [301, 384] on icon at bounding box center [298, 389] width 10 height 10
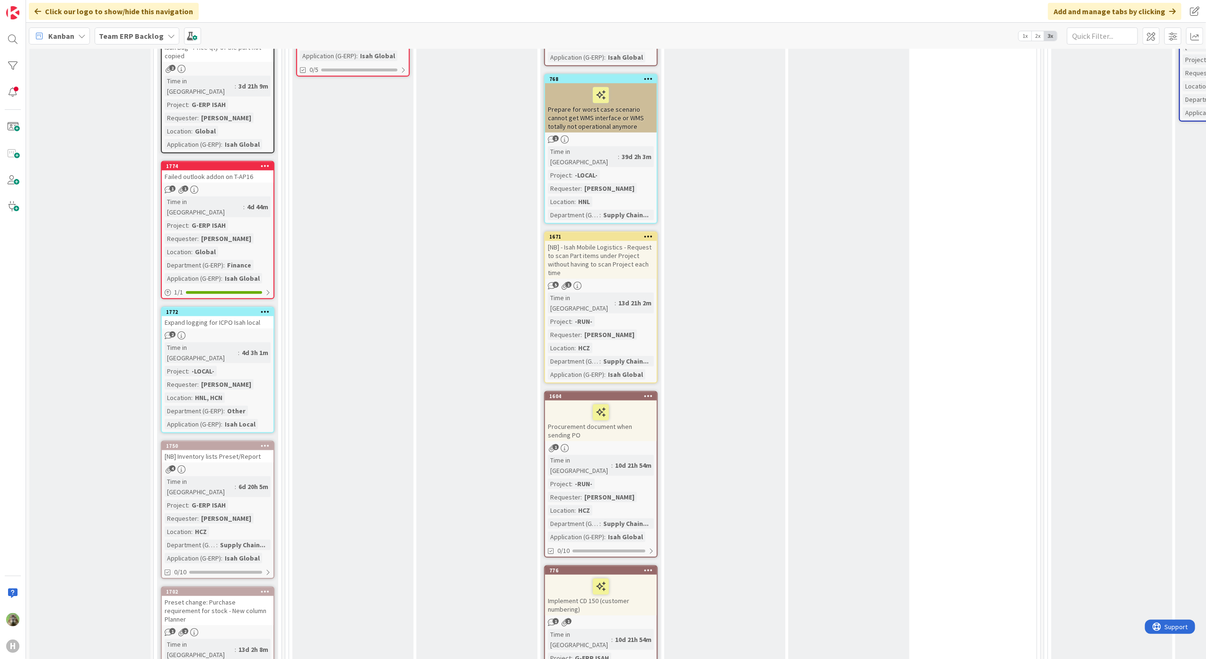
scroll to position [820, 0]
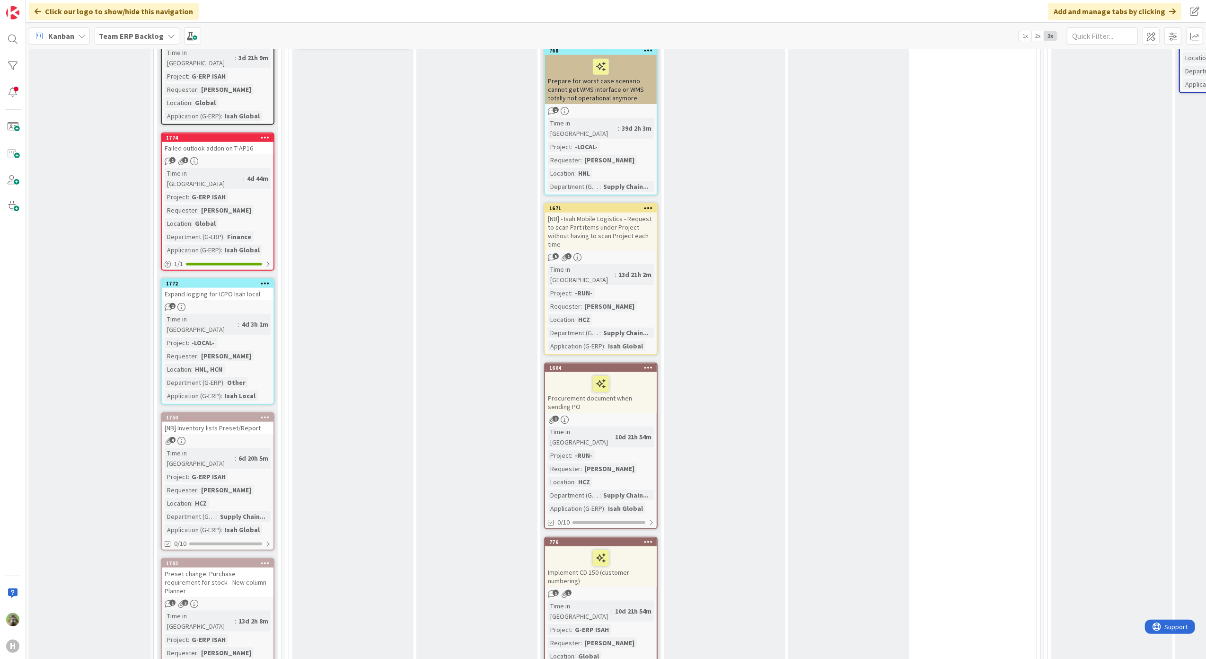
click at [231, 422] on div "[NB] Inventory lists Preset/Report" at bounding box center [218, 428] width 112 height 12
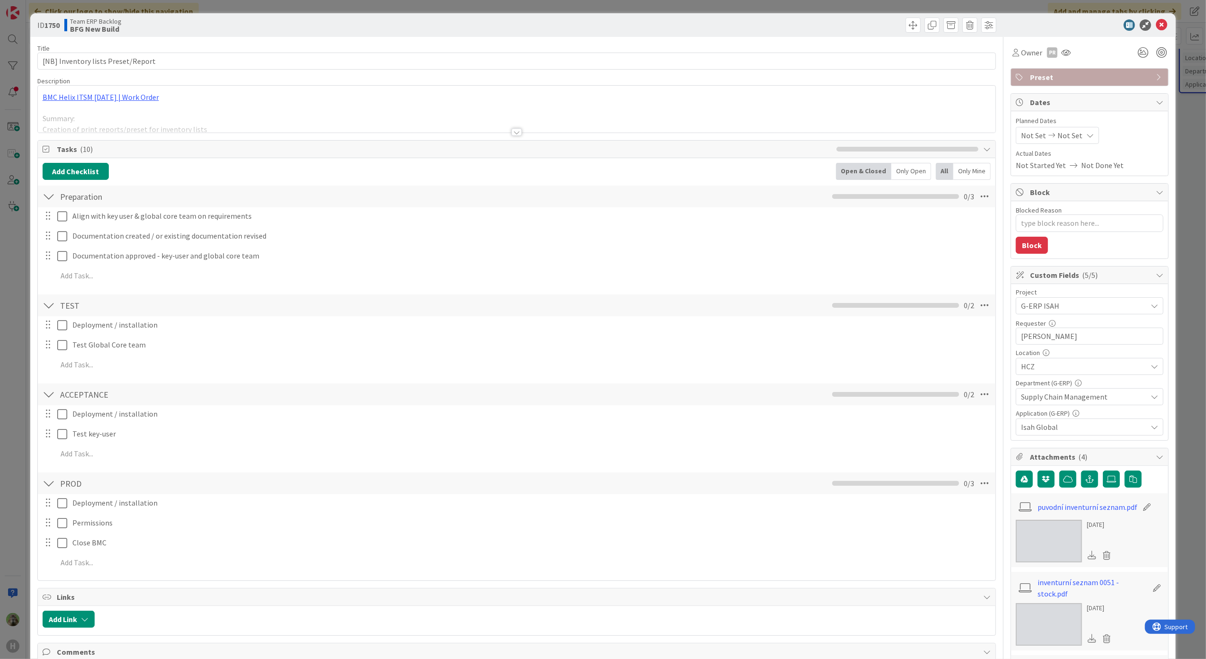
type textarea "x"
click at [212, 110] on div at bounding box center [517, 120] width 958 height 24
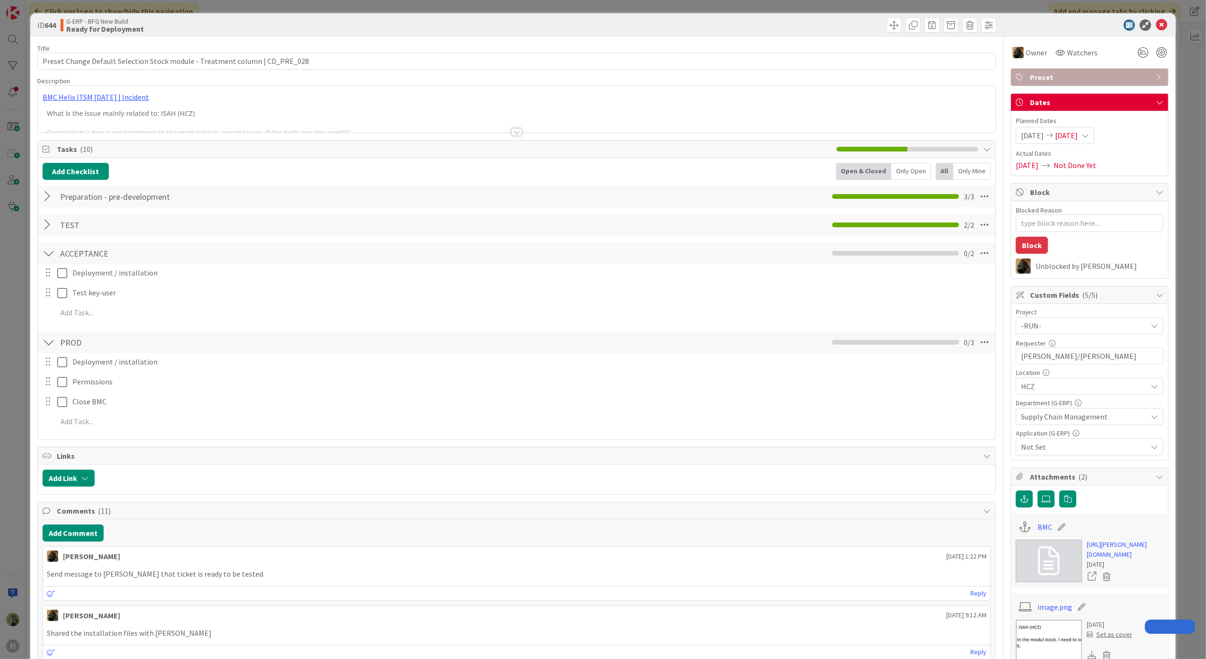
type textarea "x"
click at [390, 105] on p at bounding box center [517, 134] width 949 height 63
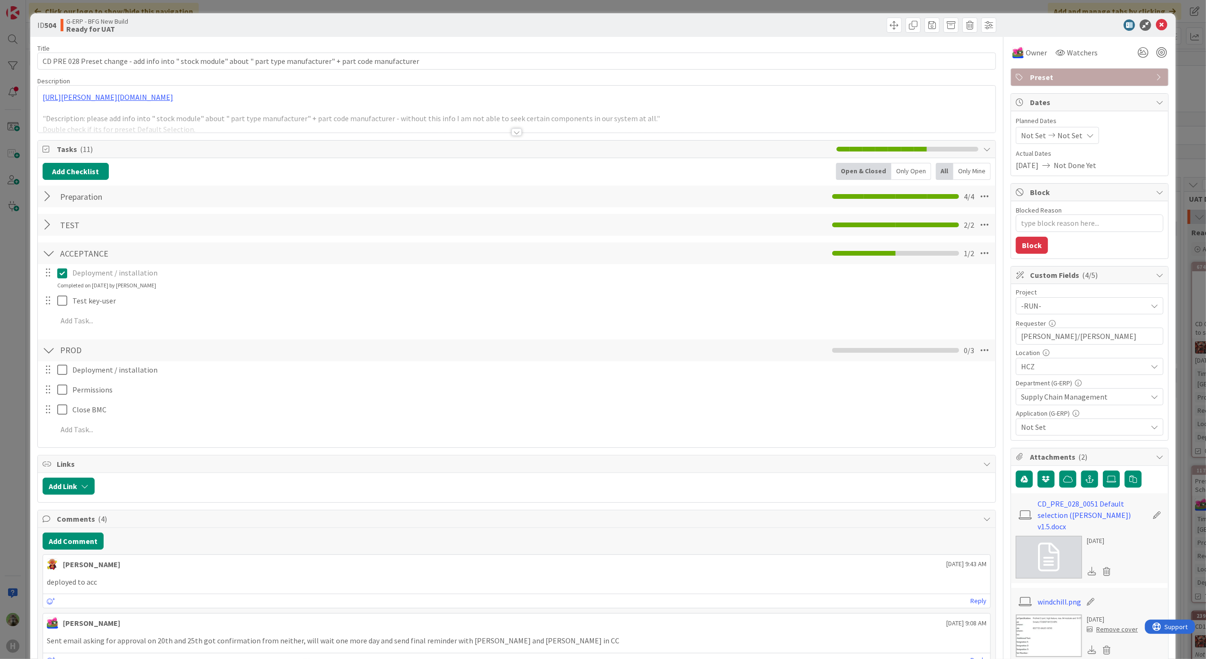
type textarea "x"
click at [458, 129] on div at bounding box center [517, 120] width 958 height 24
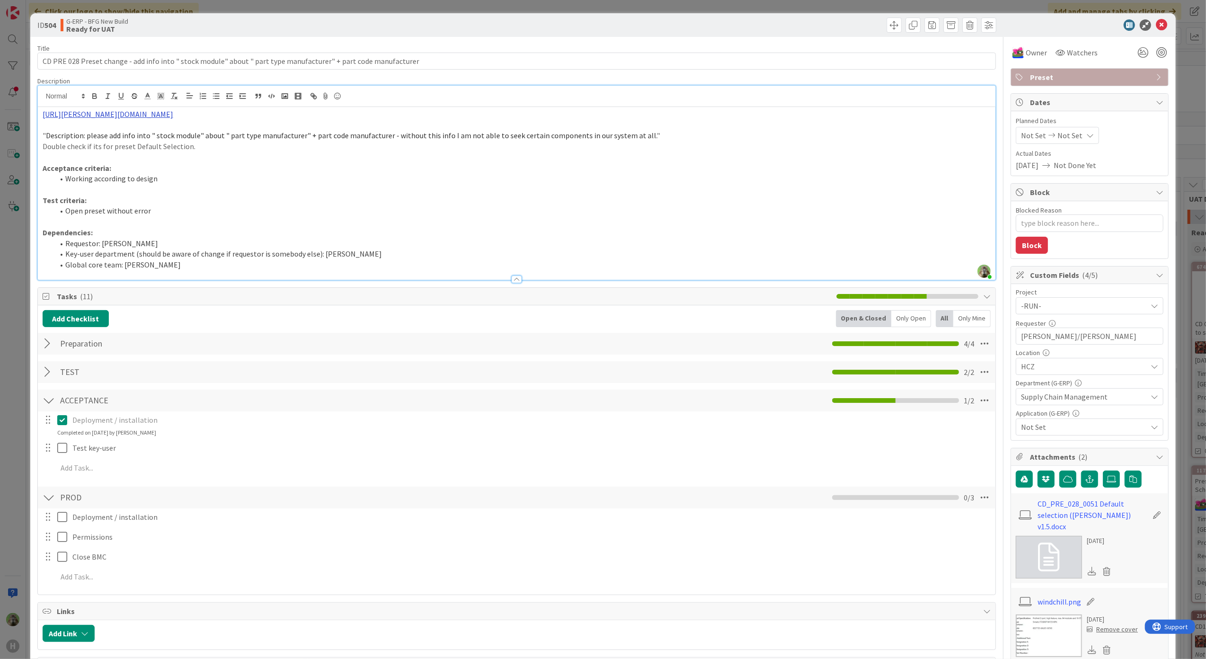
click at [173, 114] on link "[URL][PERSON_NAME][DOMAIN_NAME]" at bounding box center [108, 113] width 131 height 9
click at [187, 131] on link "[URL][PERSON_NAME][DOMAIN_NAME]" at bounding box center [192, 132] width 95 height 12
click at [487, 157] on p at bounding box center [517, 157] width 949 height 11
click at [12, 363] on div "ID 504 G-ERP - BFG New Build Ready for UAT Title 113 / 128 CD PRE 028 Preset ch…" at bounding box center [603, 329] width 1206 height 659
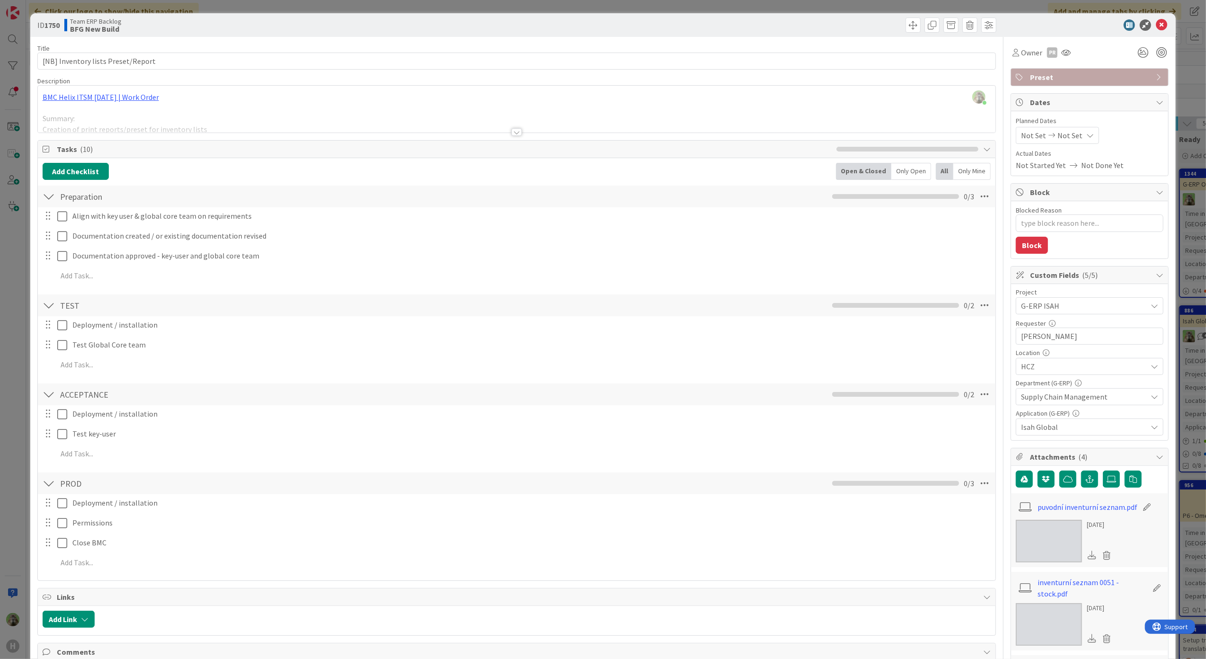
click at [24, 354] on div "ID 1750 Team ERP Backlog BFG New Build Title 34 / 128 [NB] Inventory lists Pres…" at bounding box center [603, 329] width 1206 height 659
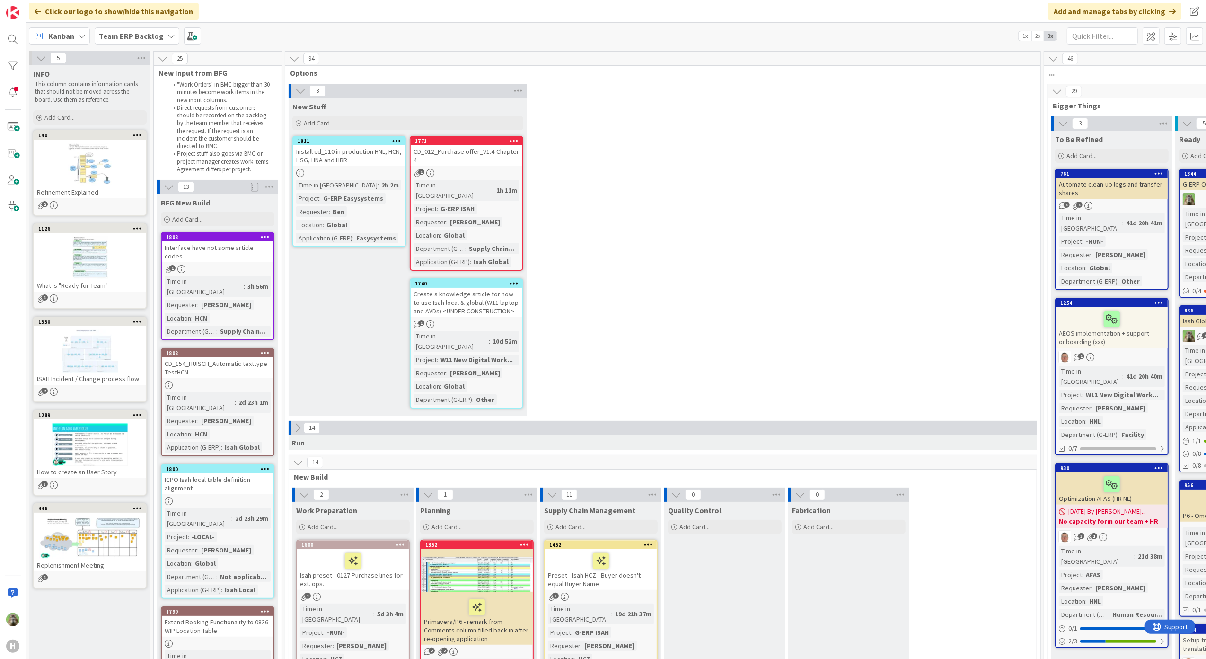
drag, startPoint x: 886, startPoint y: 640, endPoint x: 898, endPoint y: 638, distance: 11.4
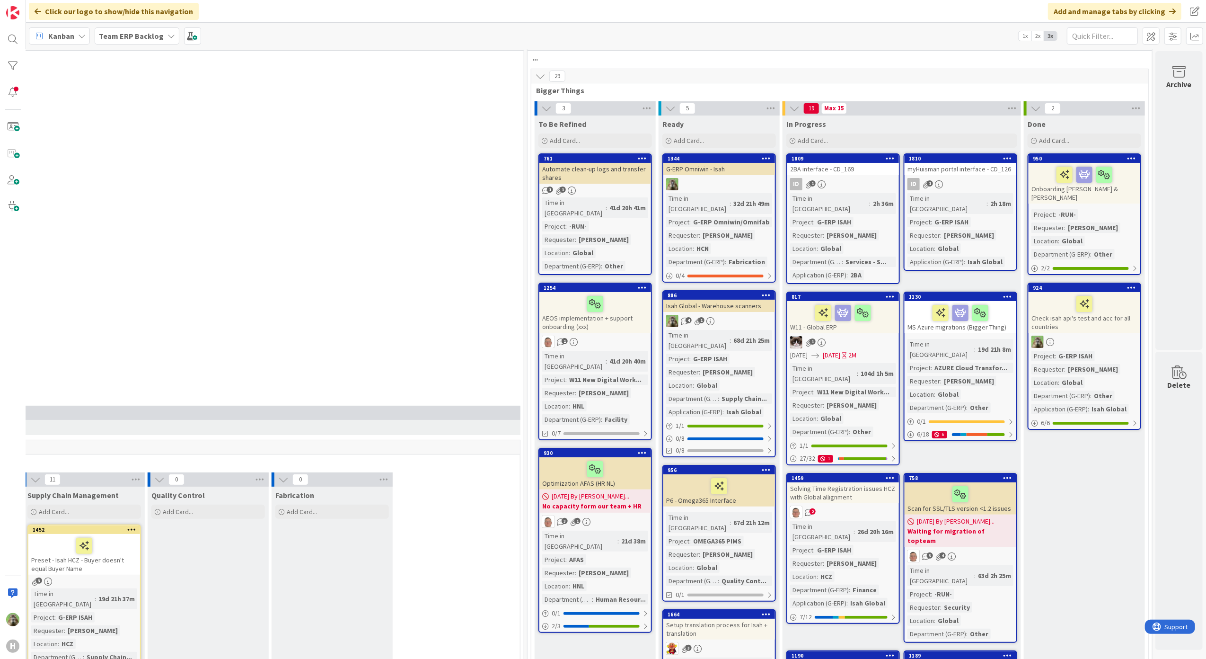
scroll to position [0, 527]
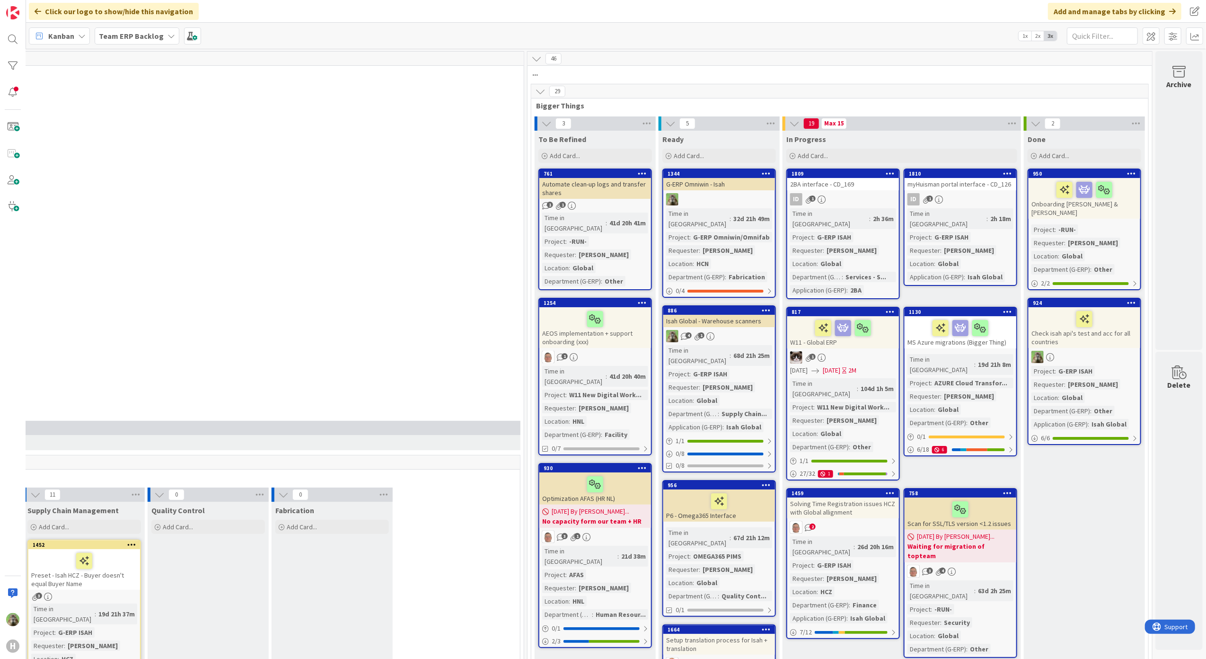
click at [535, 86] on icon at bounding box center [540, 91] width 10 height 10
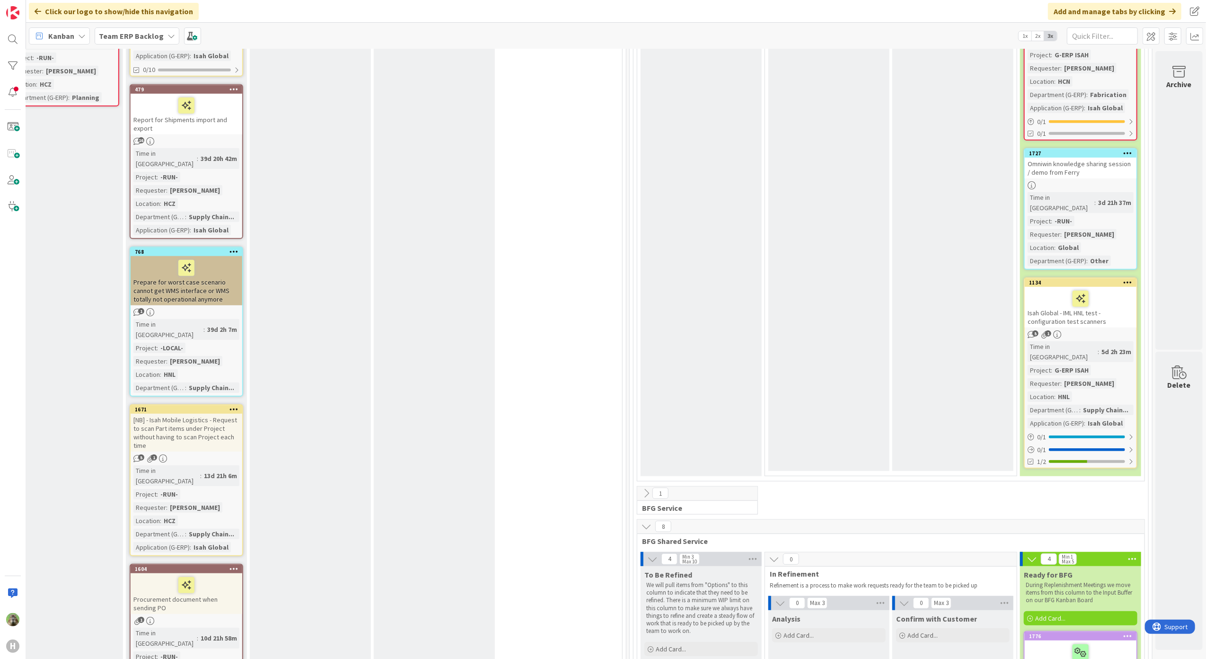
scroll to position [820, 426]
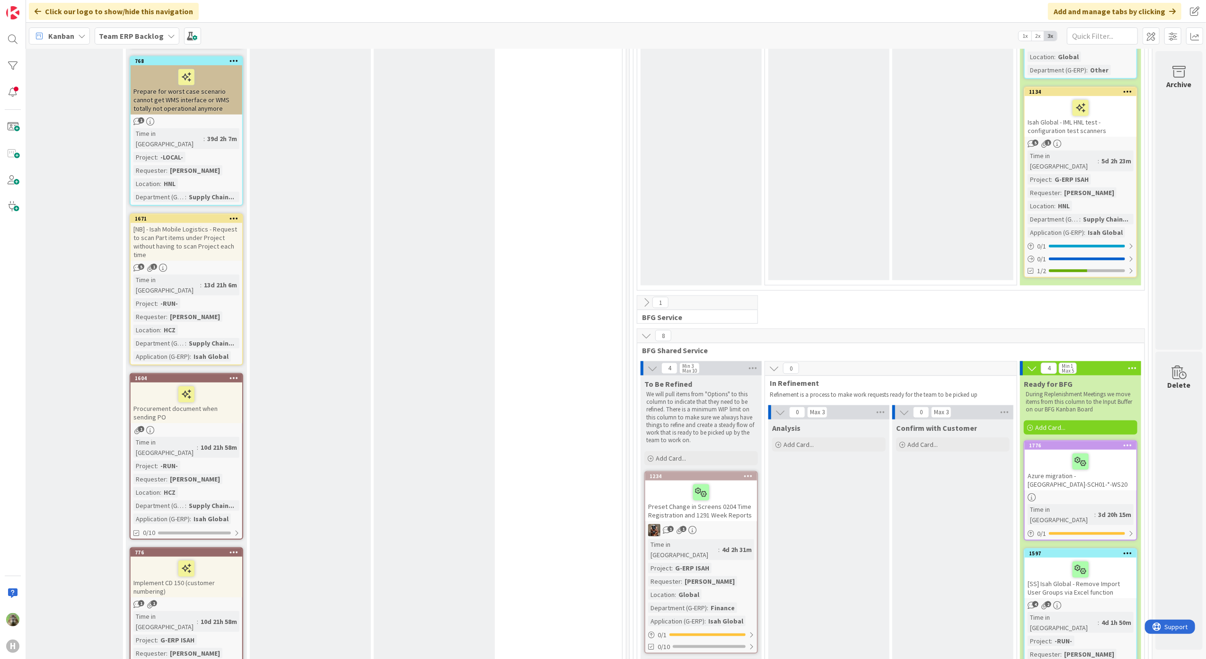
click at [641, 330] on icon at bounding box center [646, 335] width 10 height 10
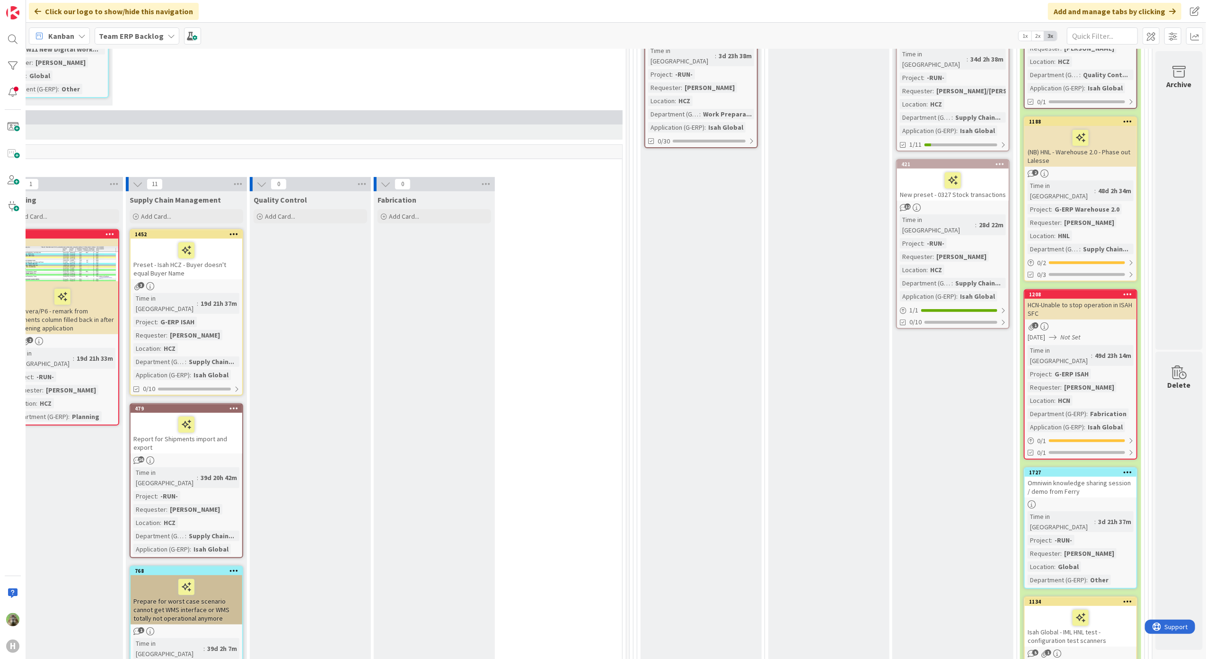
scroll to position [189, 426]
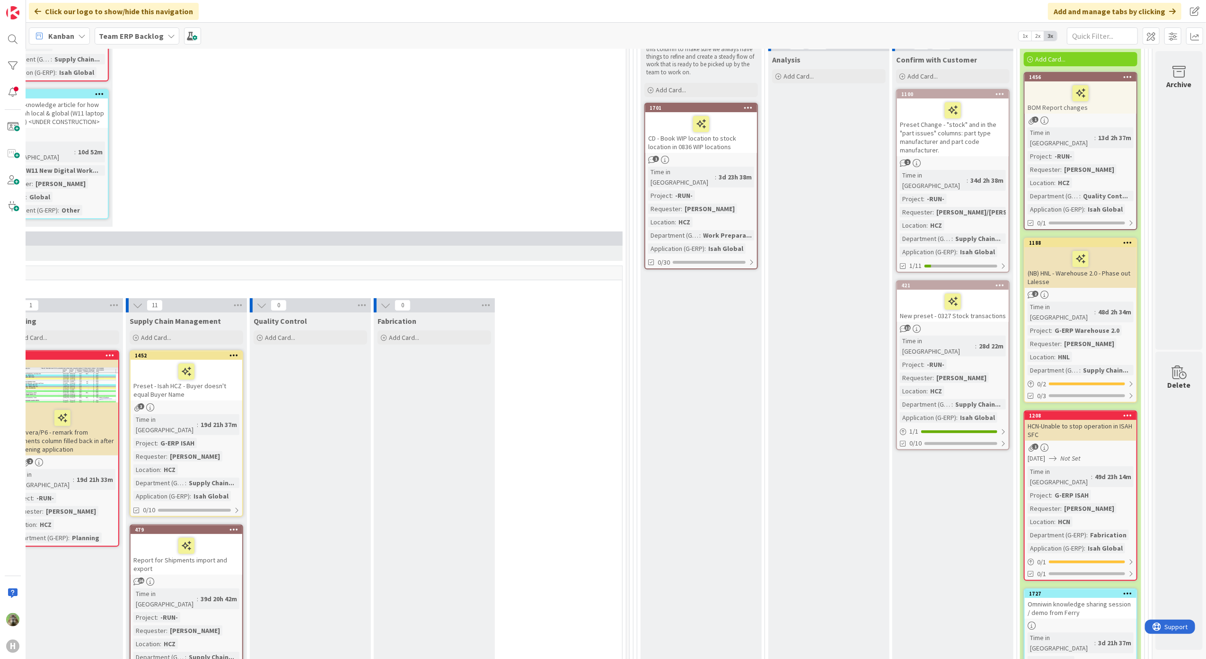
click at [989, 302] on div "New preset - 0327 Stock transactions" at bounding box center [953, 306] width 112 height 32
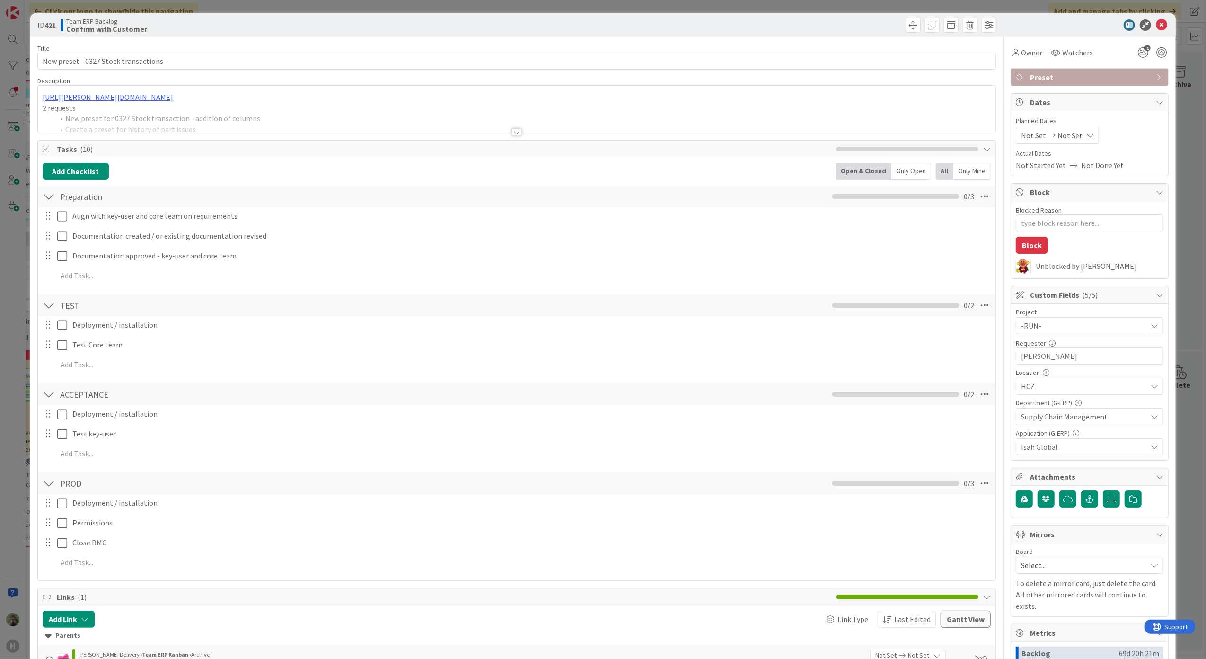
click at [16, 415] on div "ID 421 Team ERP Backlog Confirm with Customer Title 36 / 128 New preset - 0327 …" at bounding box center [603, 329] width 1206 height 659
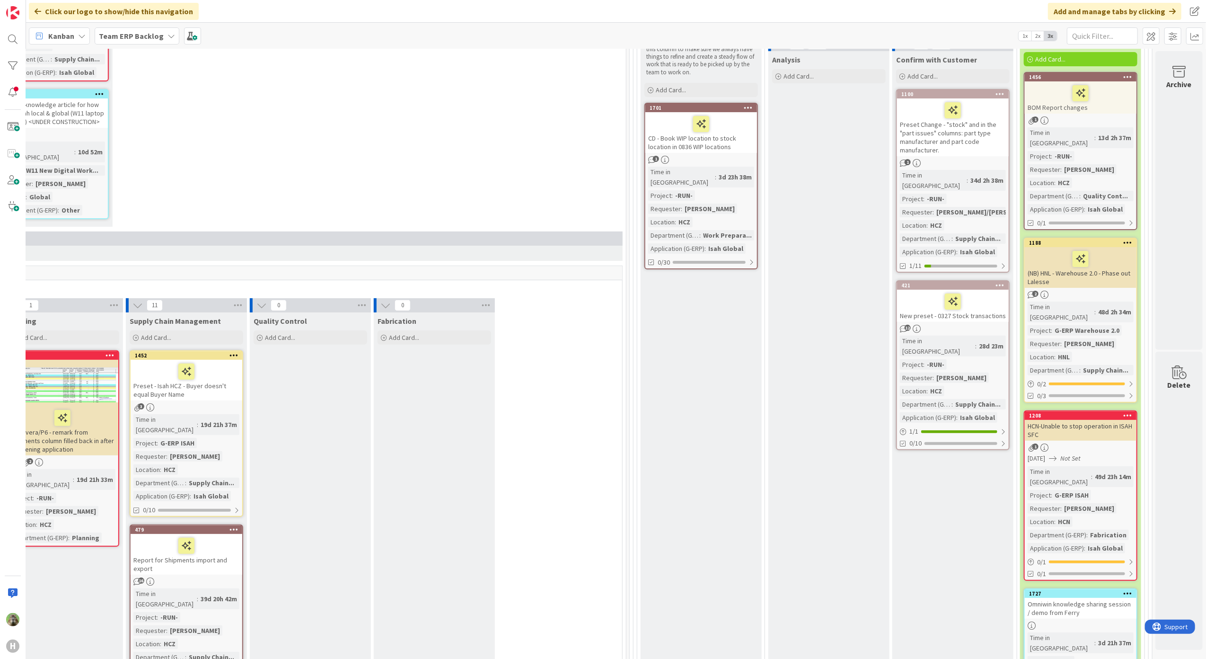
click at [942, 141] on div "Preset Change - "stock" and in the "part issues" columns: part type manufacture…" at bounding box center [953, 127] width 112 height 58
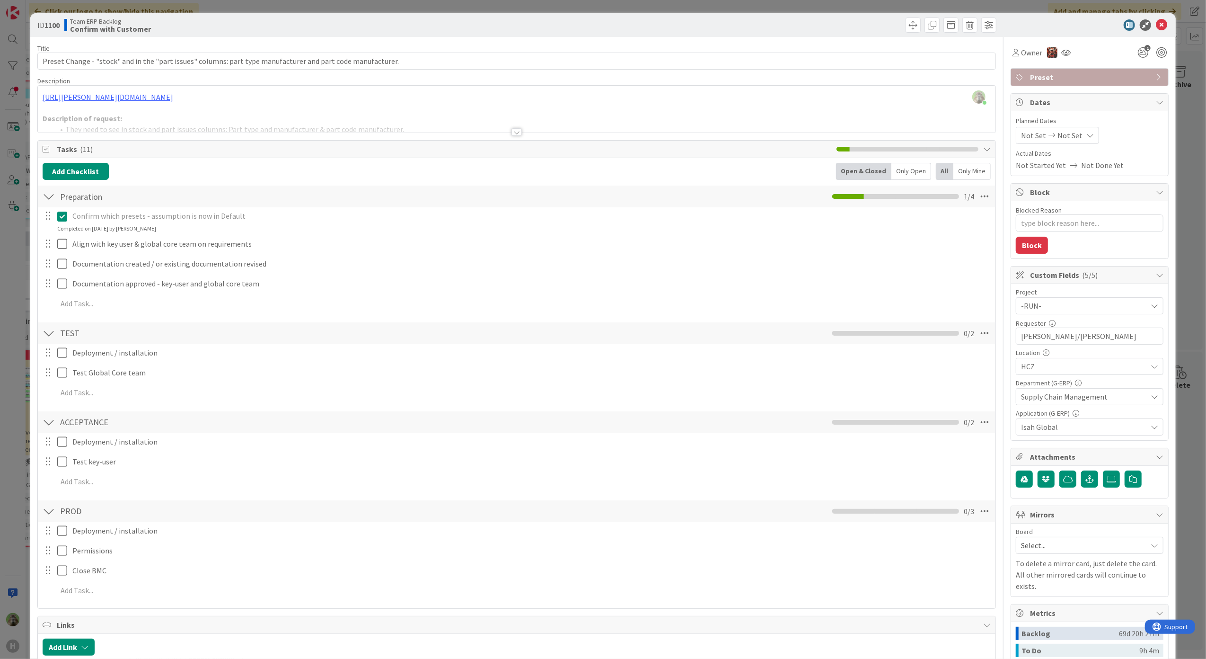
click at [441, 132] on div at bounding box center [517, 120] width 958 height 24
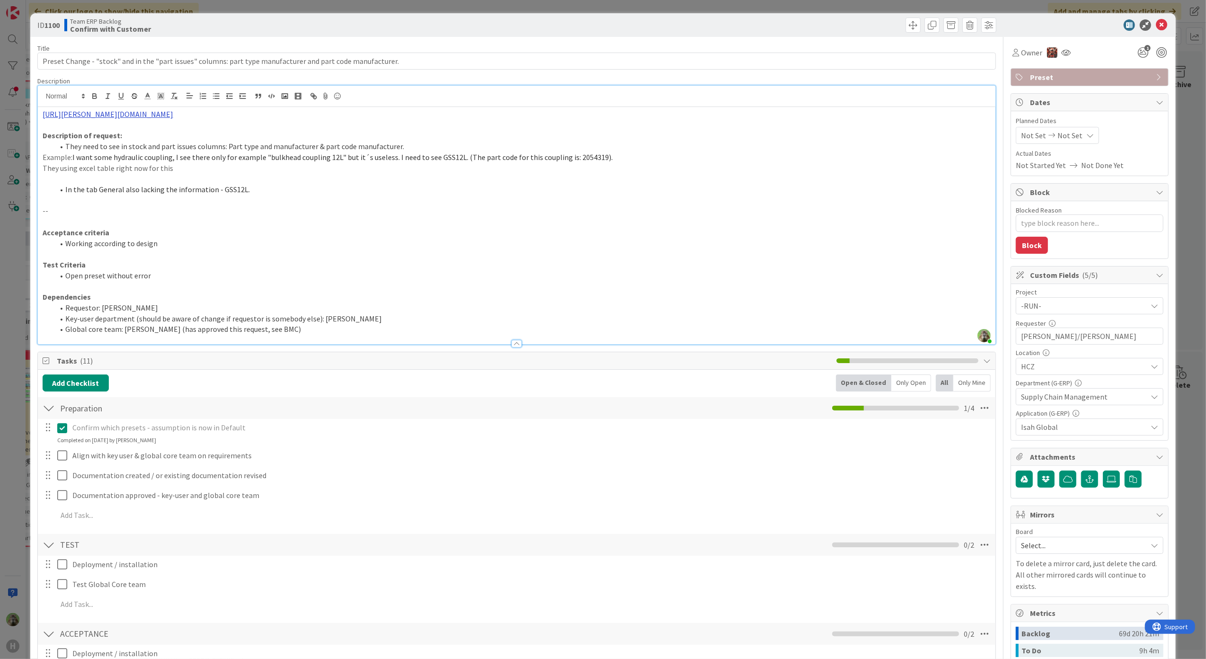
click at [173, 118] on link "[URL][PERSON_NAME][DOMAIN_NAME]" at bounding box center [108, 113] width 131 height 9
click at [180, 137] on link "[URL][PERSON_NAME][DOMAIN_NAME]" at bounding box center [192, 132] width 95 height 12
click at [15, 255] on div "ID 1100 Team ERP Backlog Confirm with Customer Title 108 / 128 Preset Change - …" at bounding box center [603, 329] width 1206 height 659
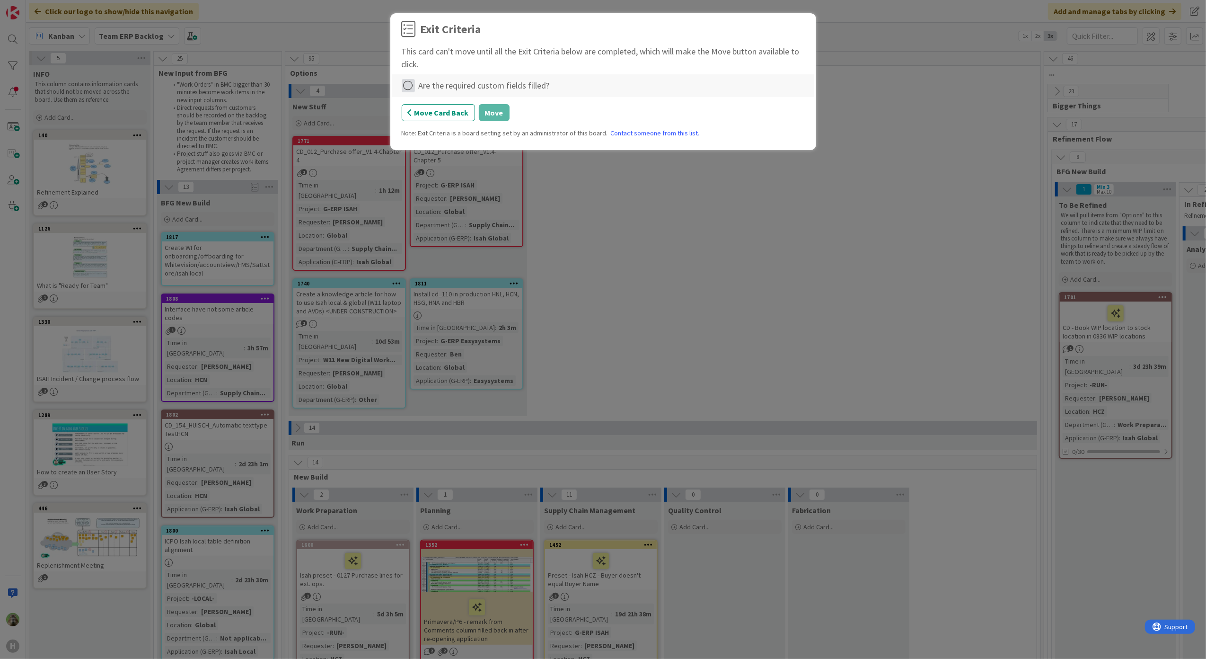
click at [411, 82] on icon at bounding box center [408, 85] width 13 height 13
click at [462, 109] on link "Complete" at bounding box center [461, 106] width 118 height 14
click at [496, 114] on button "Move" at bounding box center [494, 112] width 31 height 17
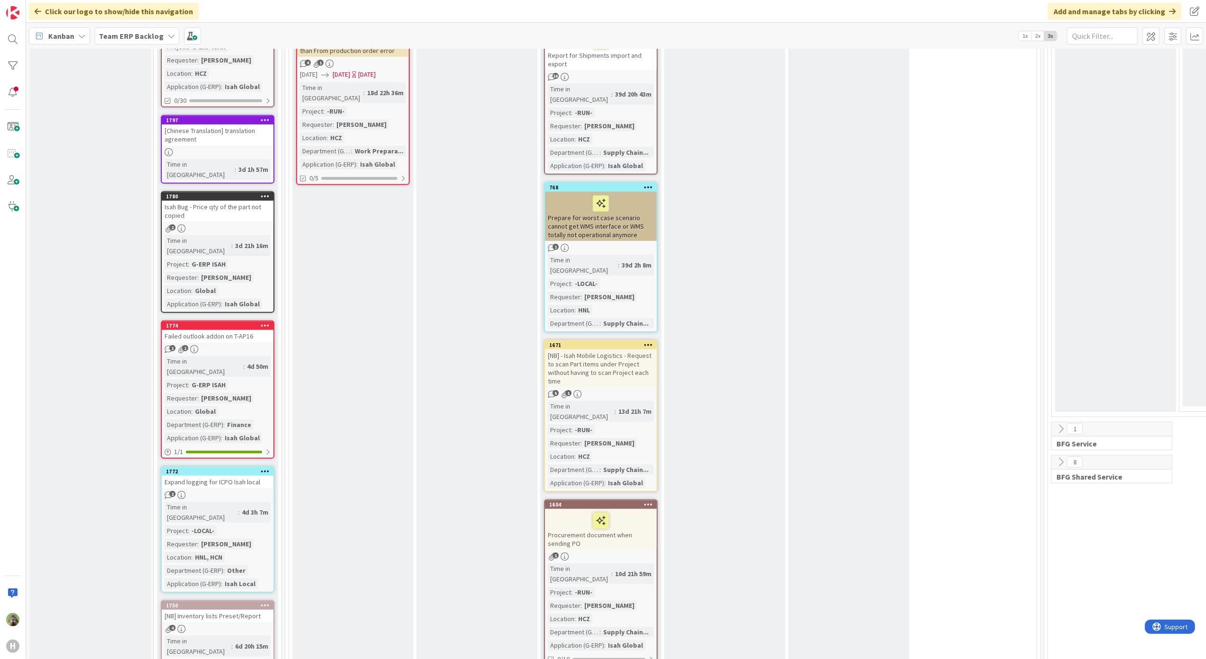
scroll to position [946, 0]
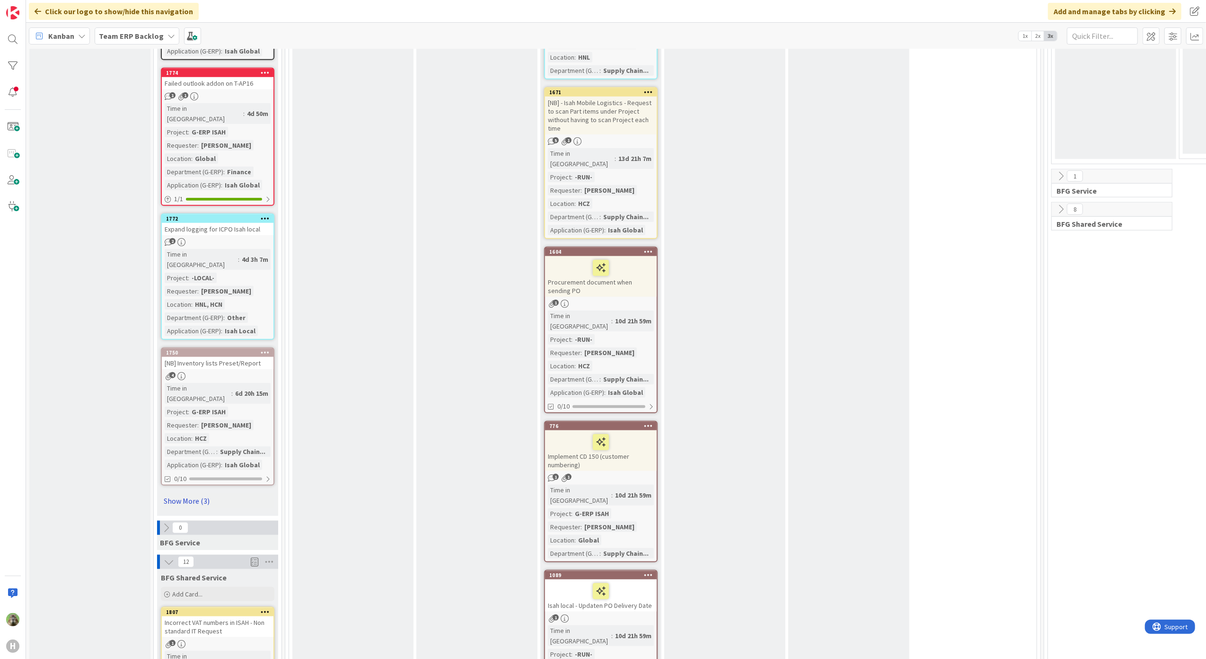
click at [208, 493] on link "Show More (3)" at bounding box center [218, 500] width 114 height 15
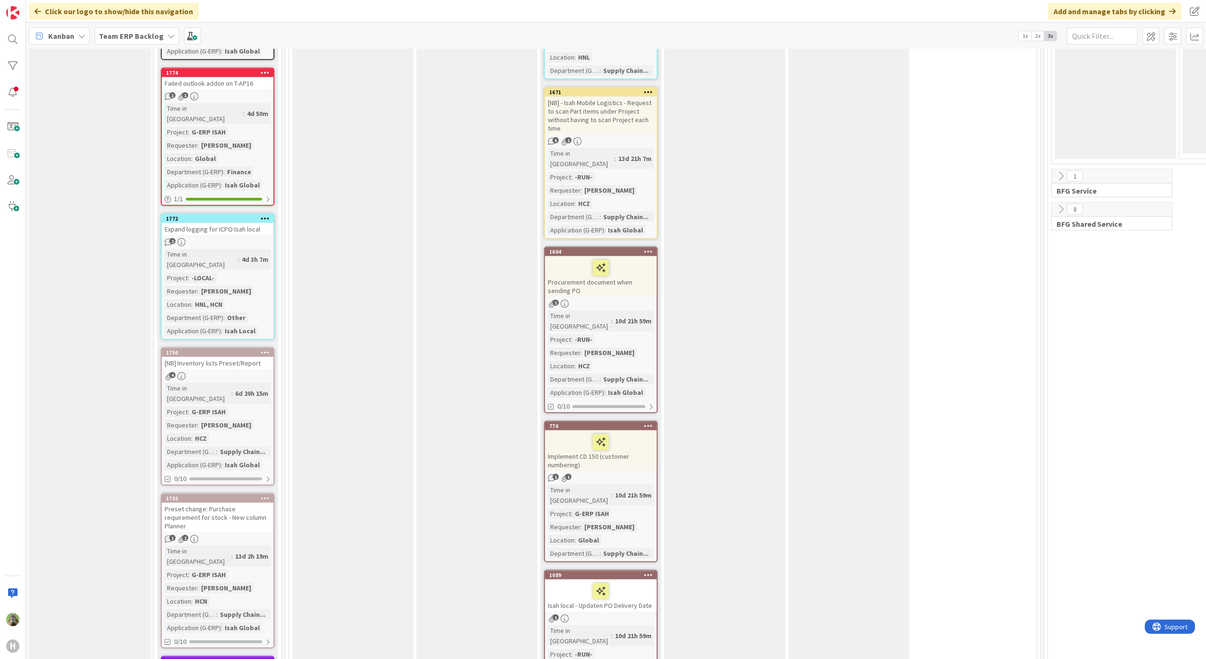
click at [221, 223] on div "Expand logging for ICPO Isah local" at bounding box center [218, 229] width 112 height 12
type textarea "x"
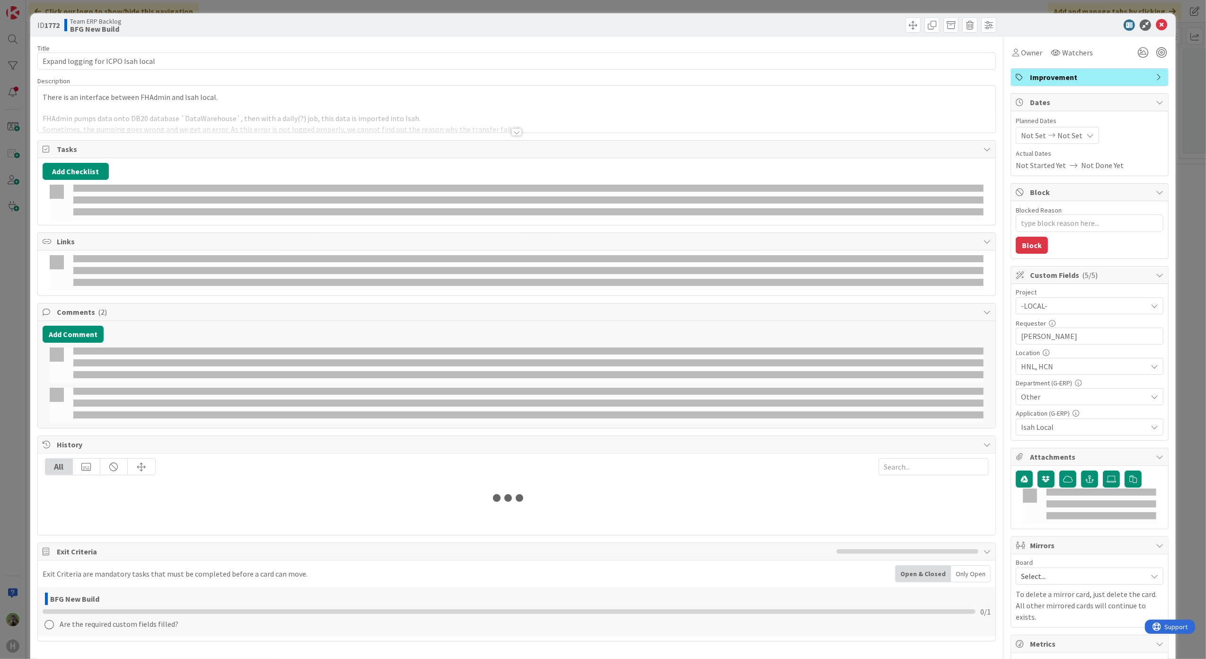
select select "sql"
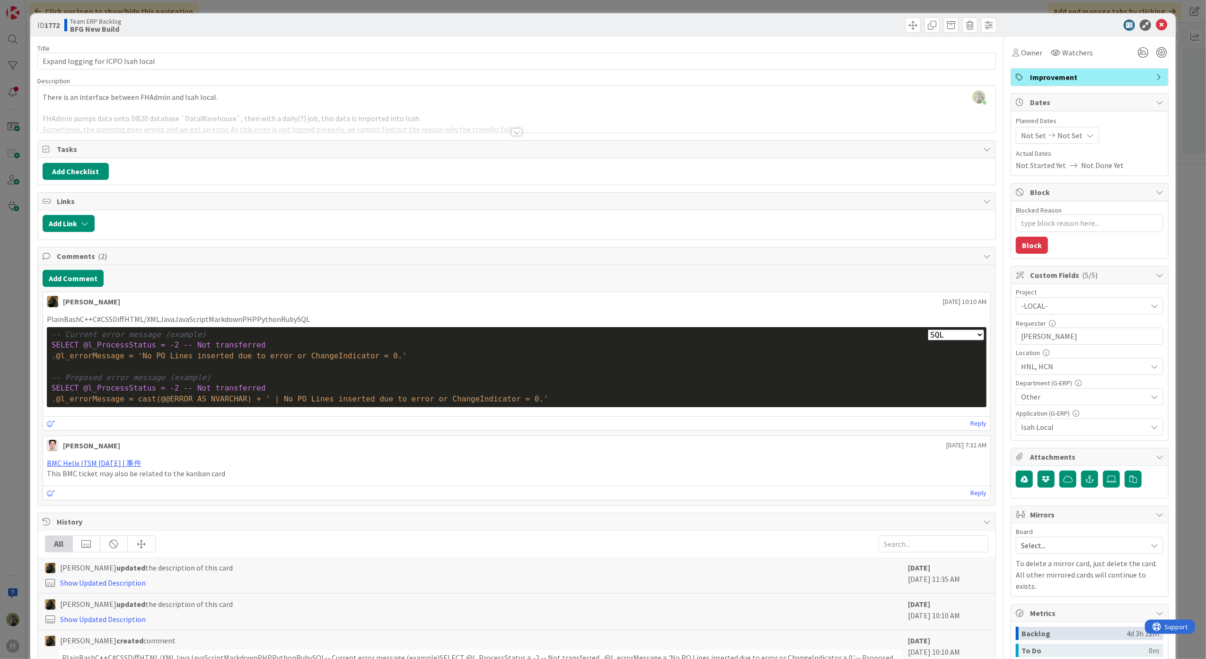
click at [324, 119] on div at bounding box center [517, 120] width 958 height 24
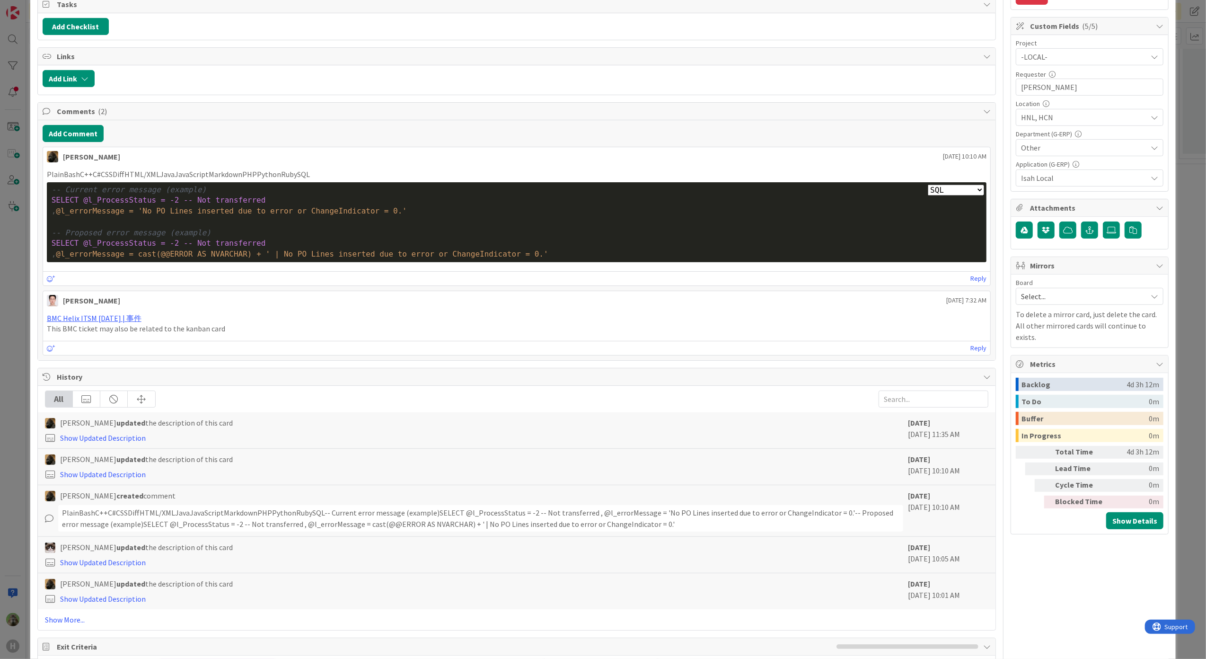
scroll to position [353, 0]
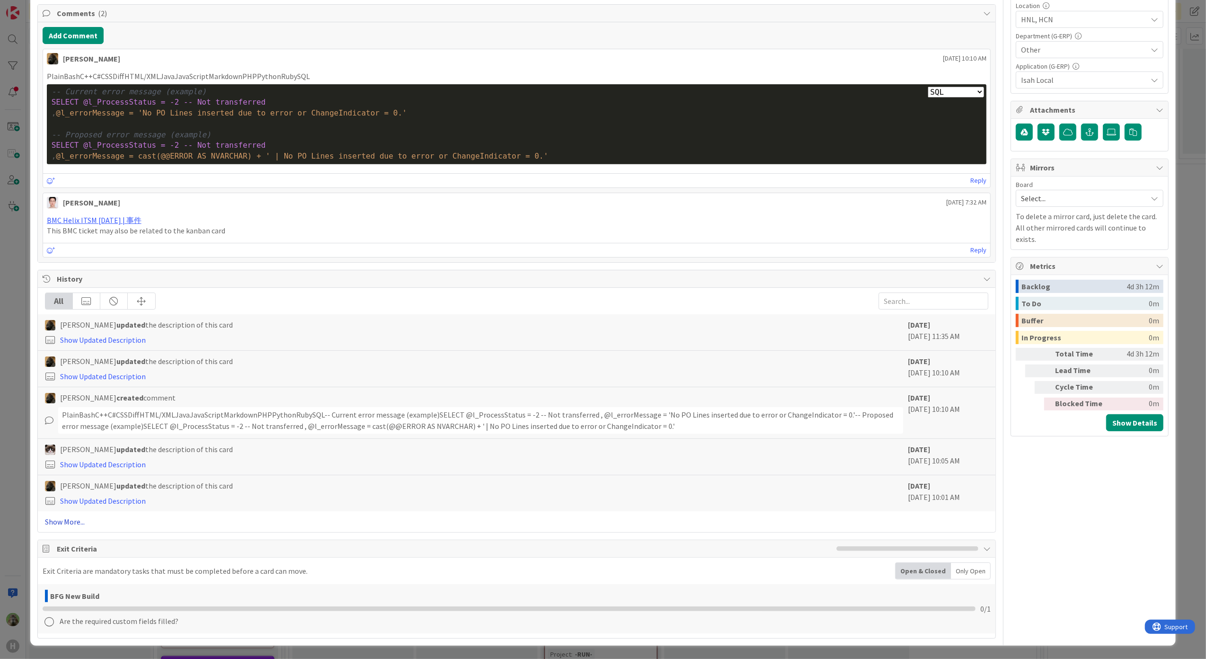
click at [78, 520] on link "Show More..." at bounding box center [517, 521] width 944 height 11
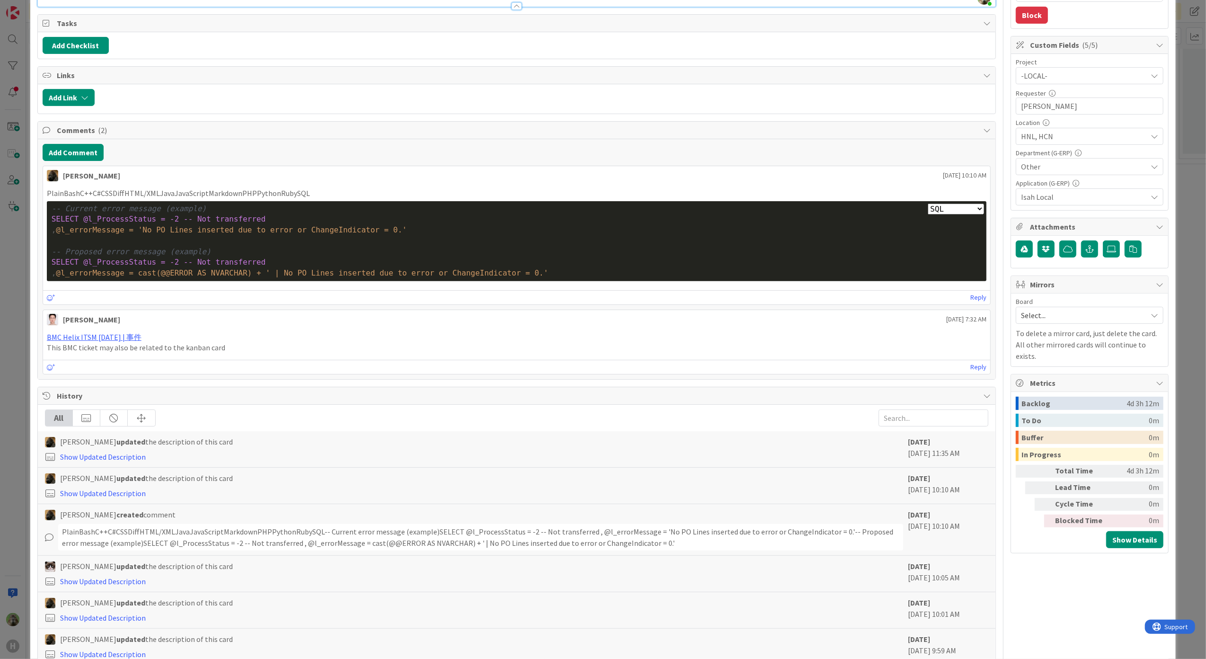
scroll to position [0, 0]
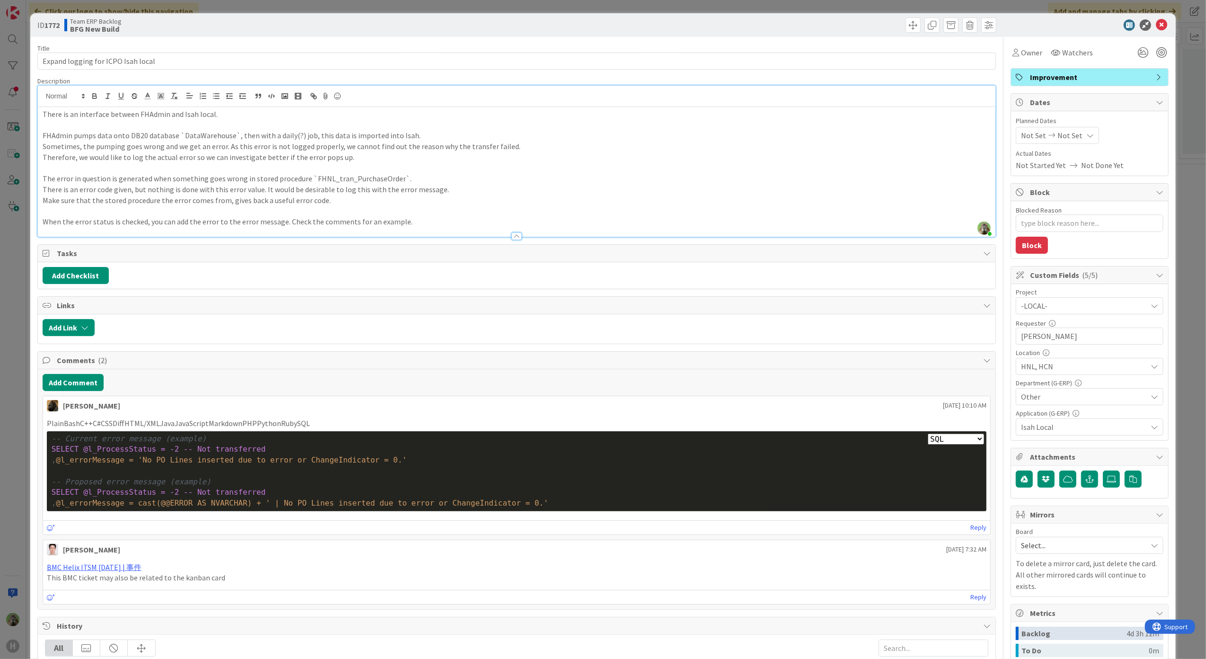
click at [113, 576] on p "This BMC ticket may also be related to the kanban card" at bounding box center [517, 577] width 940 height 11
click at [113, 572] on link "BMC Helix ITSM [DATE] | 事件" at bounding box center [94, 566] width 95 height 9
click at [1072, 399] on span "Other" at bounding box center [1084, 396] width 126 height 11
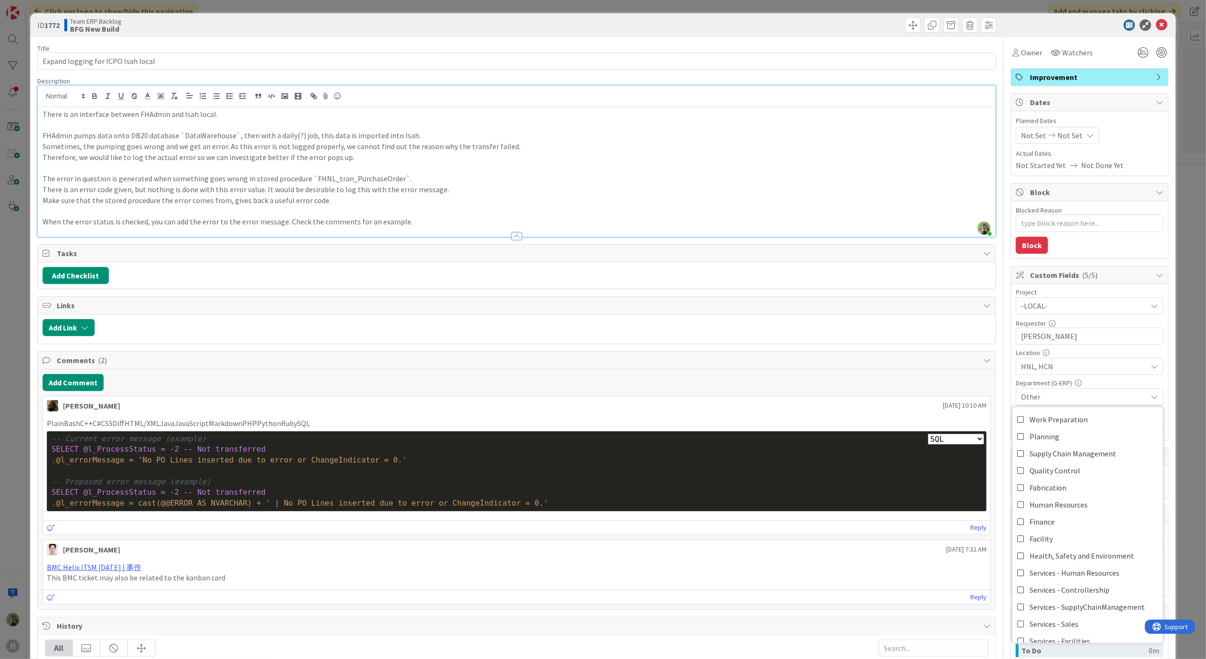
click at [1072, 399] on span "Other" at bounding box center [1084, 396] width 126 height 11
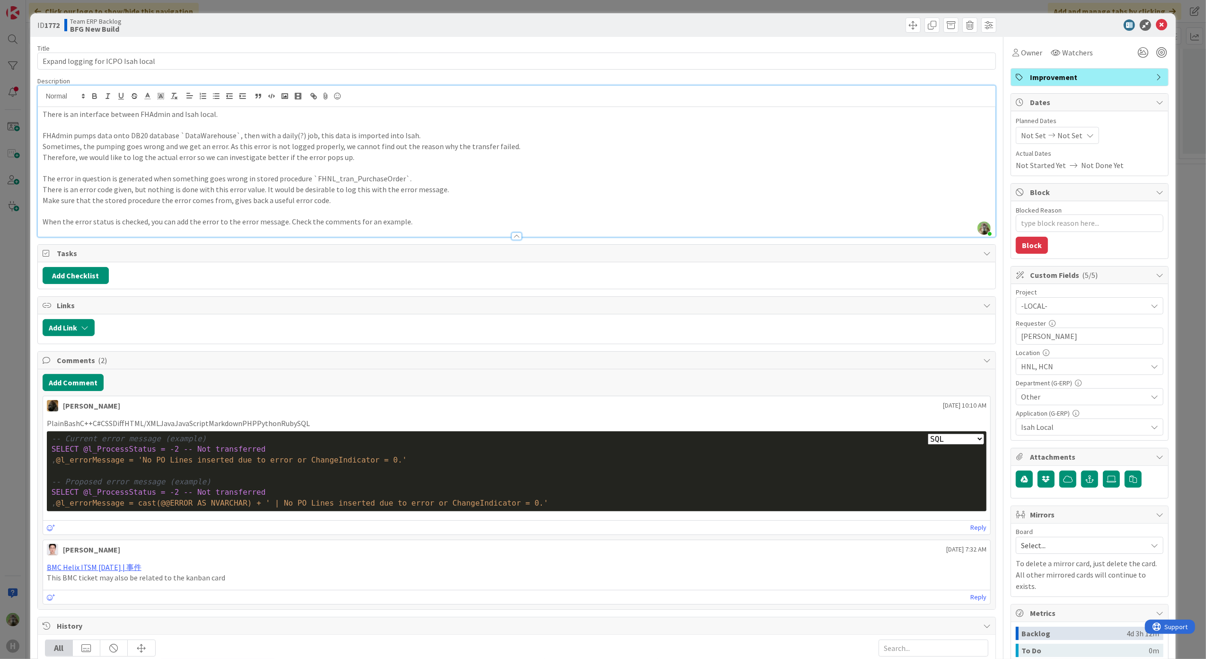
click at [20, 320] on div "ID 1772 Team ERP Backlog BFG New Build Title 34 / 128 Expand logging for ICPO I…" at bounding box center [603, 329] width 1206 height 659
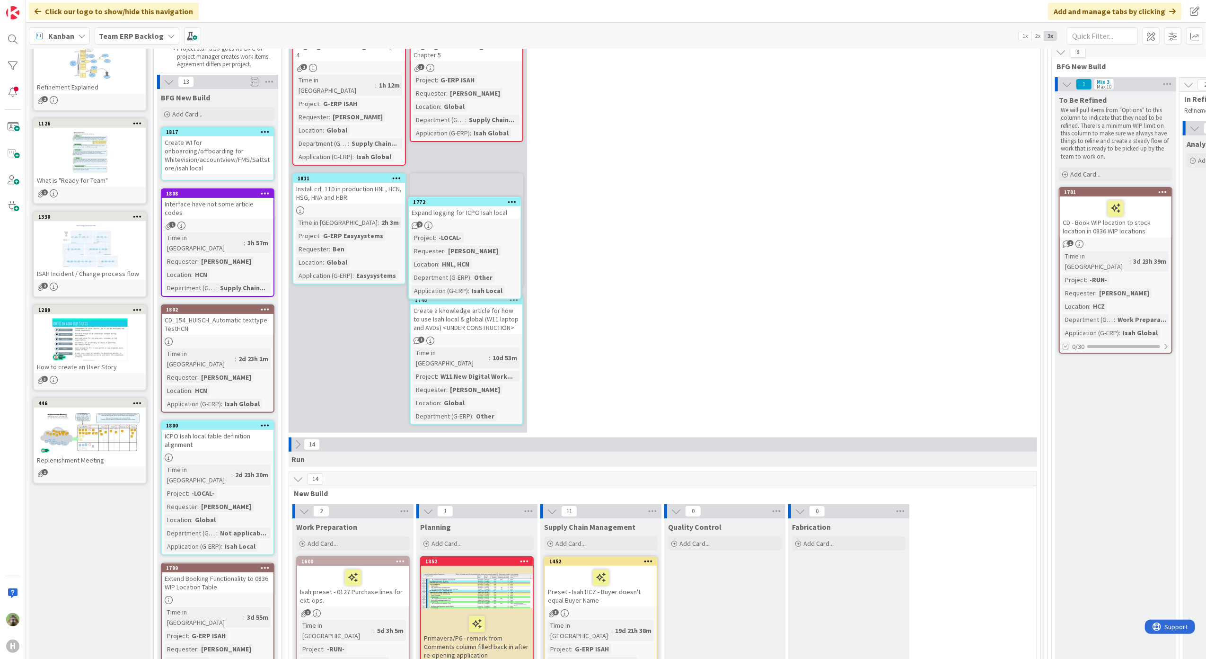
scroll to position [101, 0]
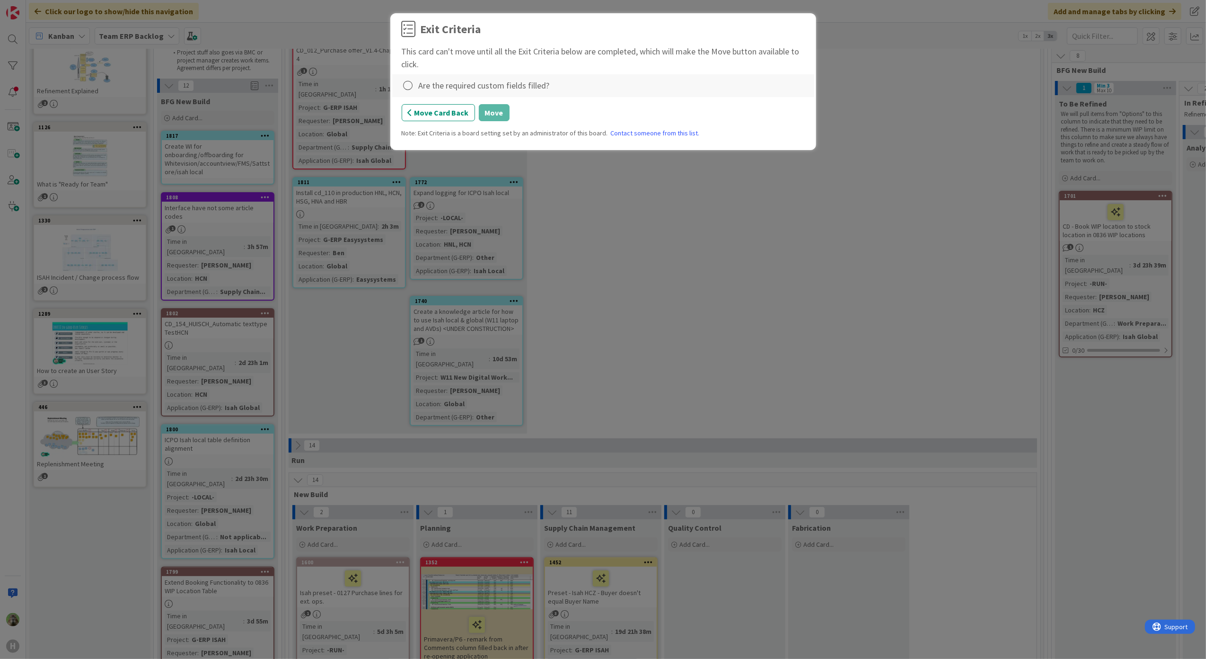
click at [450, 90] on div "Are the required custom fields filled?" at bounding box center [484, 85] width 131 height 13
click at [403, 80] on icon at bounding box center [408, 85] width 13 height 13
click at [475, 108] on link "Complete" at bounding box center [461, 106] width 118 height 14
click at [485, 118] on button "Move" at bounding box center [494, 112] width 31 height 17
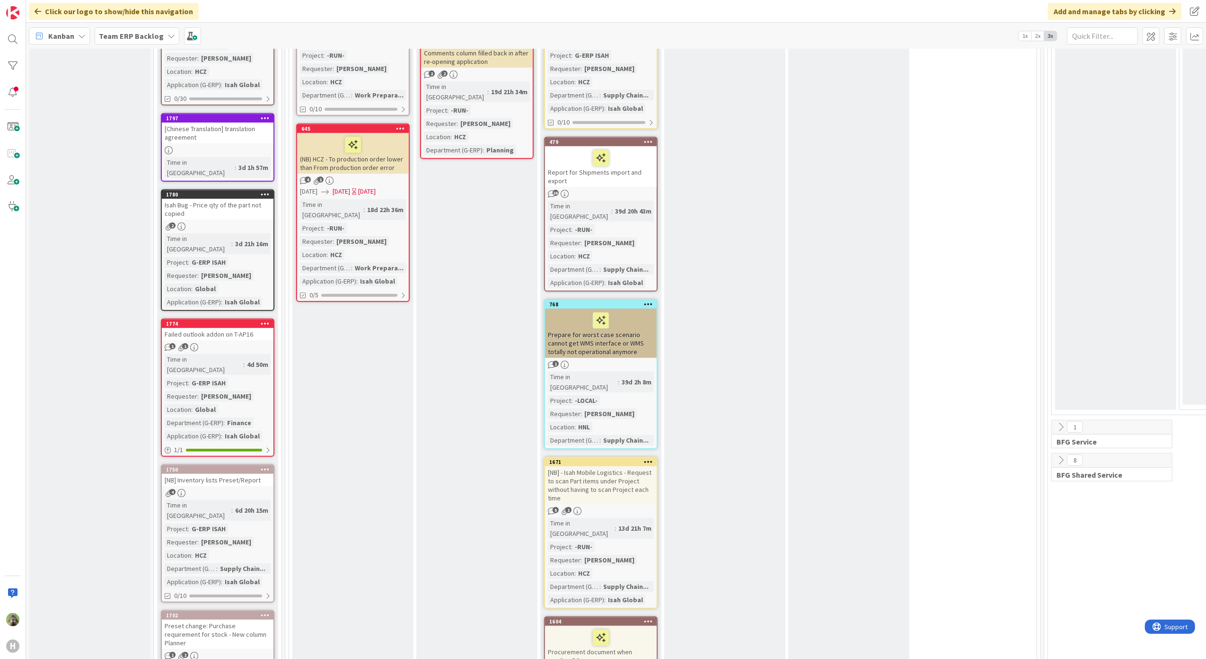
scroll to position [795, 0]
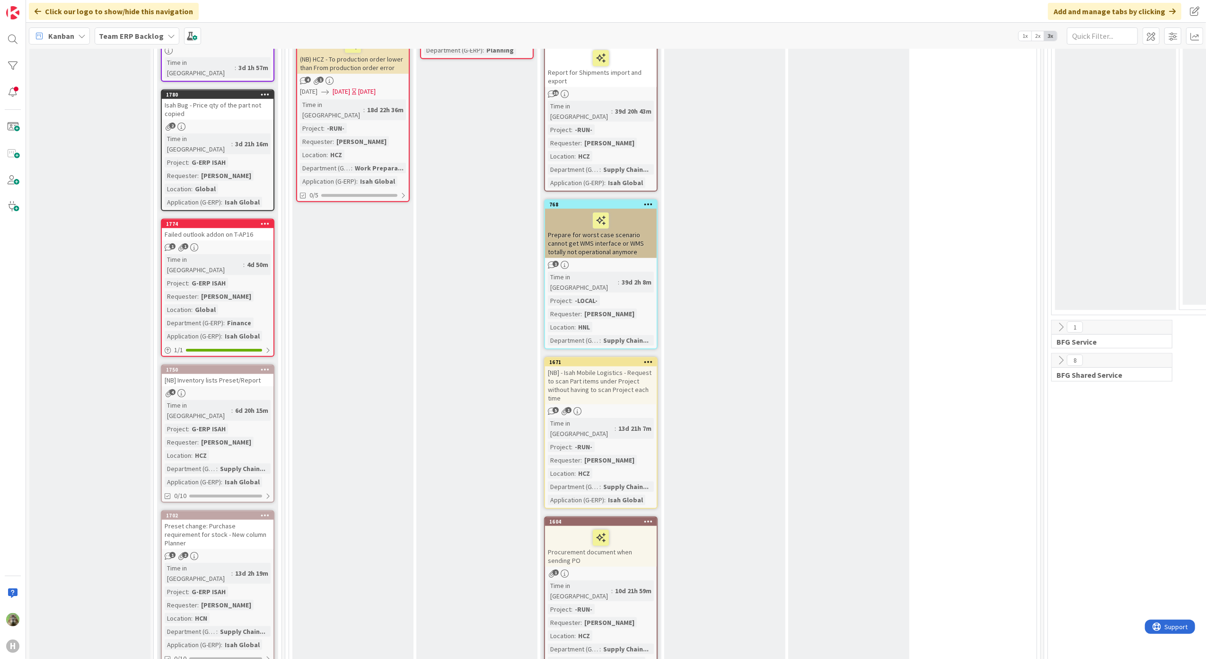
click at [240, 228] on div "Failed outlook addon on T-AP16" at bounding box center [218, 234] width 112 height 12
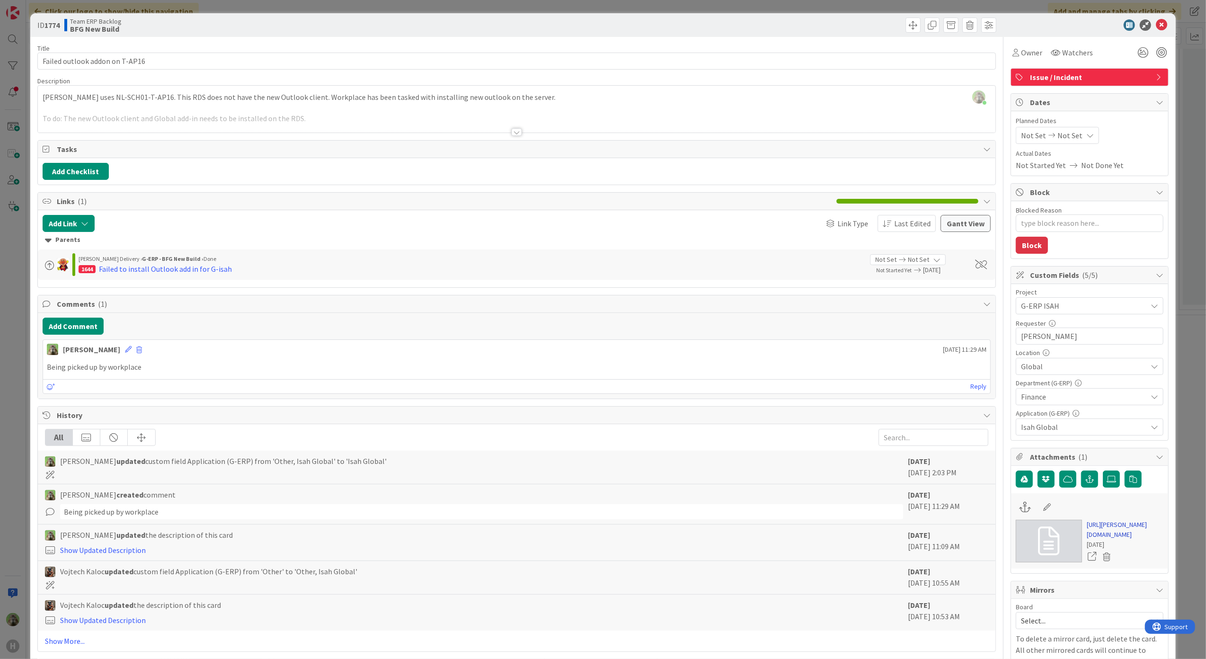
click at [1134, 539] on link "[URL][PERSON_NAME][DOMAIN_NAME]" at bounding box center [1125, 530] width 77 height 20
click at [12, 282] on div "ID 1774 Team ERP Backlog BFG New Build Title 30 / 128 Failed outlook addon on T…" at bounding box center [603, 329] width 1206 height 659
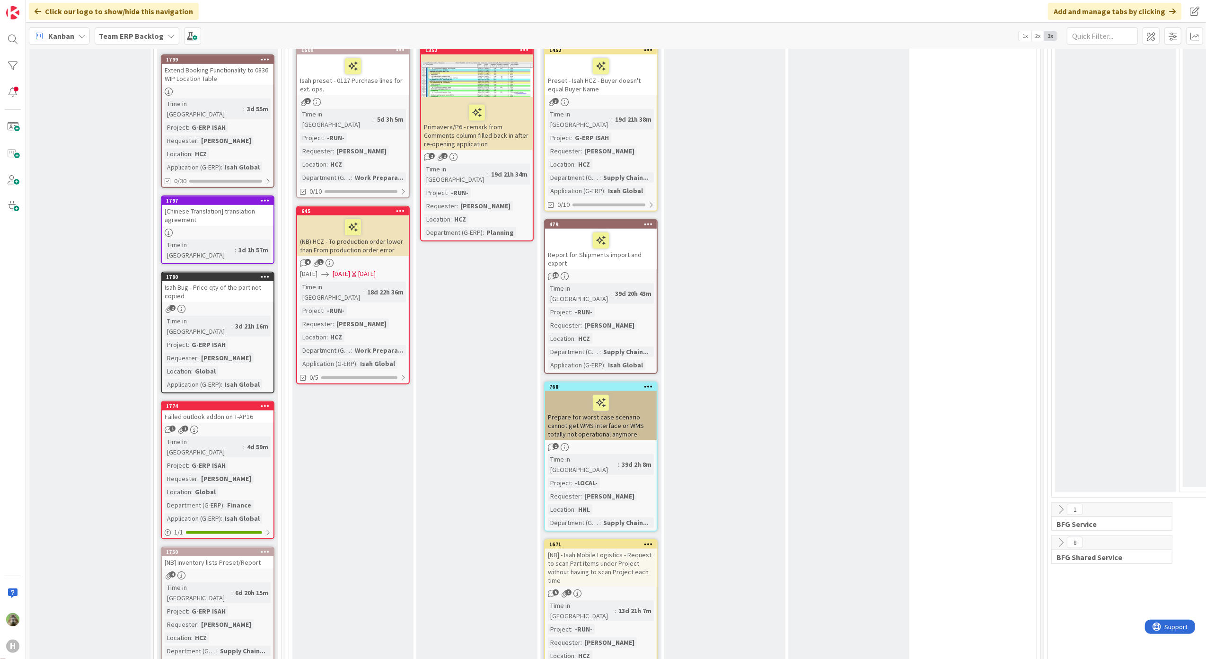
scroll to position [606, 0]
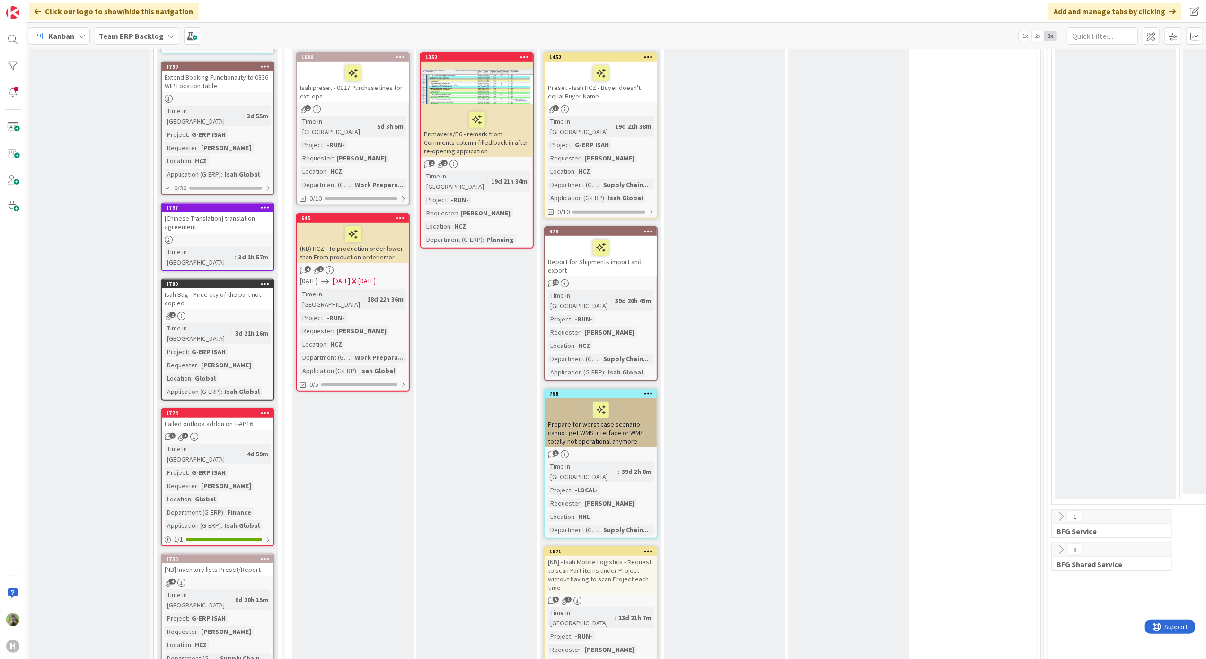
click at [252, 417] on div "Failed outlook addon on T-AP16" at bounding box center [218, 423] width 112 height 12
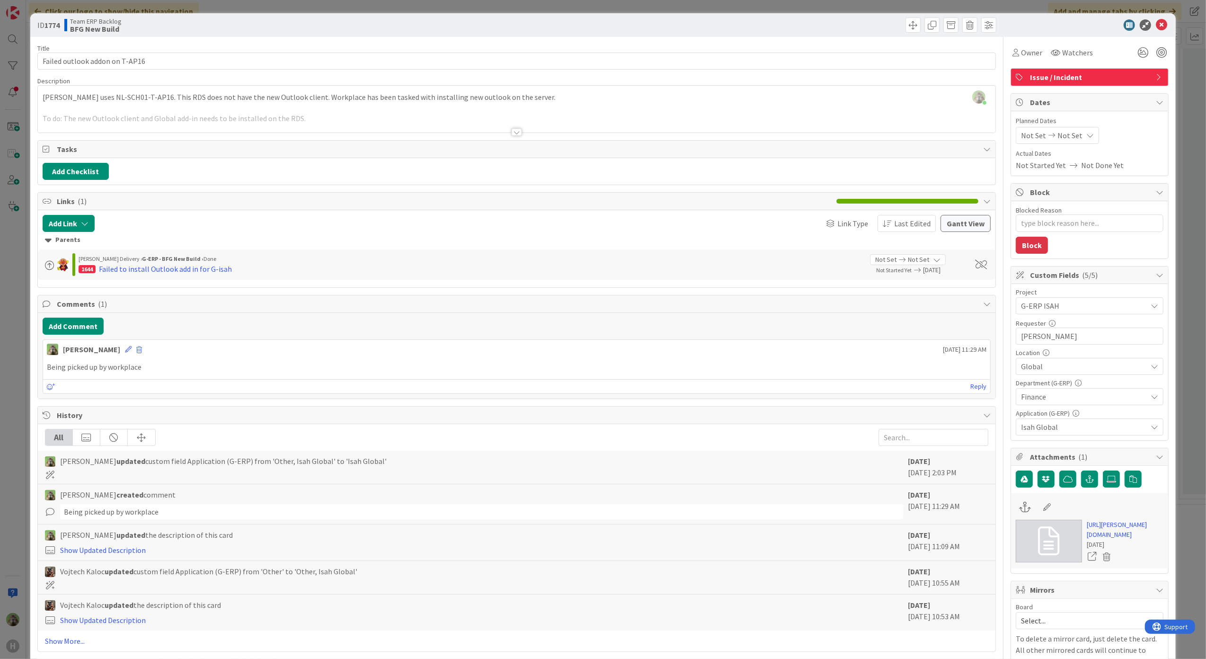
click at [9, 371] on div "ID 1774 Team ERP Backlog BFG New Build Title 30 / 128 Failed outlook addon on T…" at bounding box center [603, 329] width 1206 height 659
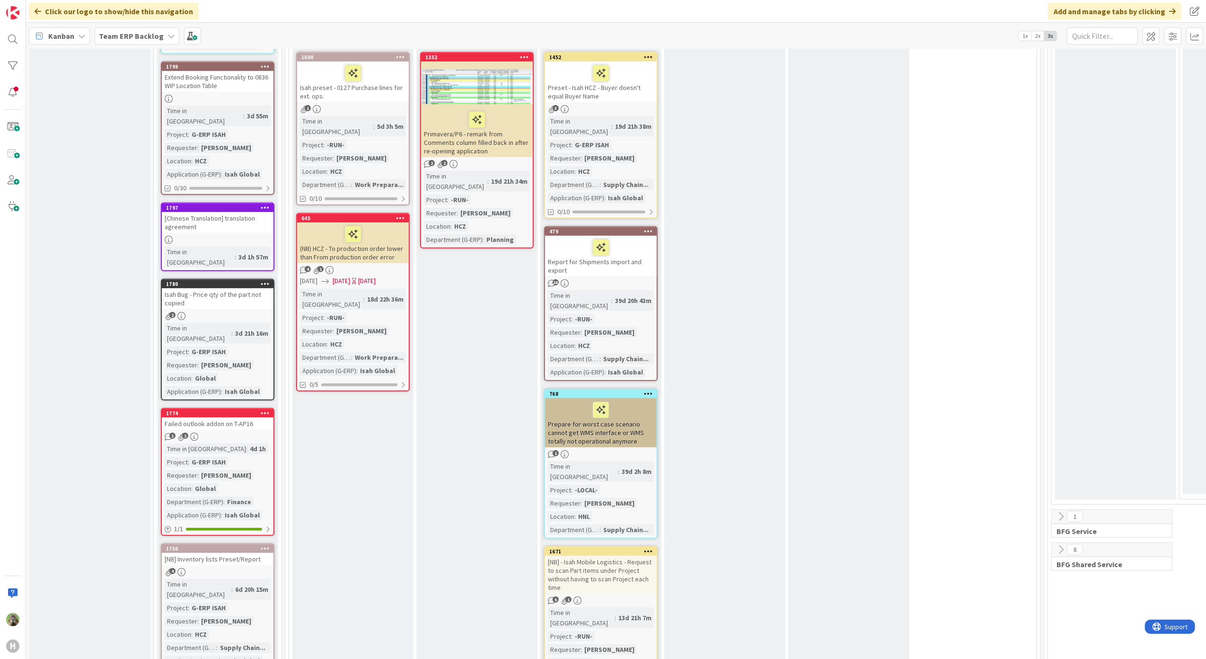
click at [250, 288] on div "Isah Bug - Price qty of the part not copied" at bounding box center [218, 298] width 112 height 21
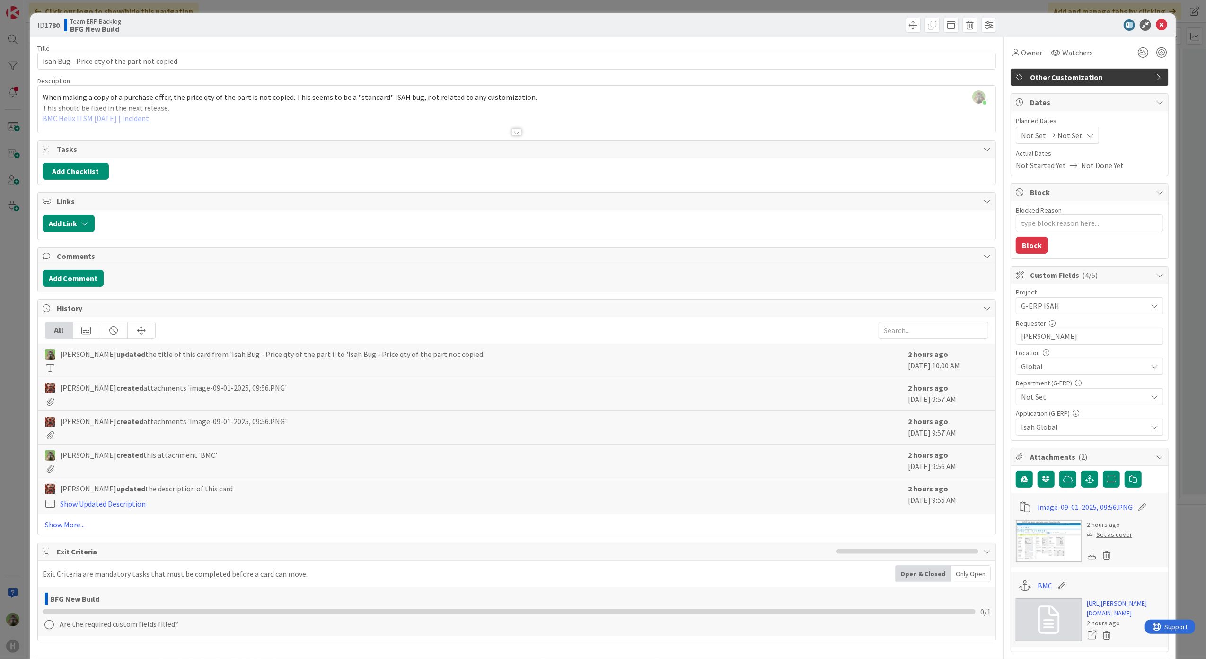
click at [317, 106] on div "[PERSON_NAME] just joined When making a copy of a purchase offer, the price qty…" at bounding box center [517, 109] width 958 height 47
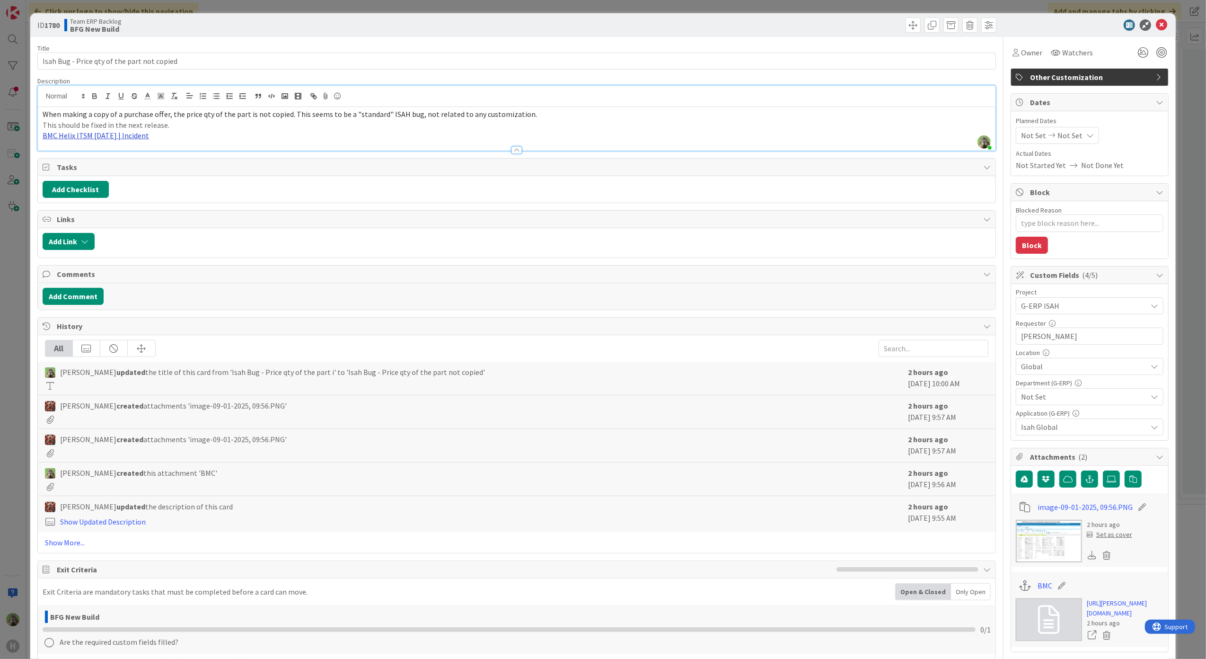
click at [140, 135] on link "BMC Helix ITSM [DATE] | Incident" at bounding box center [96, 135] width 106 height 9
click at [113, 156] on link "[URL][PERSON_NAME][DOMAIN_NAME]" at bounding box center [85, 154] width 95 height 12
click at [556, 137] on p "BMC Helix ITSM [DATE] | Incident" at bounding box center [517, 135] width 949 height 11
click at [1052, 536] on img at bounding box center [1049, 541] width 66 height 43
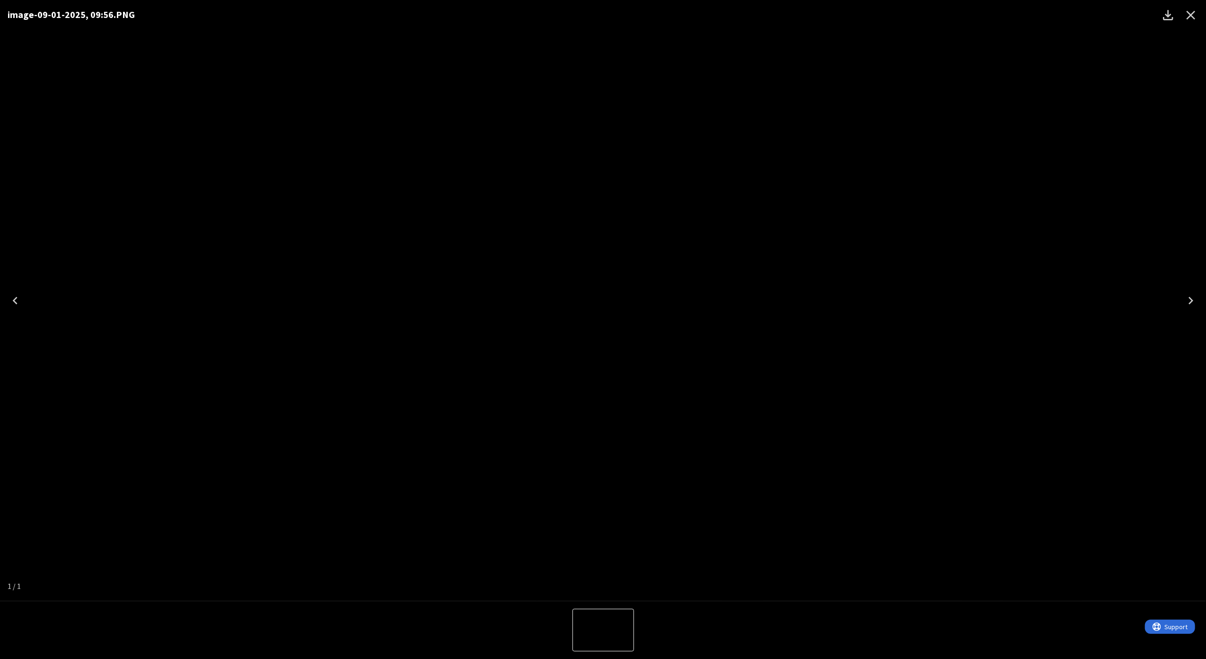
click at [603, 300] on img "1 of 1" at bounding box center [603, 300] width 0 height 0
click at [329, 222] on div "image-09-01-2025, 09:56.PNG" at bounding box center [603, 300] width 1206 height 601
click at [1036, 119] on div "image-09-01-2025, 09:56.PNG" at bounding box center [603, 300] width 1206 height 601
click at [1201, 12] on button "Close" at bounding box center [1191, 15] width 23 height 23
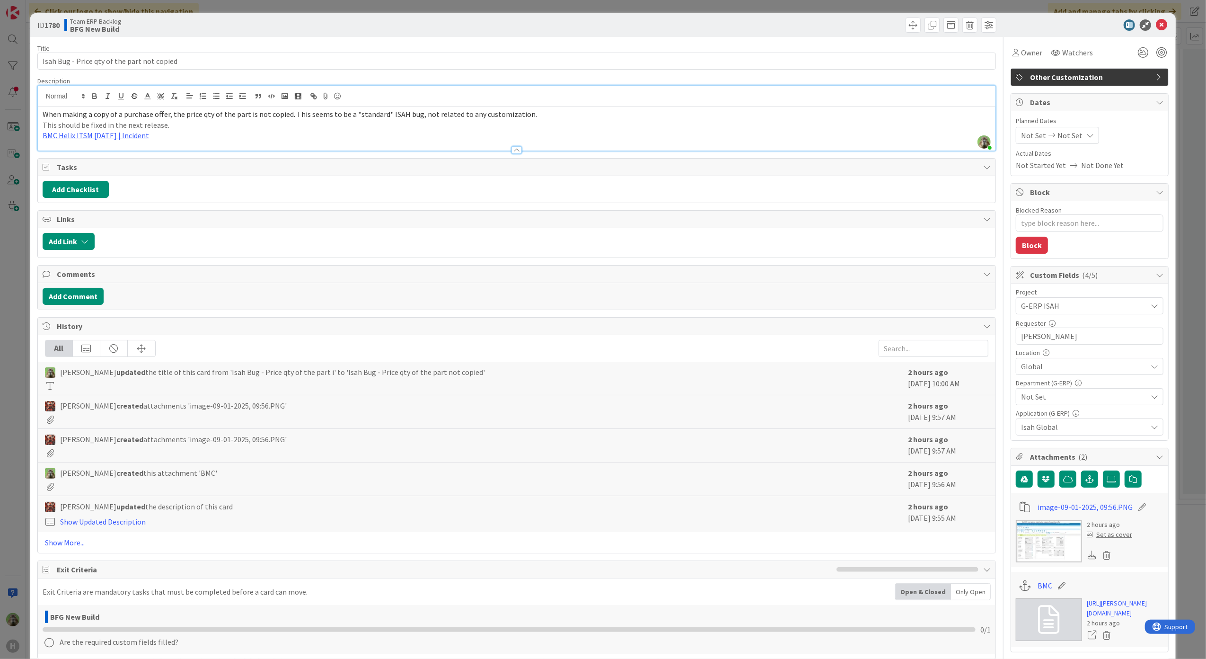
type textarea "x"
click at [289, 115] on span "When making a copy of a purchase offer, the price qty of the part is not copied…" at bounding box center [290, 113] width 495 height 9
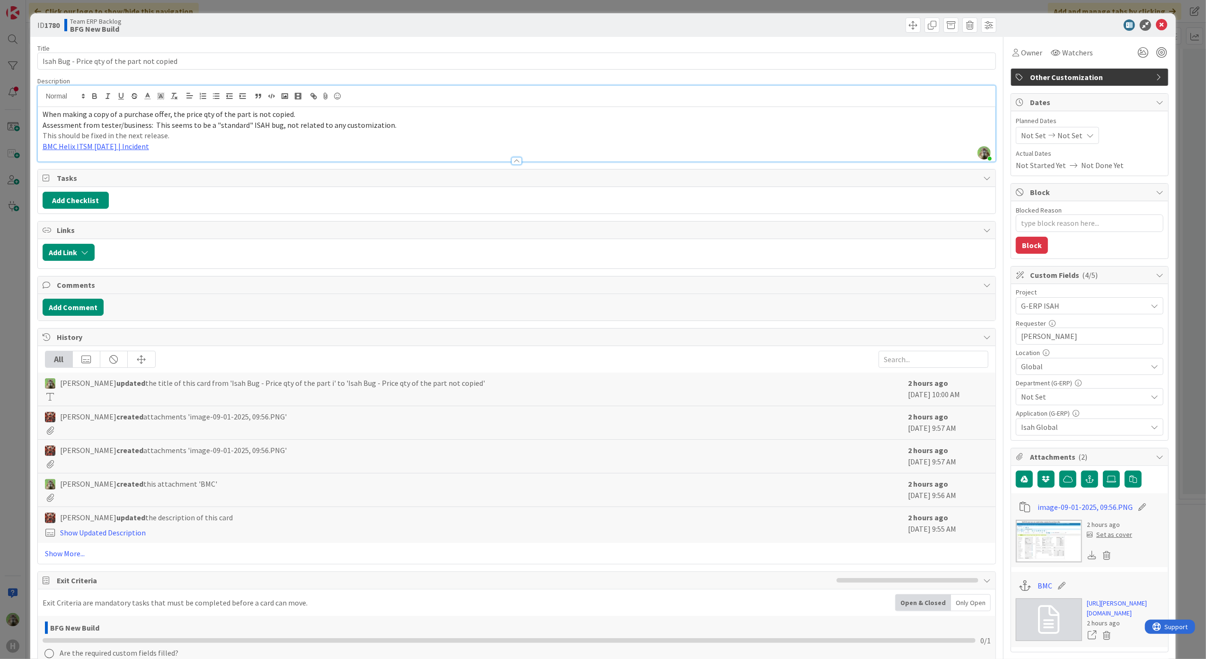
click at [42, 133] on div "When making a copy of a purchase offer, the price qty of the part is not copied…" at bounding box center [517, 134] width 958 height 54
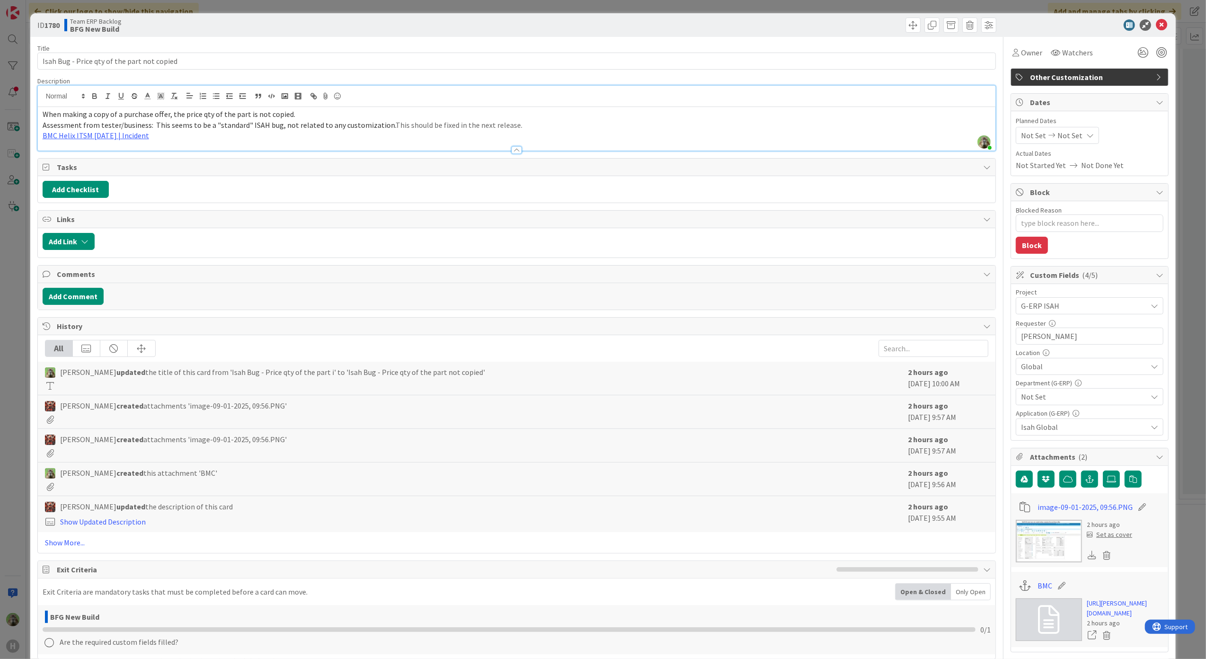
click at [528, 117] on p "When making a copy of a purchase offer, the price qty of the part is not copied." at bounding box center [517, 114] width 949 height 11
click at [517, 129] on p "Assessment from tester/business: This seems to be a "standard" ISAH bug, not re…" at bounding box center [517, 125] width 949 height 11
click at [150, 127] on span "Assessment from tester/business: This seems to be a "standard" ISAH bug, not re…" at bounding box center [219, 124] width 353 height 9
click at [558, 141] on div at bounding box center [517, 146] width 958 height 10
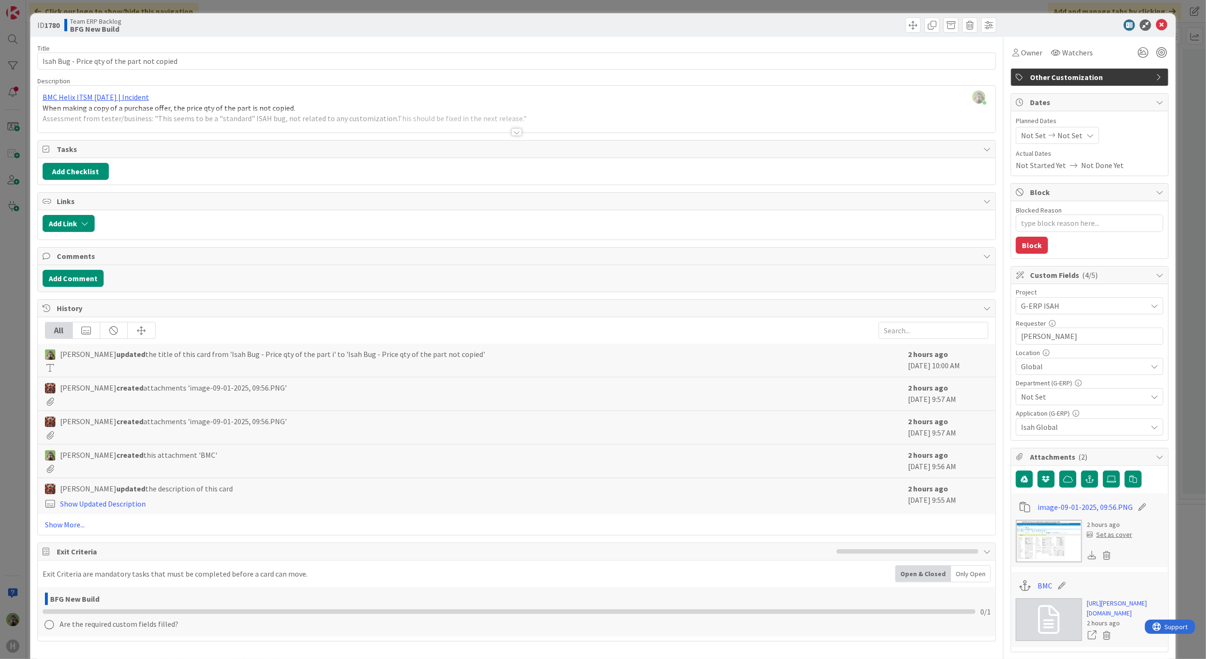
click at [555, 112] on div at bounding box center [517, 120] width 958 height 24
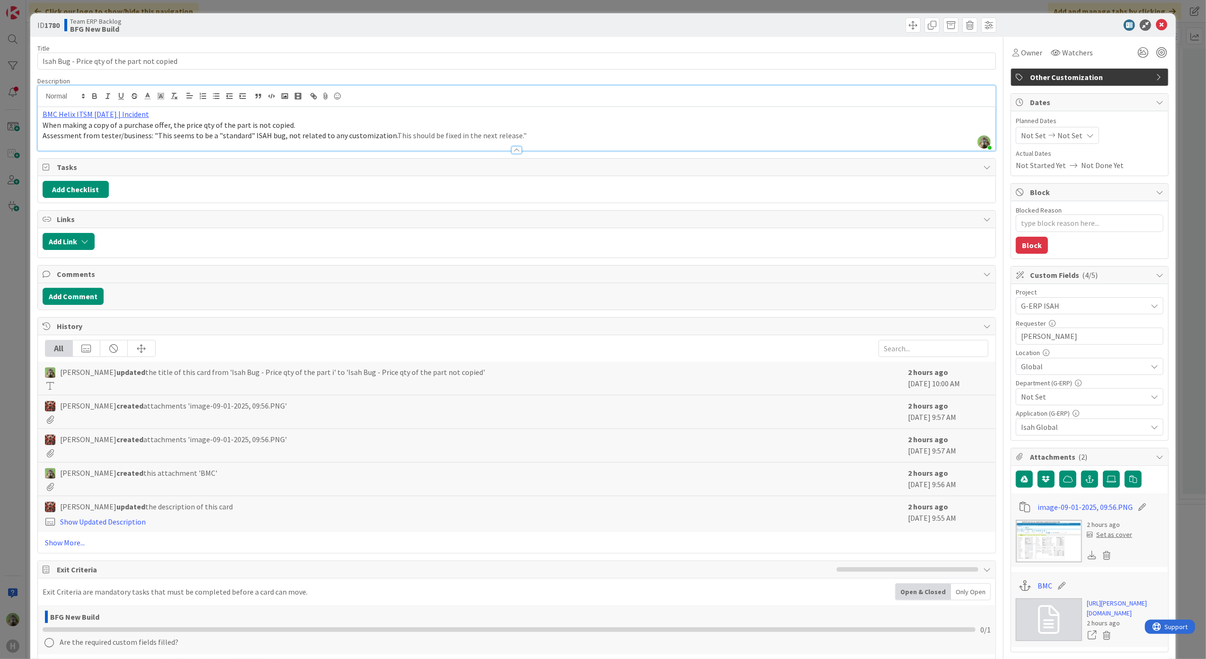
click at [546, 131] on p "Assessment from tester/business: "This seems to be a "standard" ISAH bug, not r…" at bounding box center [517, 135] width 949 height 11
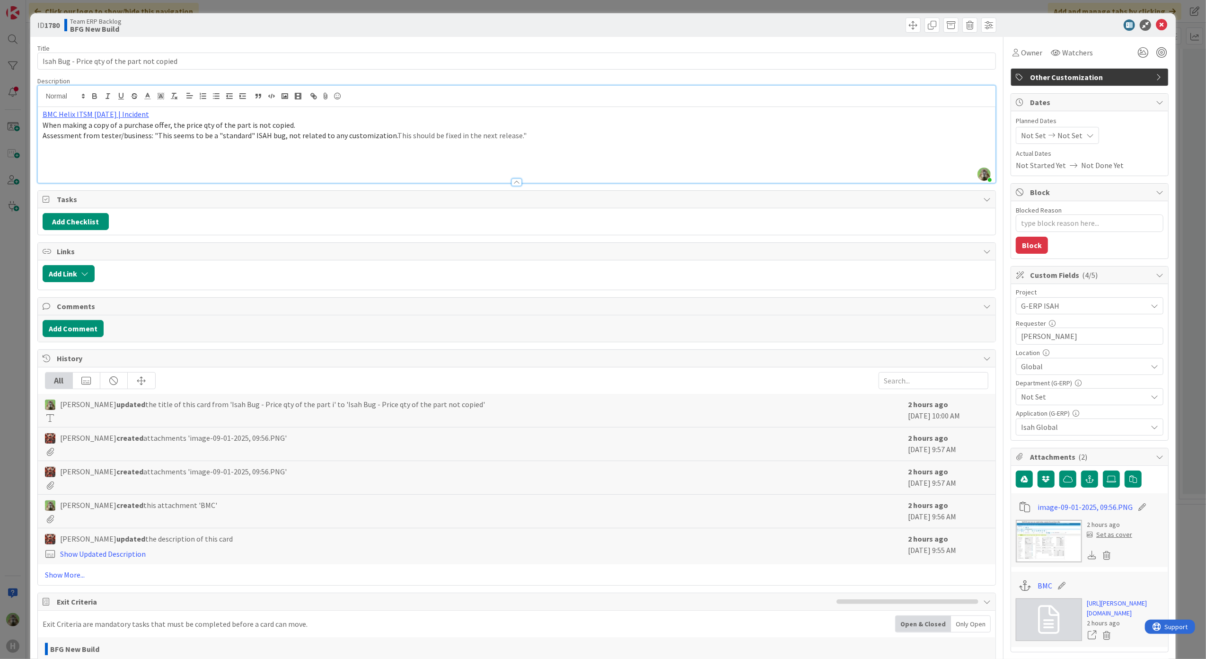
click at [1047, 553] on img at bounding box center [1049, 541] width 66 height 43
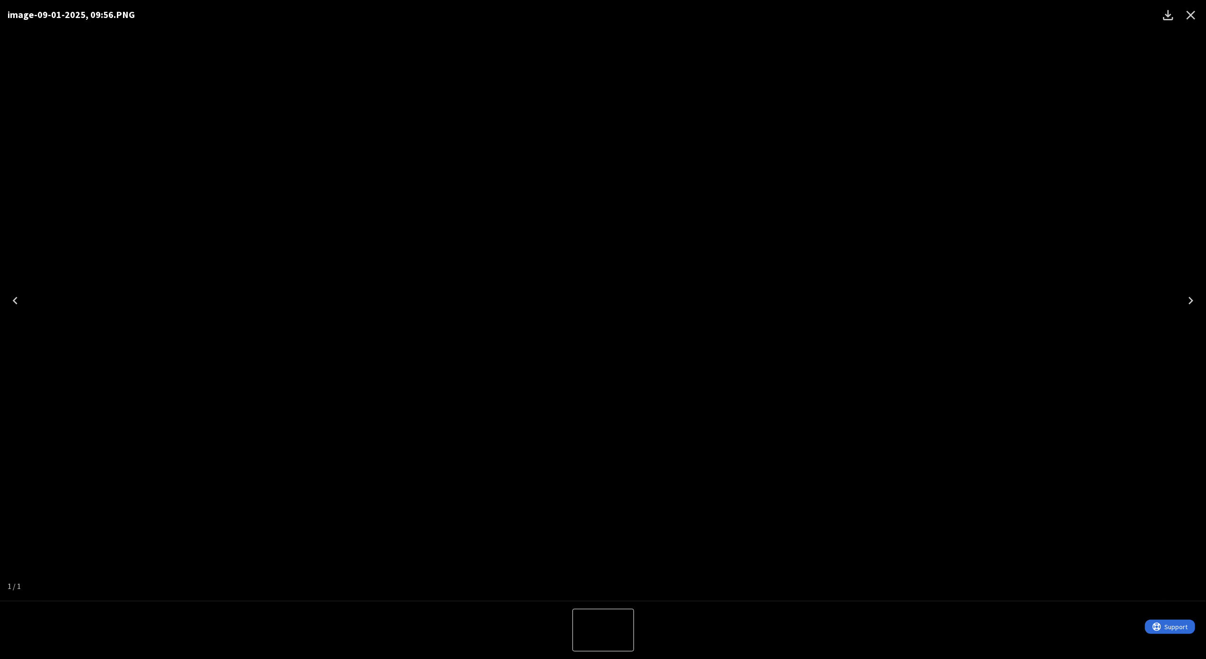
click at [1199, 19] on button "Close" at bounding box center [1191, 15] width 23 height 23
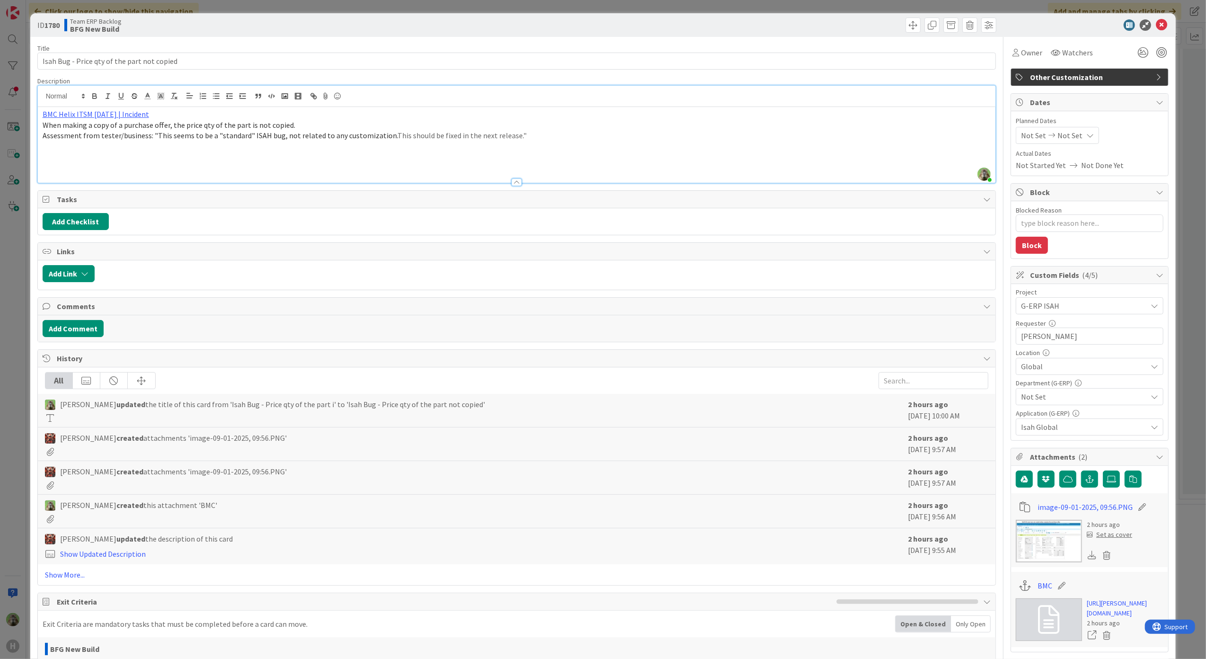
click at [113, 163] on p at bounding box center [517, 168] width 949 height 11
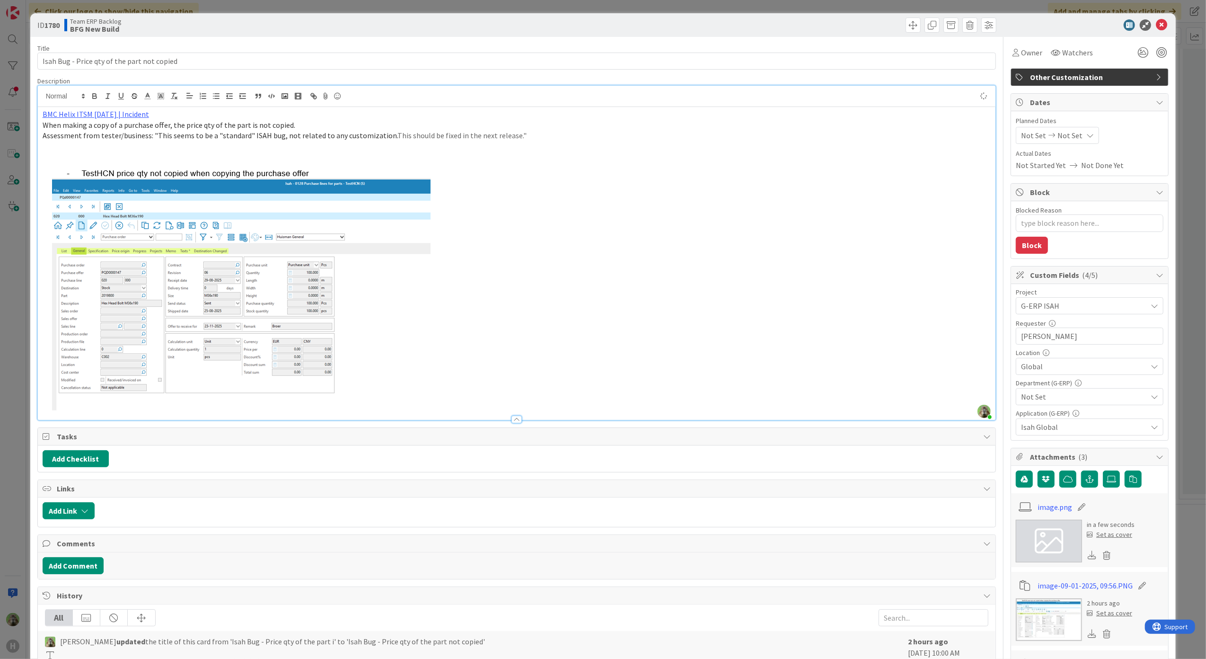
click at [152, 161] on p at bounding box center [517, 157] width 949 height 11
click at [306, 175] on img at bounding box center [242, 286] width 399 height 247
click at [339, 171] on img at bounding box center [242, 286] width 399 height 247
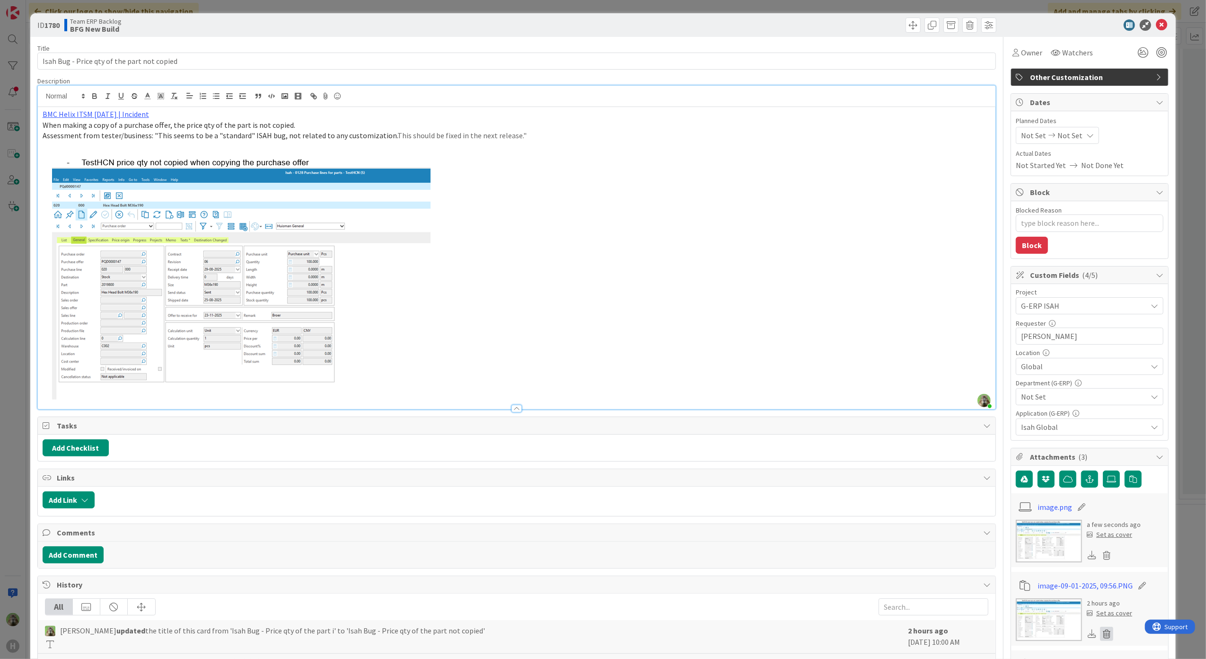
click at [1100, 639] on icon at bounding box center [1106, 634] width 13 height 14
click at [1136, 555] on div "a few seconds ago Set as cover" at bounding box center [1090, 541] width 148 height 43
click at [1100, 633] on icon at bounding box center [1106, 634] width 13 height 14
click at [1007, 613] on button "Delete" at bounding box center [1018, 612] width 35 height 17
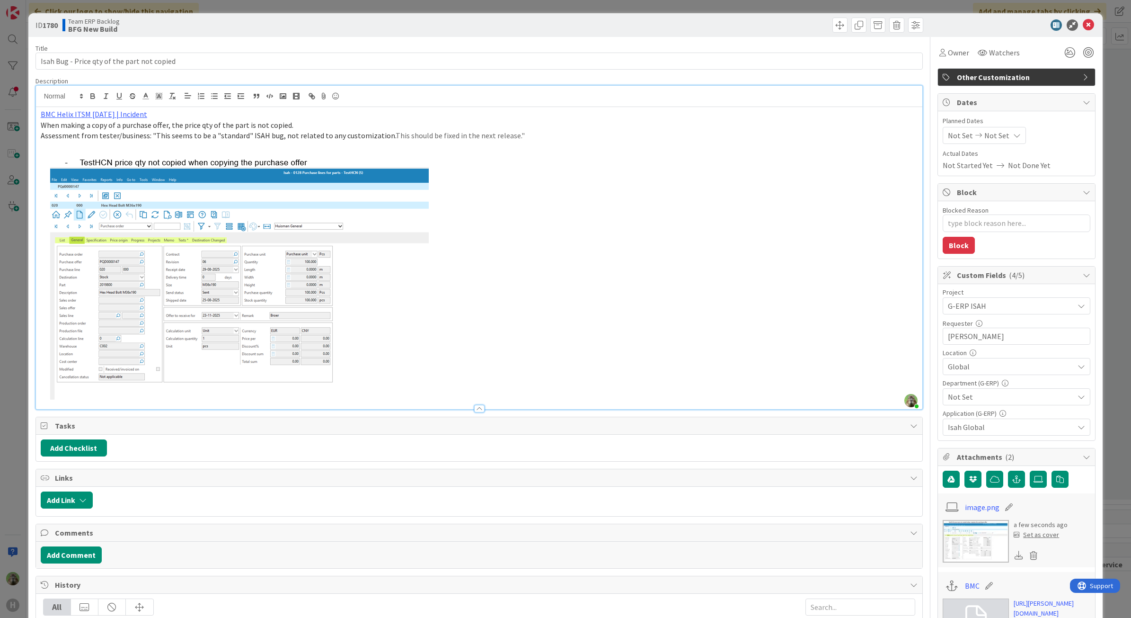
scroll to position [606, 0]
click at [986, 389] on div "Not Set" at bounding box center [1017, 396] width 148 height 17
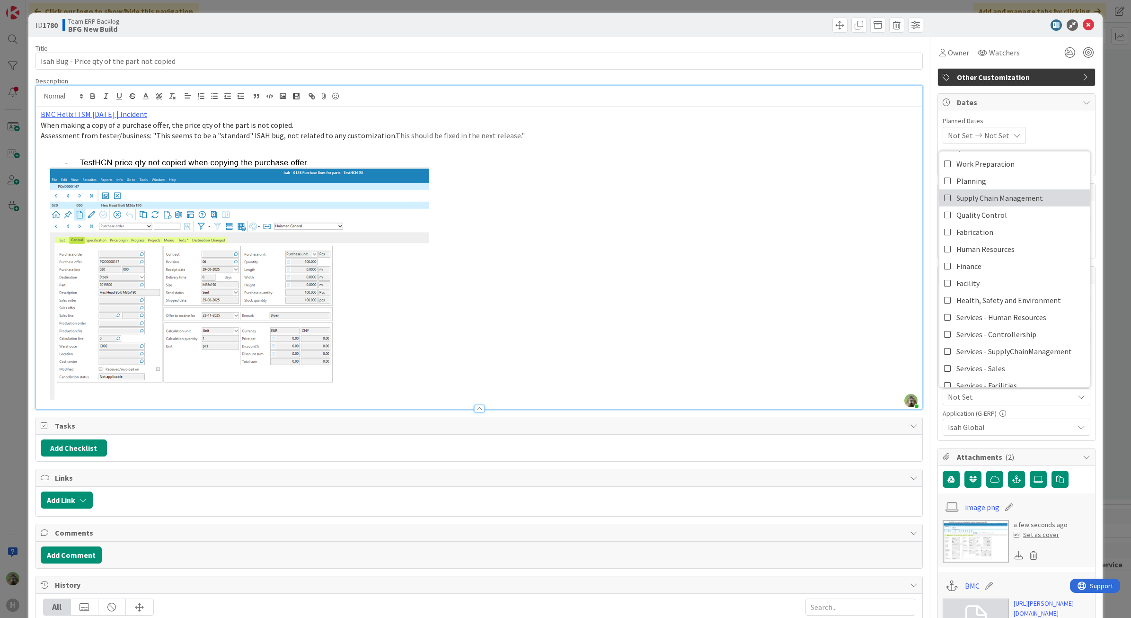
click at [1014, 197] on span "Supply Chain Management" at bounding box center [999, 197] width 87 height 14
click at [877, 196] on p at bounding box center [479, 275] width 877 height 247
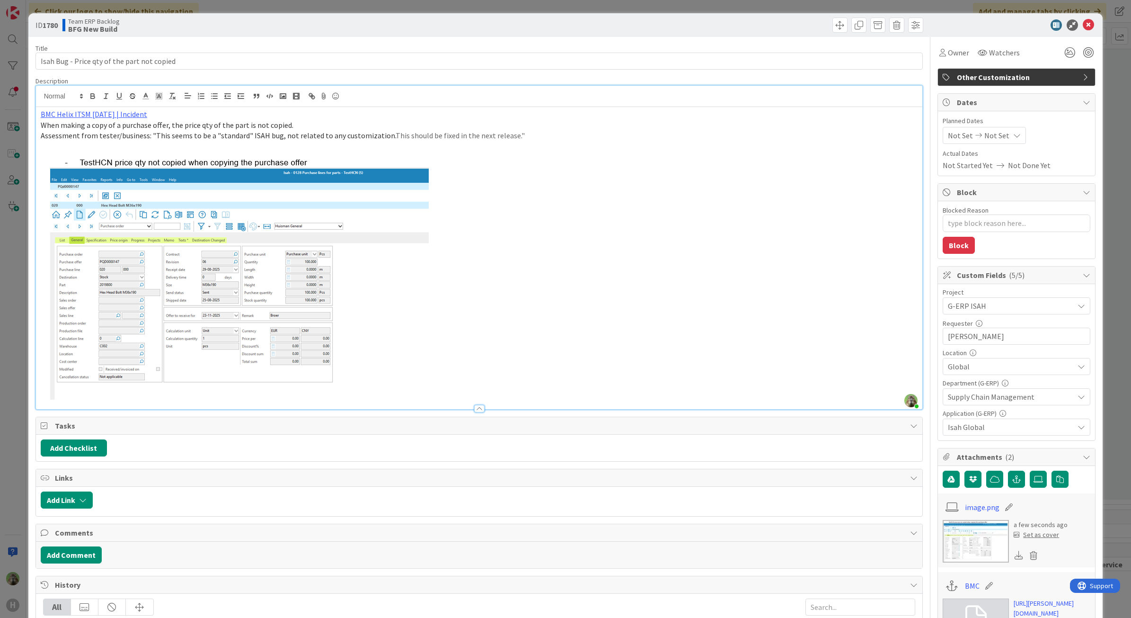
click at [294, 345] on img at bounding box center [240, 275] width 399 height 247
click at [982, 78] on span "Other Customization" at bounding box center [1017, 76] width 121 height 11
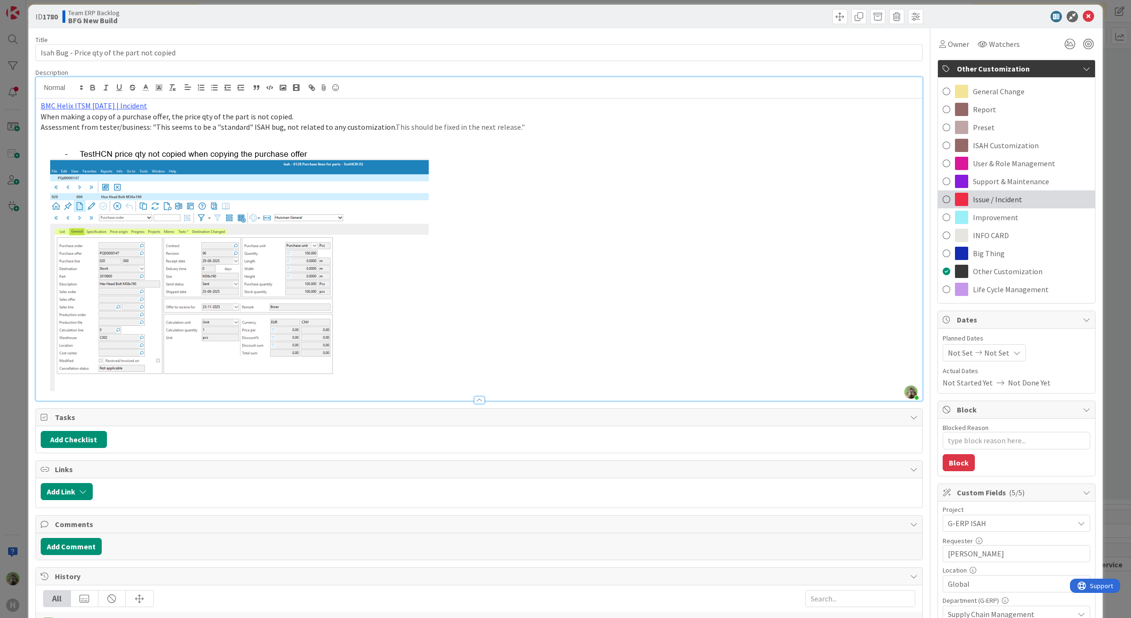
scroll to position [0, 0]
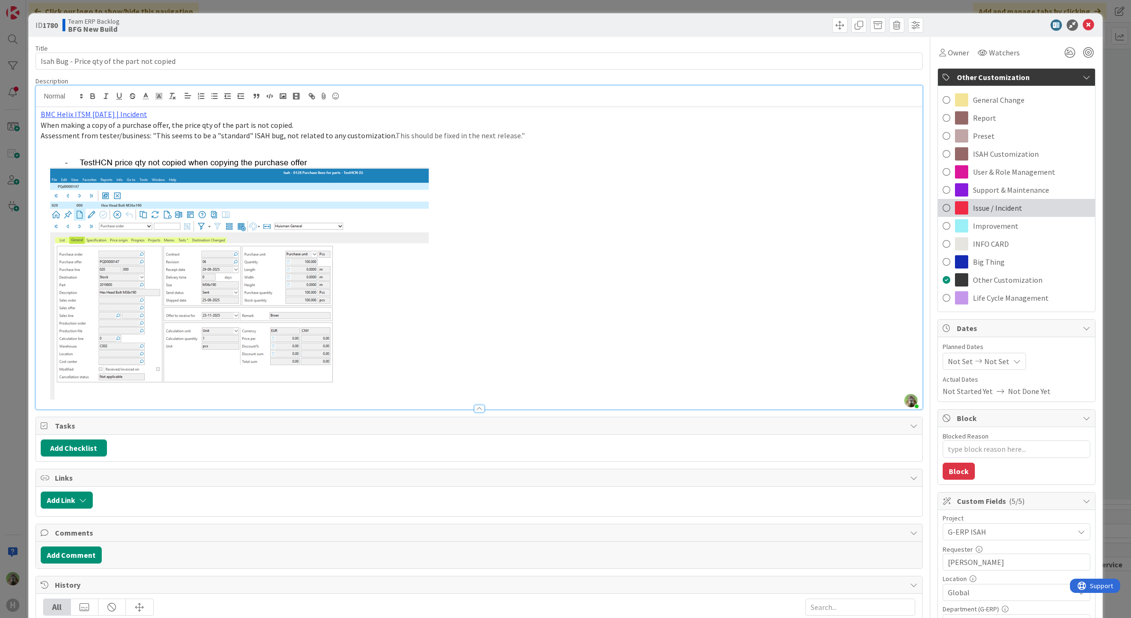
click at [996, 204] on span "Issue / Incident" at bounding box center [997, 207] width 49 height 11
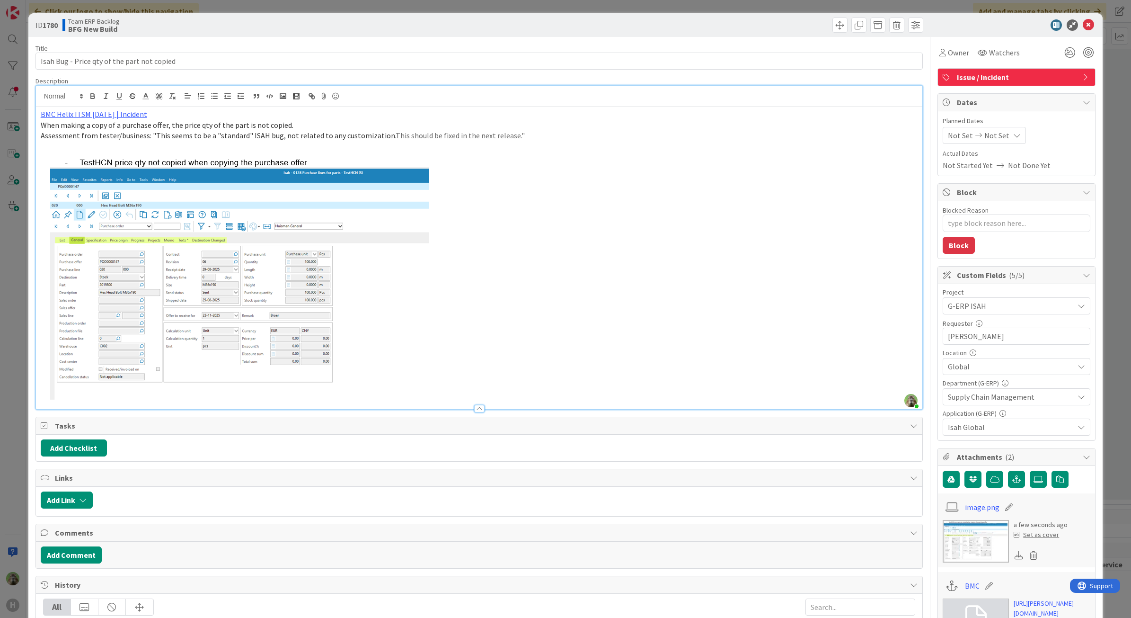
type textarea "x"
click at [564, 192] on p at bounding box center [479, 275] width 877 height 247
click at [995, 74] on span "Issue / Incident" at bounding box center [1017, 76] width 121 height 11
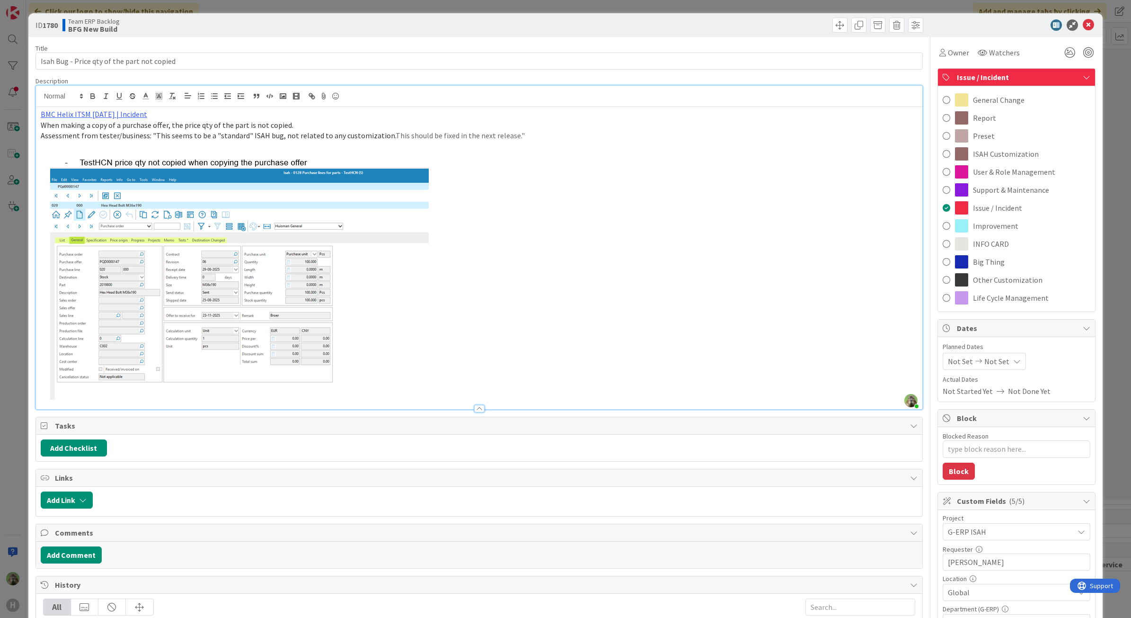
click at [646, 173] on p at bounding box center [479, 275] width 877 height 247
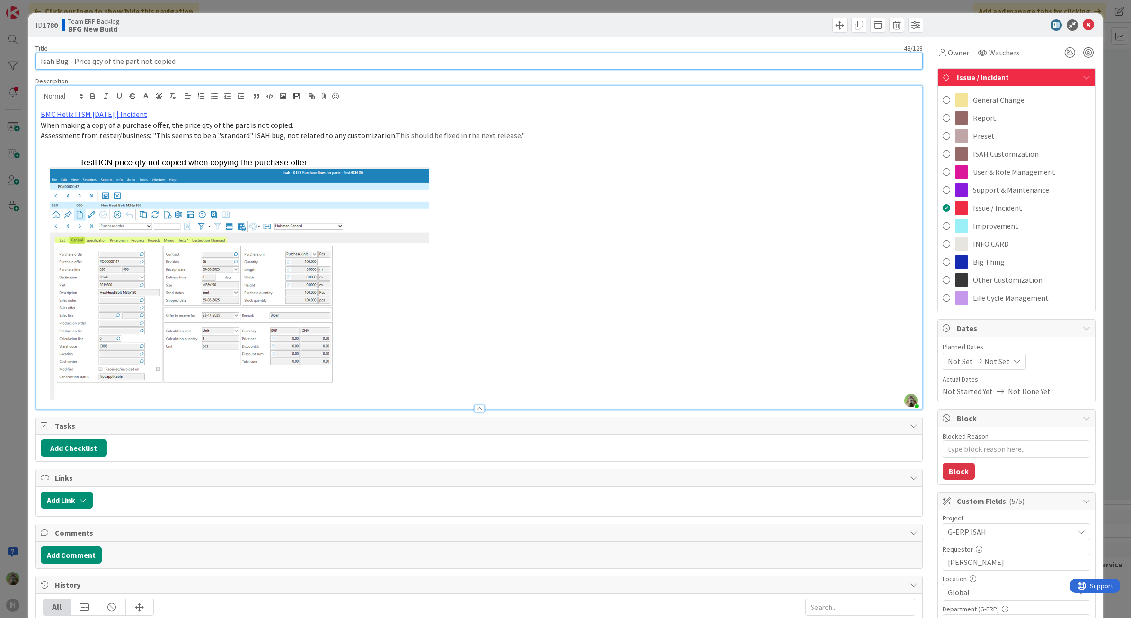
click at [57, 63] on input "Isah Bug - Price qty of the part not copied" at bounding box center [479, 61] width 888 height 17
type input "Isah ug - Price qty of the part not copied"
type textarea "x"
type input "Isah bug - Price qty of the part not copied"
type textarea "x"
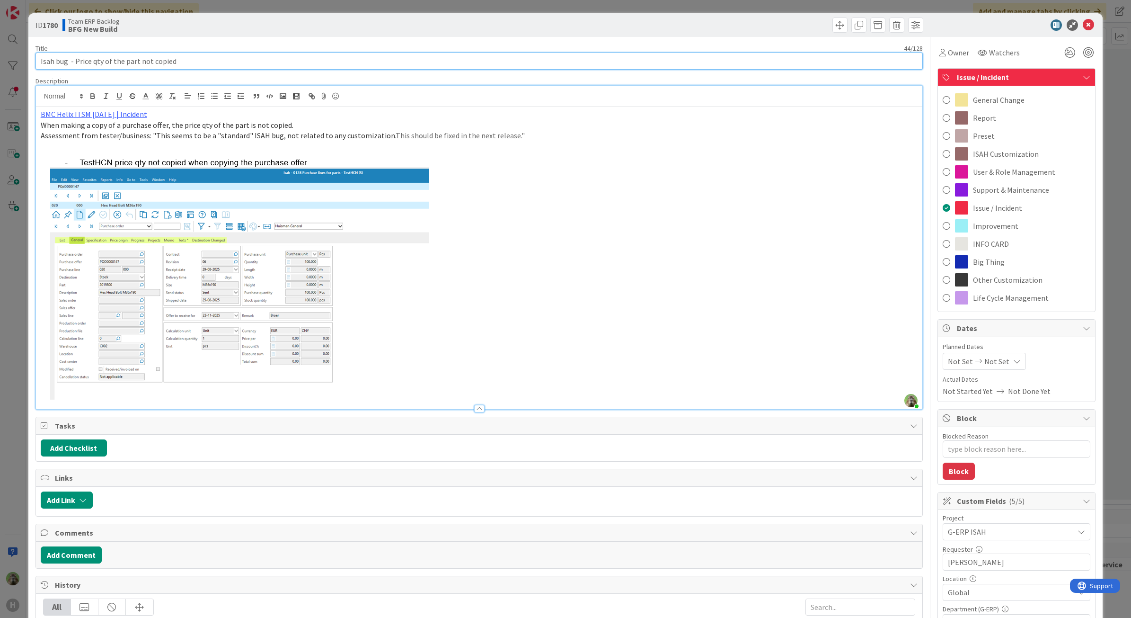
type input "Isah bug /- Price qty of the part not copied"
type textarea "x"
type input "Isah bug / - Price qty of the part not copied"
type textarea "x"
type input "Isah bug - Price qty of the part not copied"
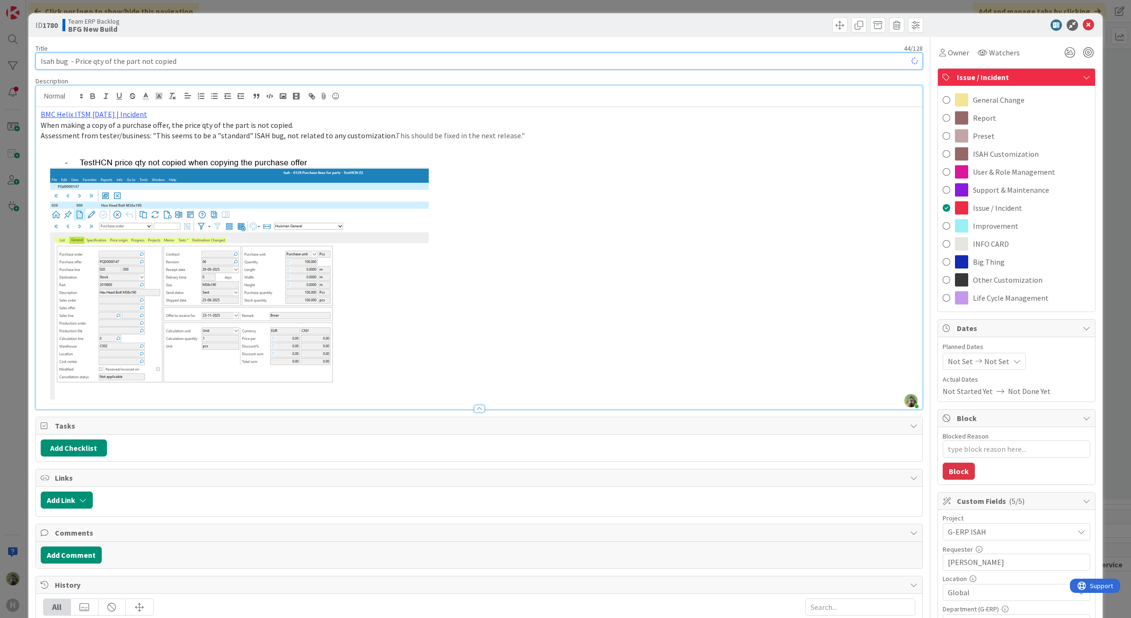
type textarea "x"
type input "Isah bug / issue - Price qty of the part not copied"
type textarea "x"
click at [275, 65] on input "Isah bug / issue - Price qty of the part not copied" at bounding box center [479, 61] width 888 height 17
type input "Isah bug / issue - Price qty of the part not copied when"
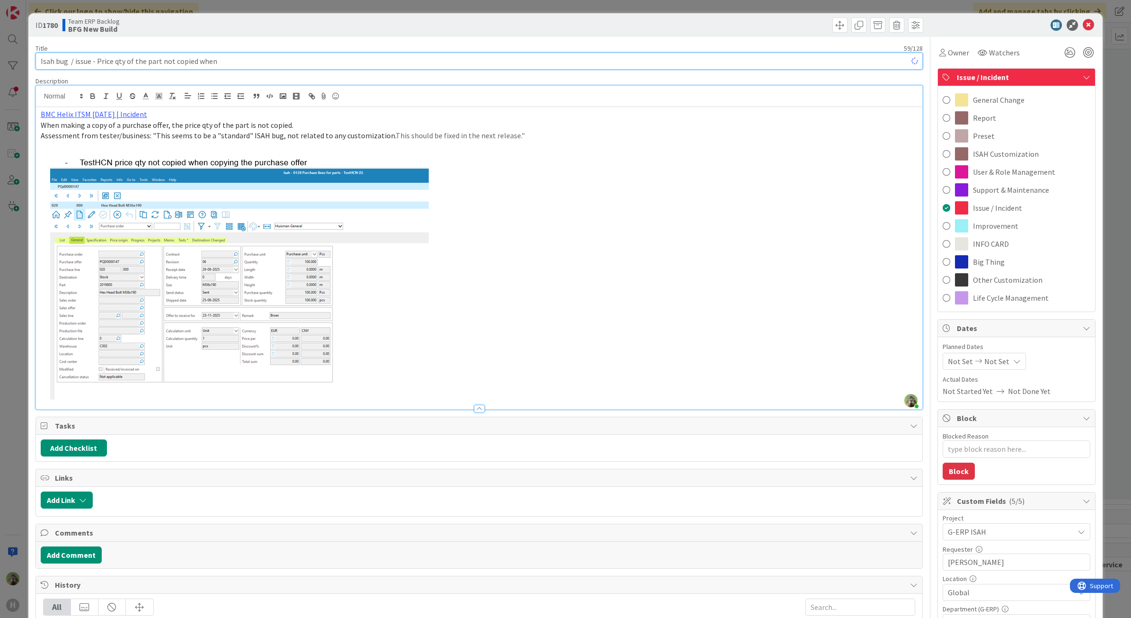
type textarea "x"
type input "Isah bug / issue - Price qty of the part not copied when o"
type textarea "x"
type input "Isah bug / issue - Price qty of the part not copied when cop"
type textarea "x"
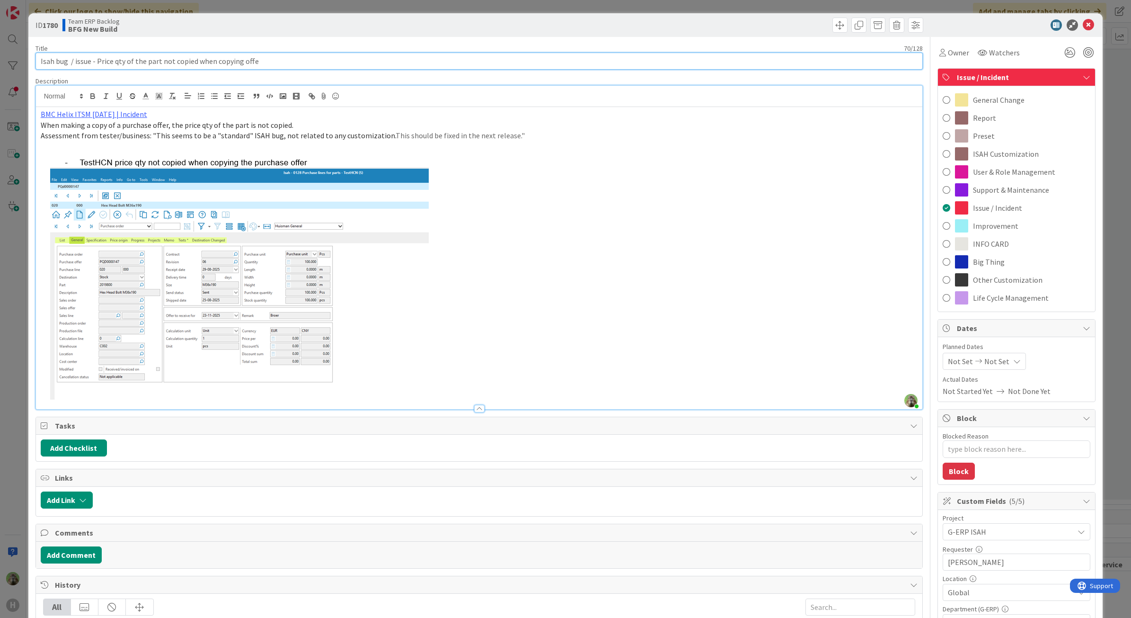
type input "Isah bug / issue - Price qty of the part not copied when copying offer"
type textarea "x"
type input "Isah bug / issue - Price qty of the part not copied when copying purchase offer"
type textarea "x"
type input "Isah bug / issue - Price qty of the part not copied when copying purchase offer"
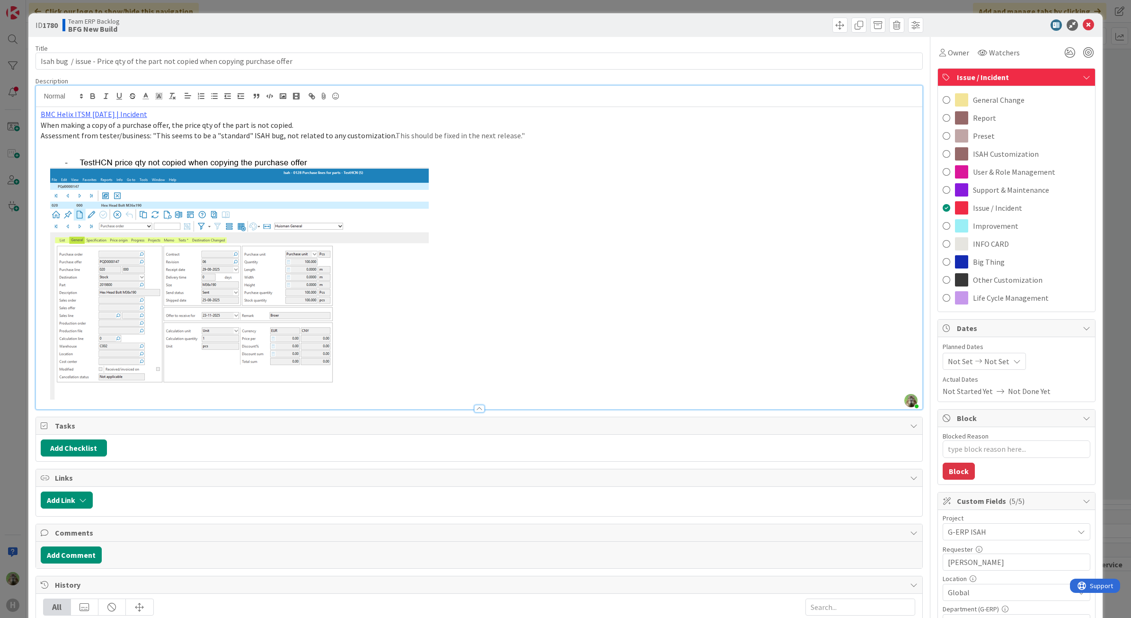
click at [15, 271] on div "ID 1780 Team ERP Backlog BFG New Build Title 80 / 128 Isah bug / issue - Price …" at bounding box center [565, 309] width 1131 height 618
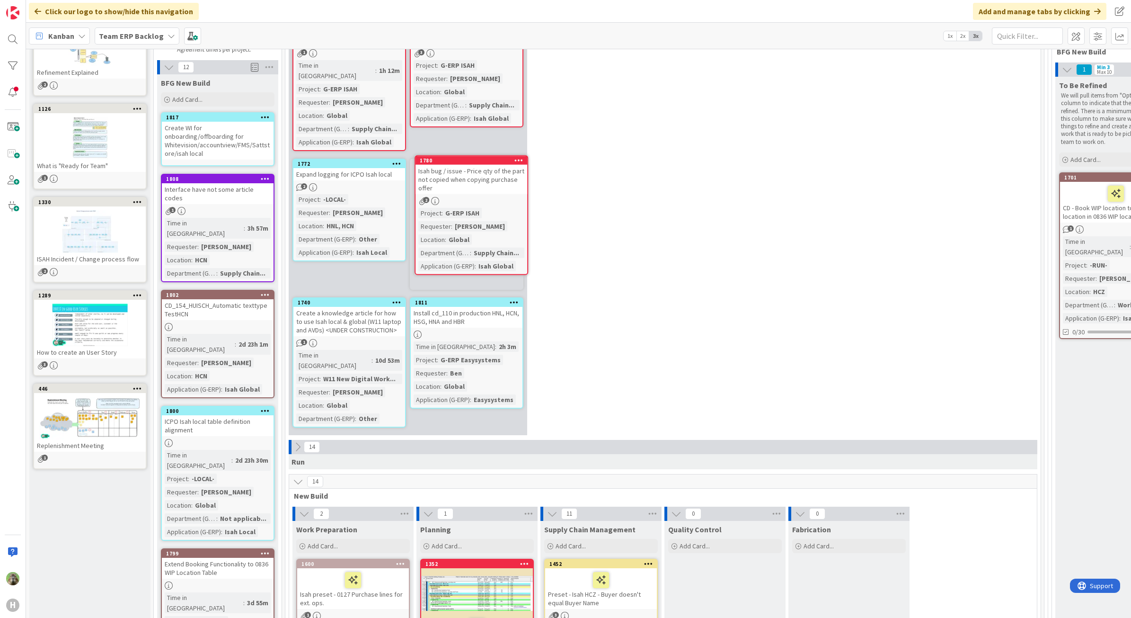
scroll to position [114, 0]
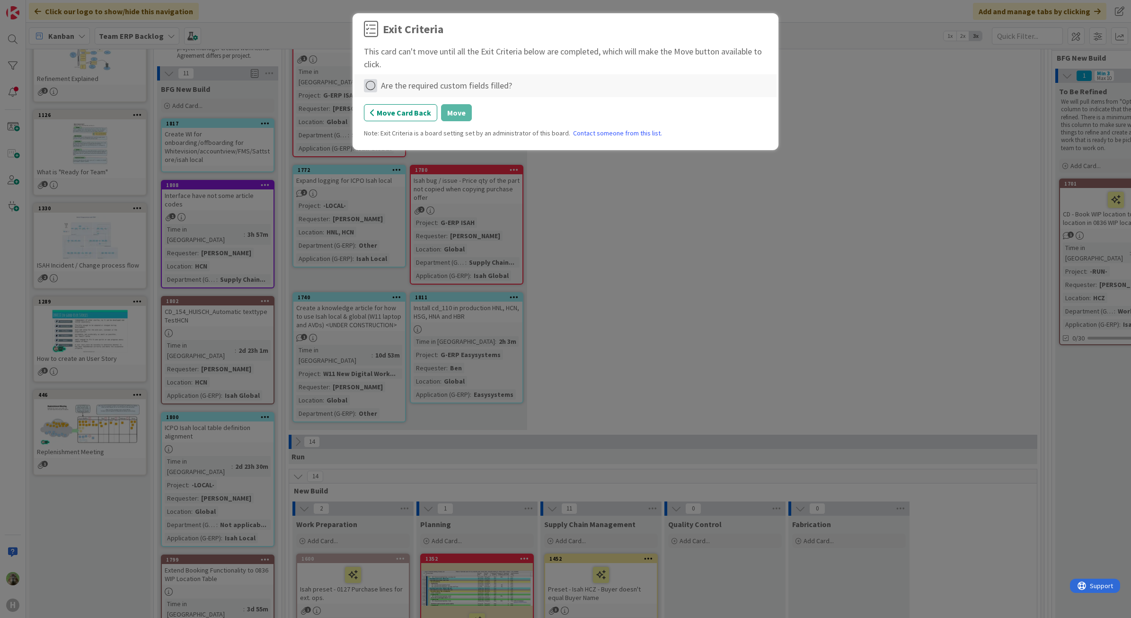
click at [368, 88] on icon at bounding box center [370, 85] width 13 height 13
click at [438, 108] on link "Complete" at bounding box center [423, 105] width 118 height 14
click at [458, 114] on button "Move" at bounding box center [456, 112] width 31 height 17
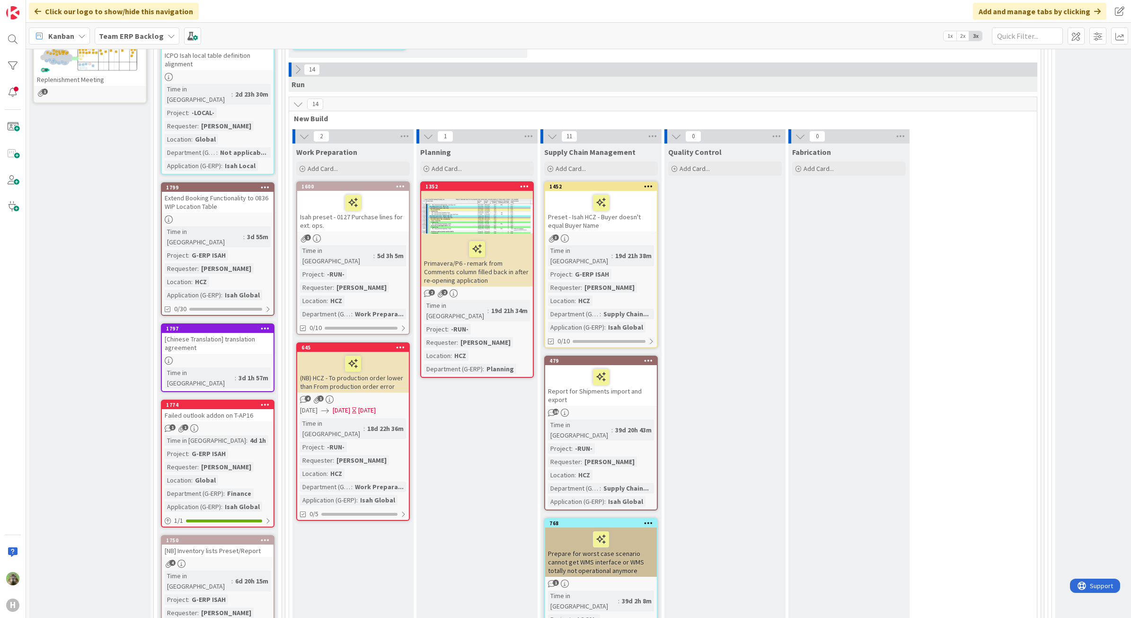
scroll to position [468, 0]
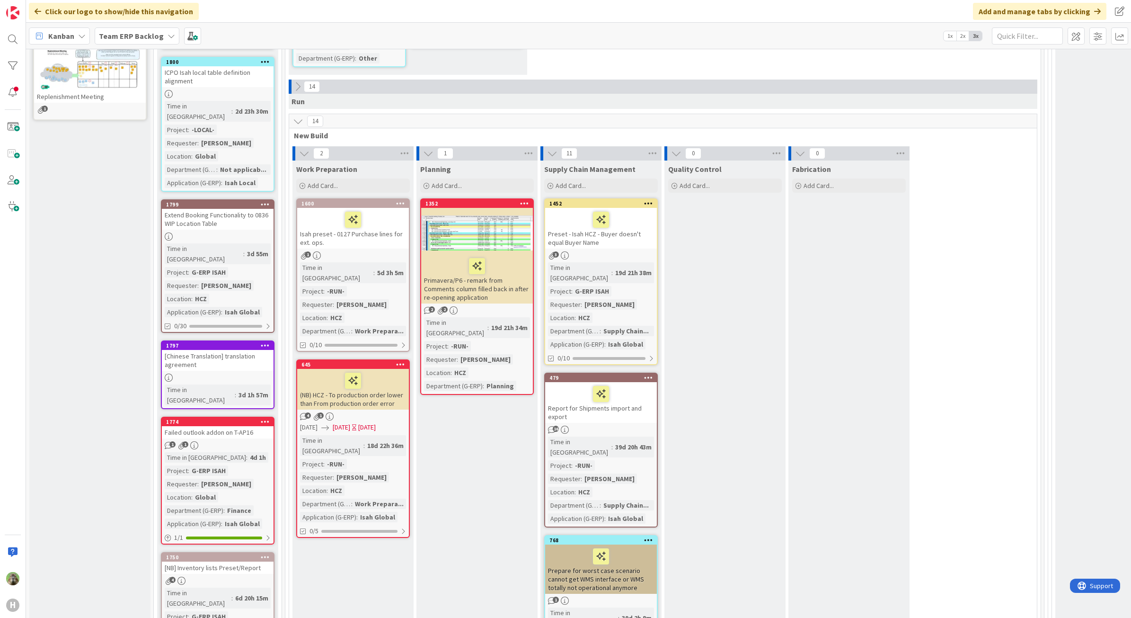
click at [235, 209] on div "Extend Booking Functionality to 0836 WIP Location Table" at bounding box center [218, 219] width 112 height 21
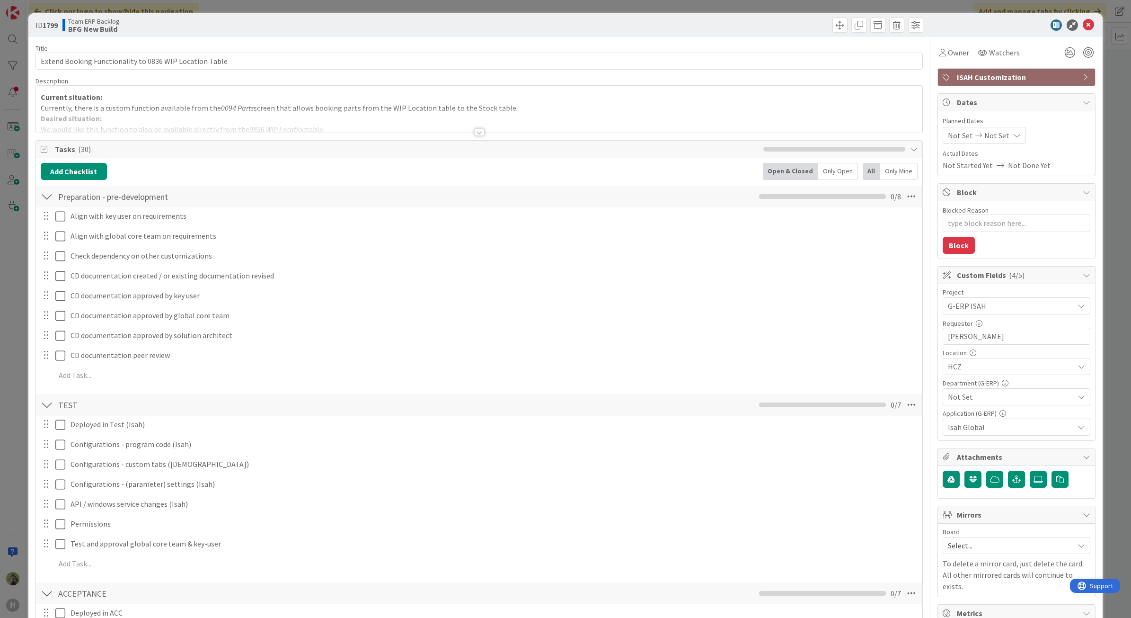
type textarea "x"
click at [262, 126] on div at bounding box center [479, 120] width 887 height 24
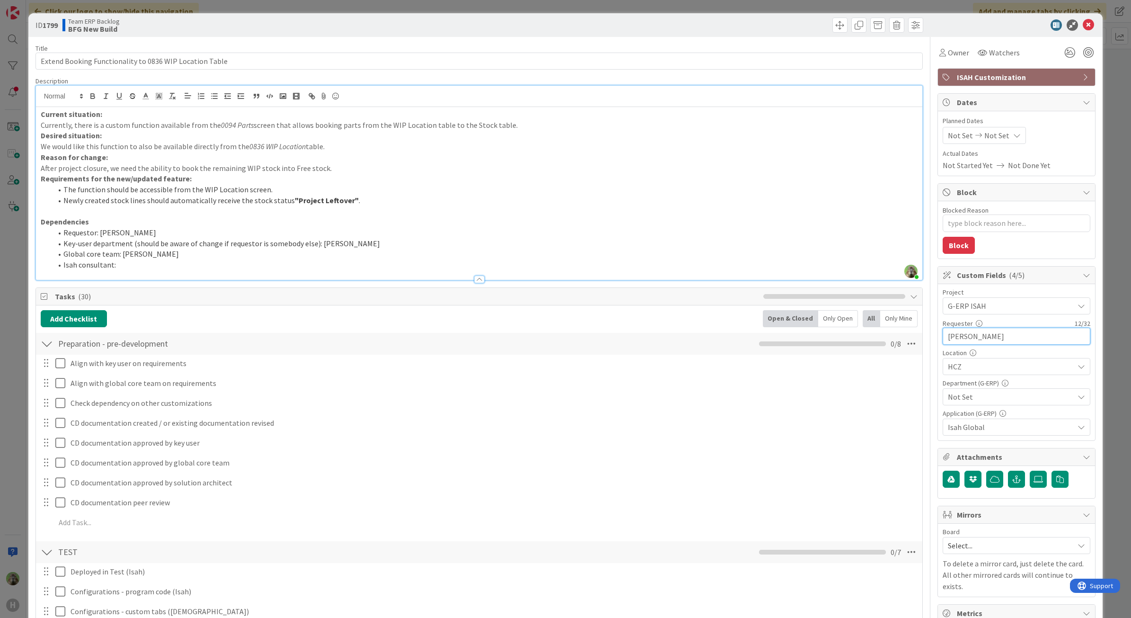
click at [1033, 342] on input "[PERSON_NAME]" at bounding box center [1017, 335] width 148 height 17
type input "[PERSON_NAME]"
type textarea "x"
type input "[PERSON_NAME]"
click at [997, 397] on span "Not Set" at bounding box center [1011, 396] width 126 height 11
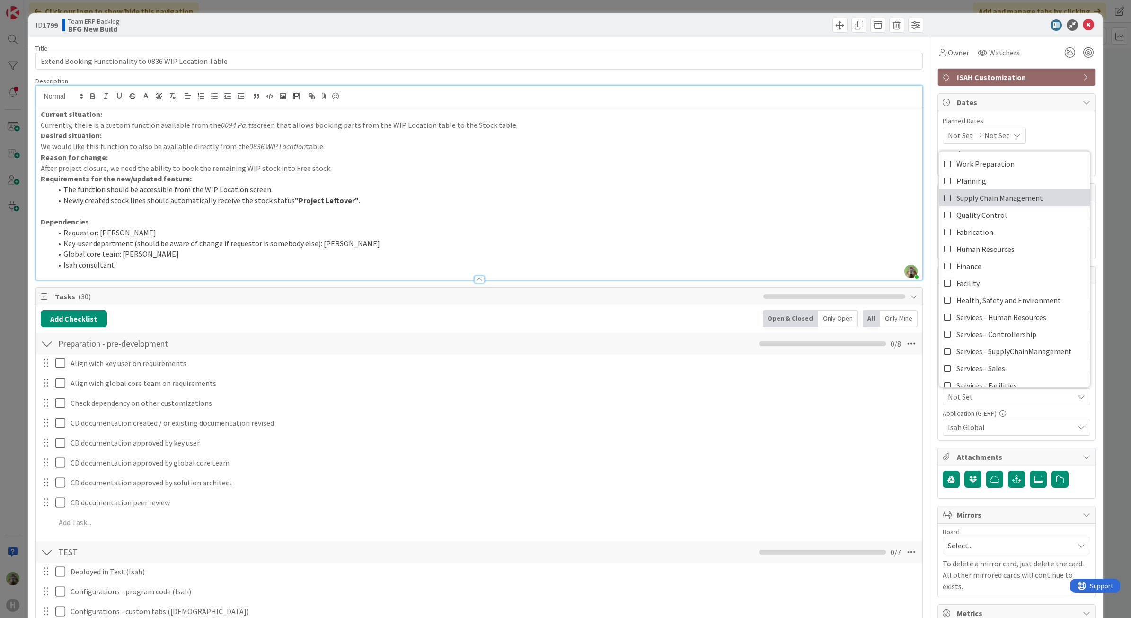
click at [990, 199] on span "Supply Chain Management" at bounding box center [999, 197] width 87 height 14
type textarea "x"
click at [751, 162] on p "Reason for change:" at bounding box center [479, 157] width 877 height 11
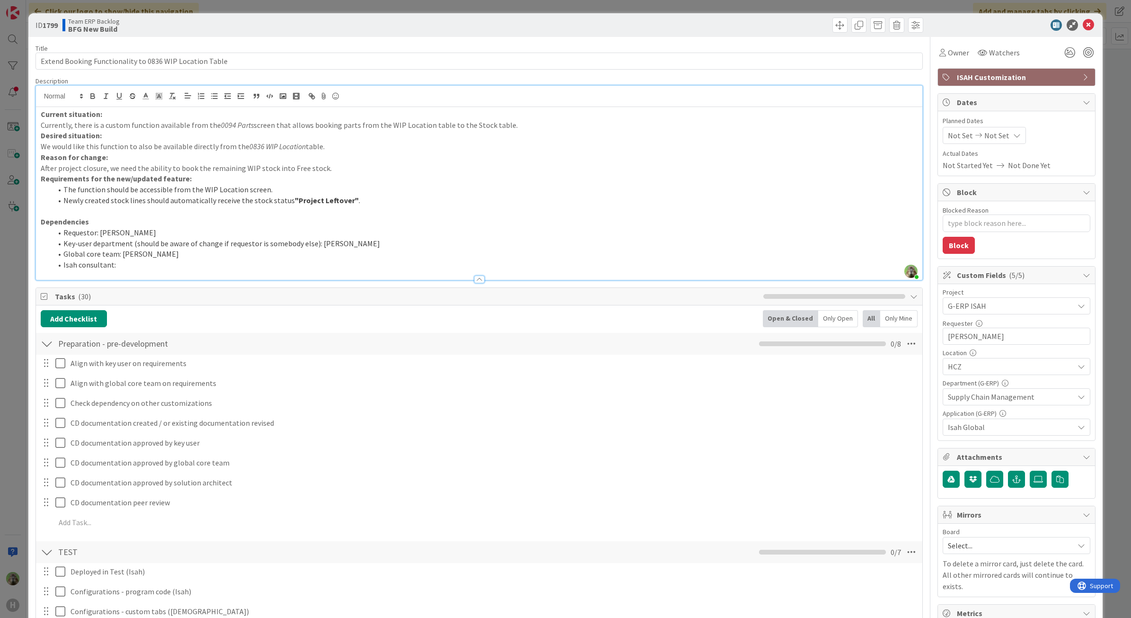
click at [170, 266] on li "Isah consultant:" at bounding box center [485, 264] width 866 height 11
type textarea "x"
